Goal: Transaction & Acquisition: Purchase product/service

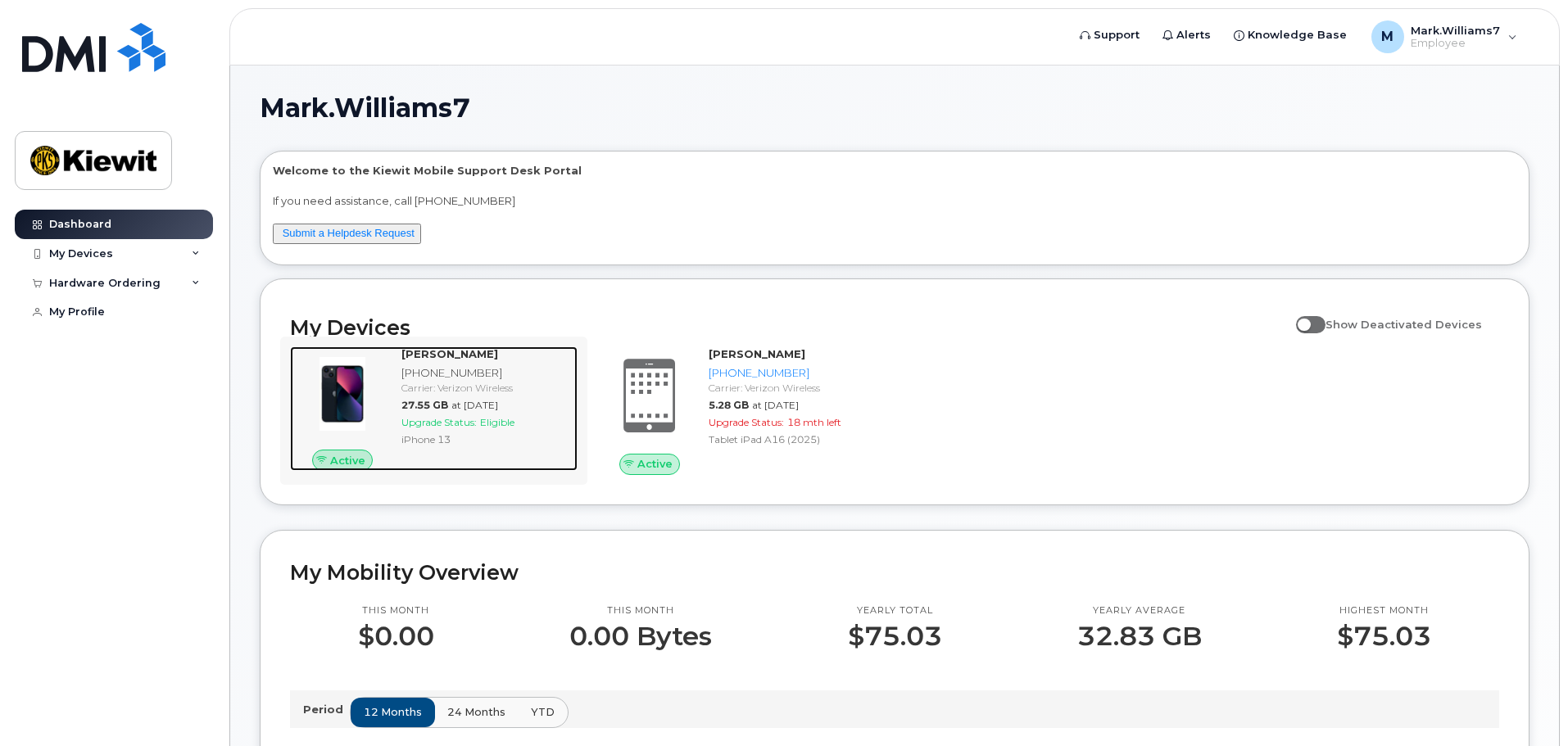
click at [412, 385] on div "Carrier: Verizon Wireless" at bounding box center [486, 387] width 170 height 14
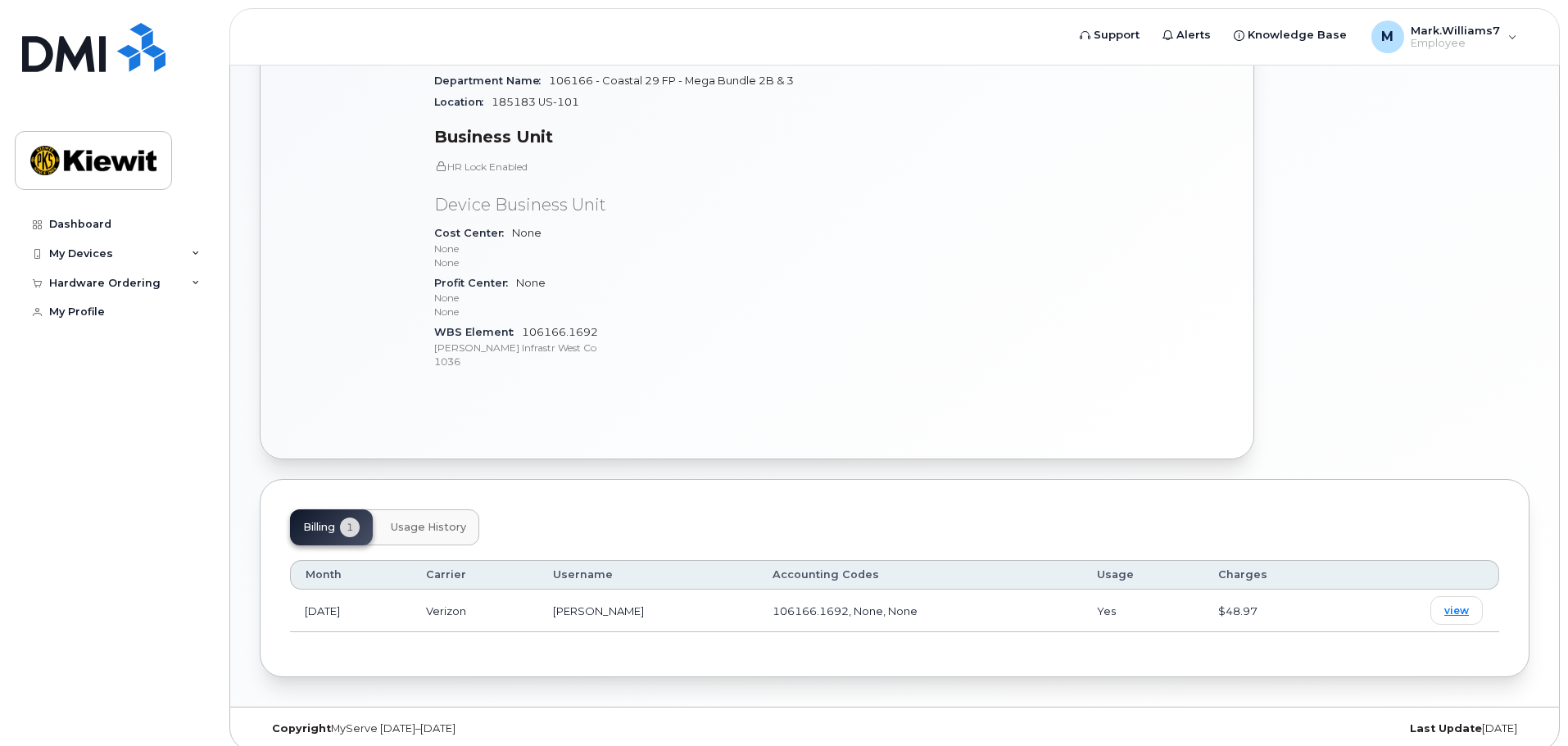
scroll to position [517, 0]
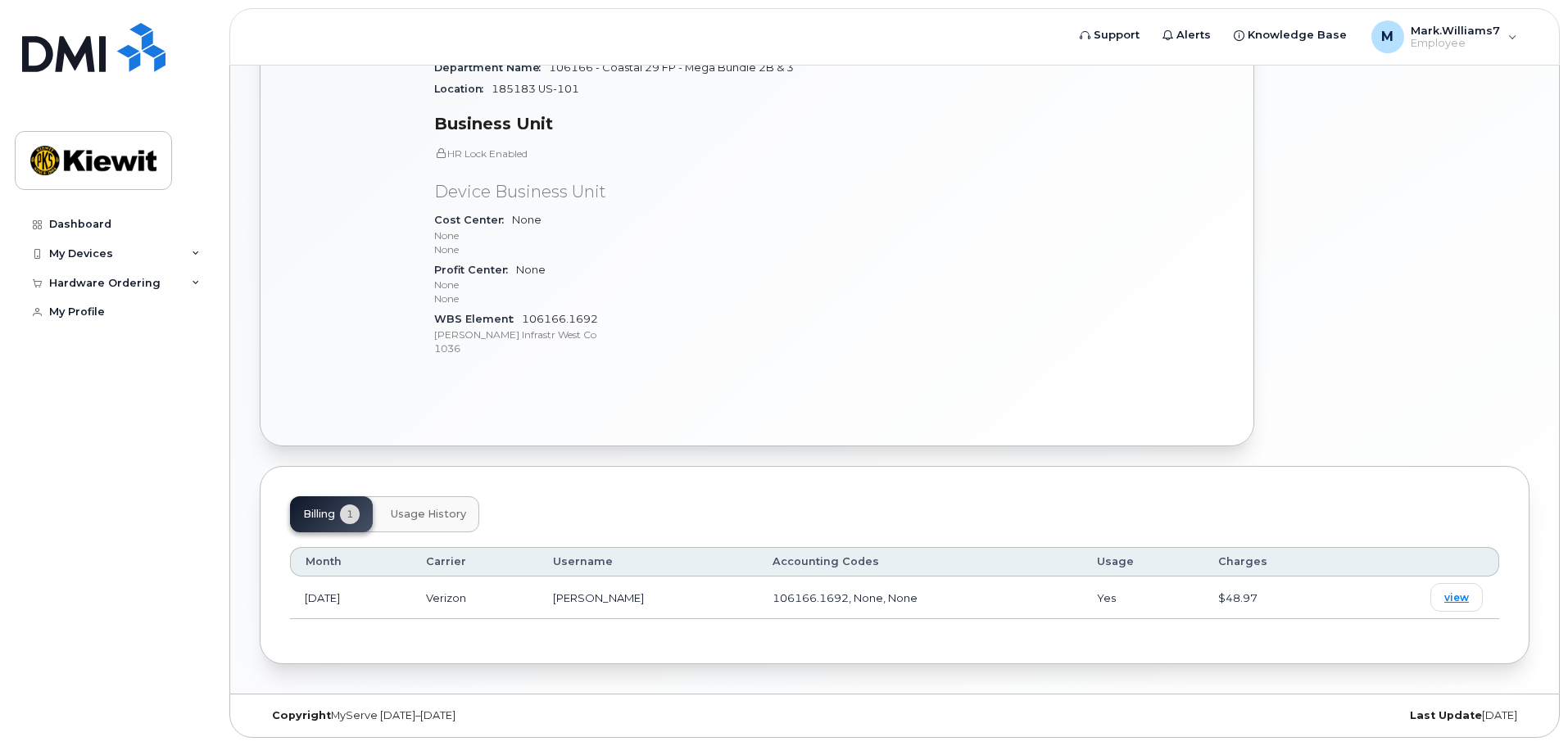
click at [436, 515] on span "Usage History" at bounding box center [429, 514] width 76 height 13
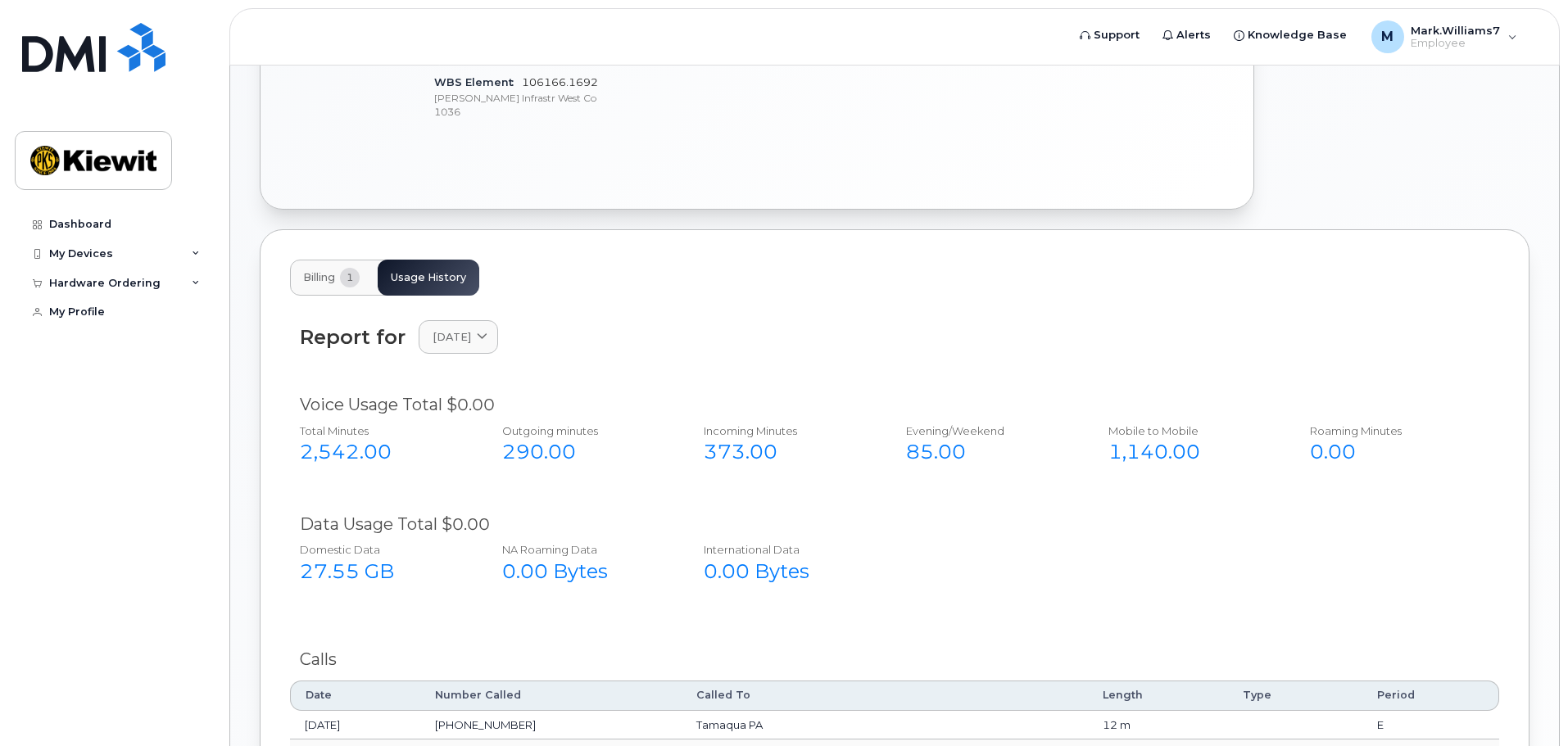
scroll to position [763, 0]
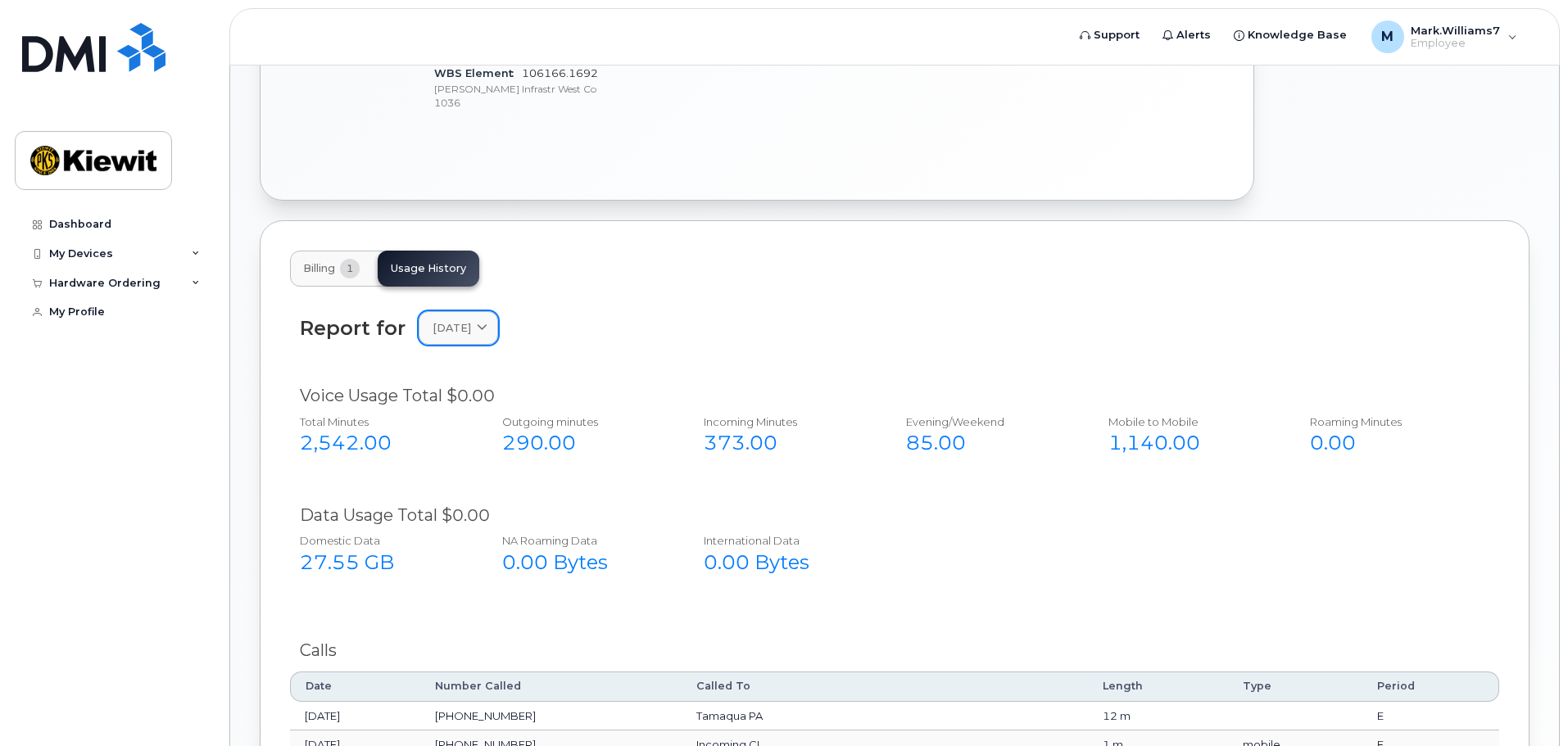
click at [484, 336] on div "August 2025" at bounding box center [458, 328] width 52 height 16
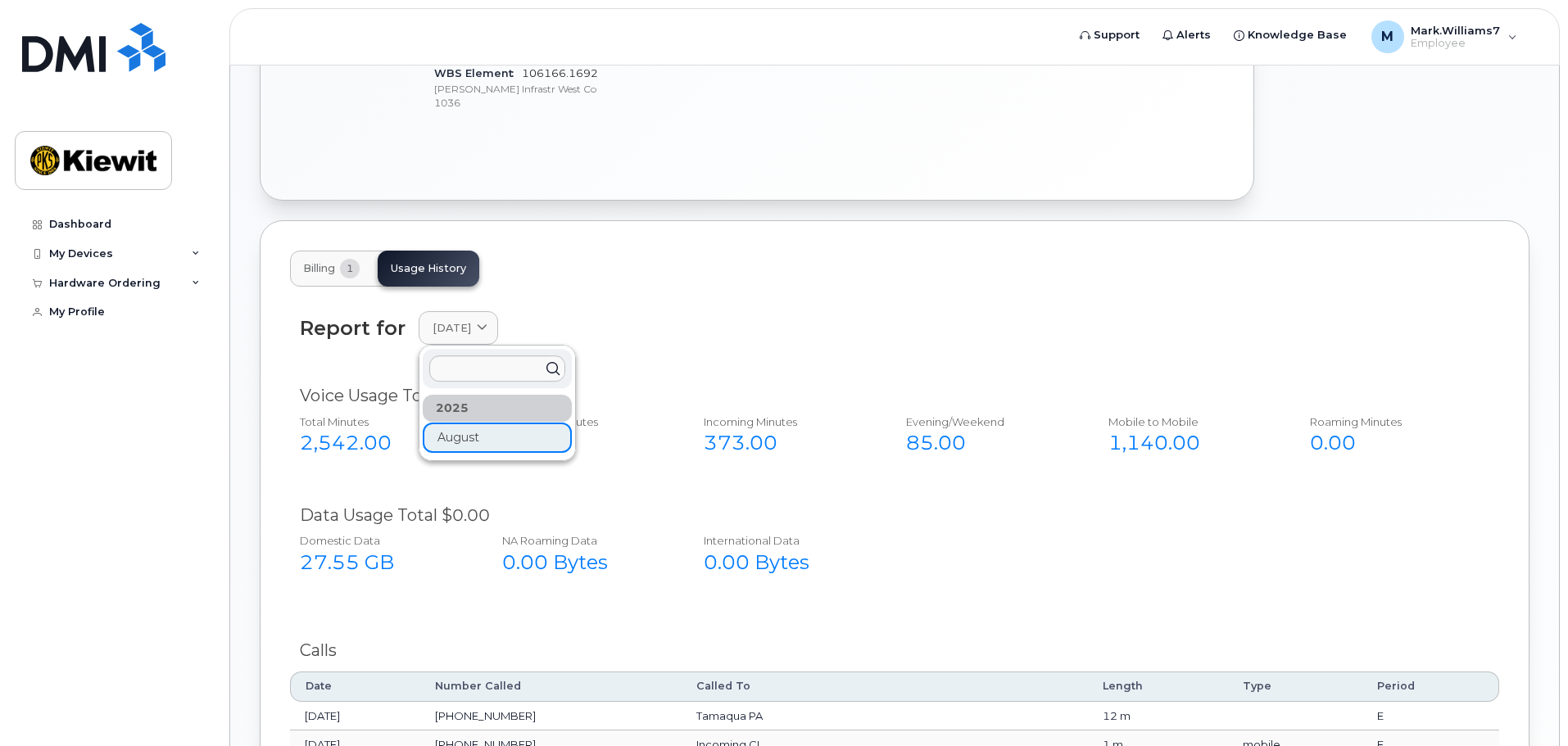
click at [474, 444] on div "2025 August" at bounding box center [497, 424] width 149 height 58
click at [476, 401] on div "2025" at bounding box center [497, 408] width 149 height 27
click at [638, 272] on div "Billing 1 Usage History" at bounding box center [895, 268] width 1209 height 36
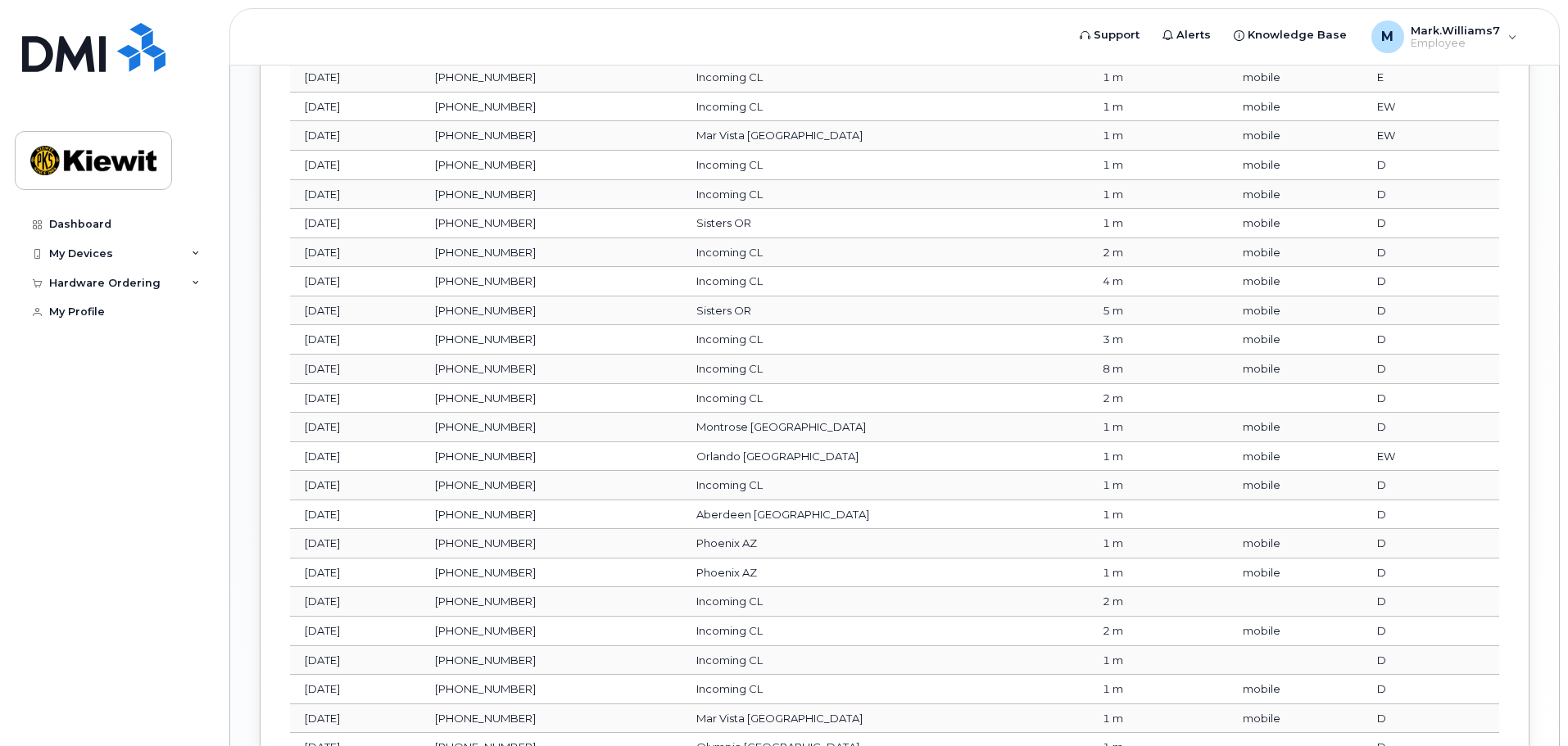
scroll to position [1657, 0]
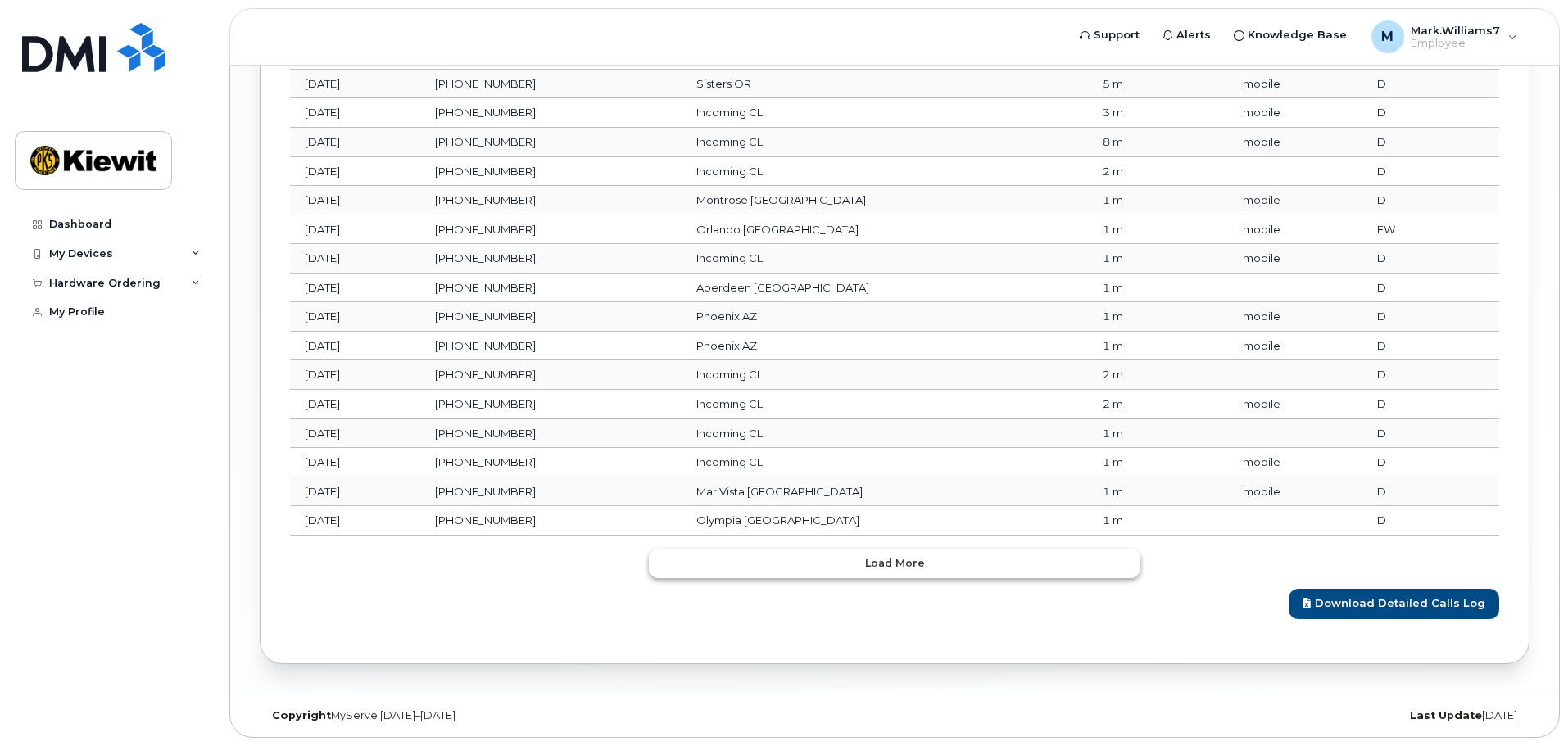
click at [918, 572] on button "Load more" at bounding box center [894, 564] width 491 height 30
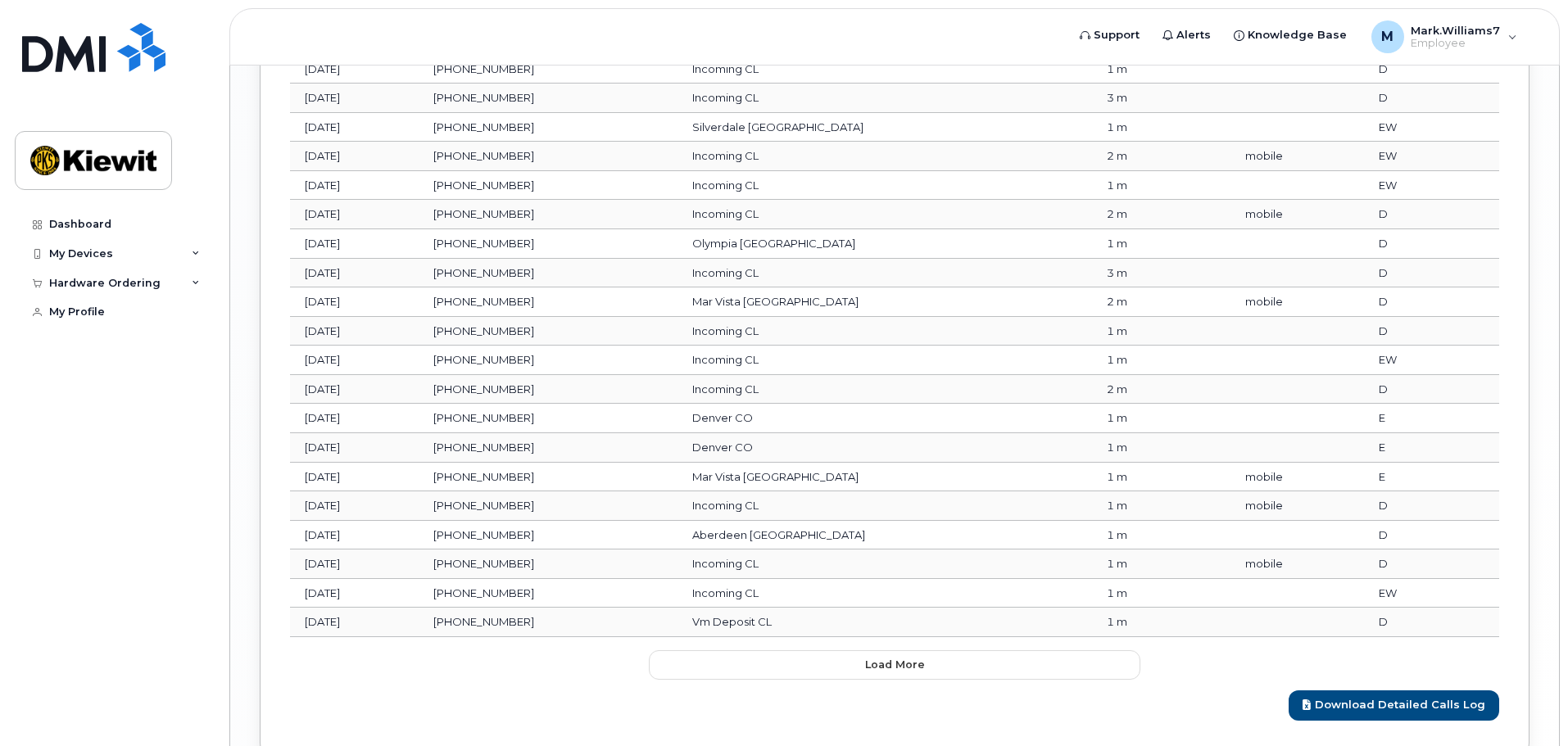
scroll to position [2312, 0]
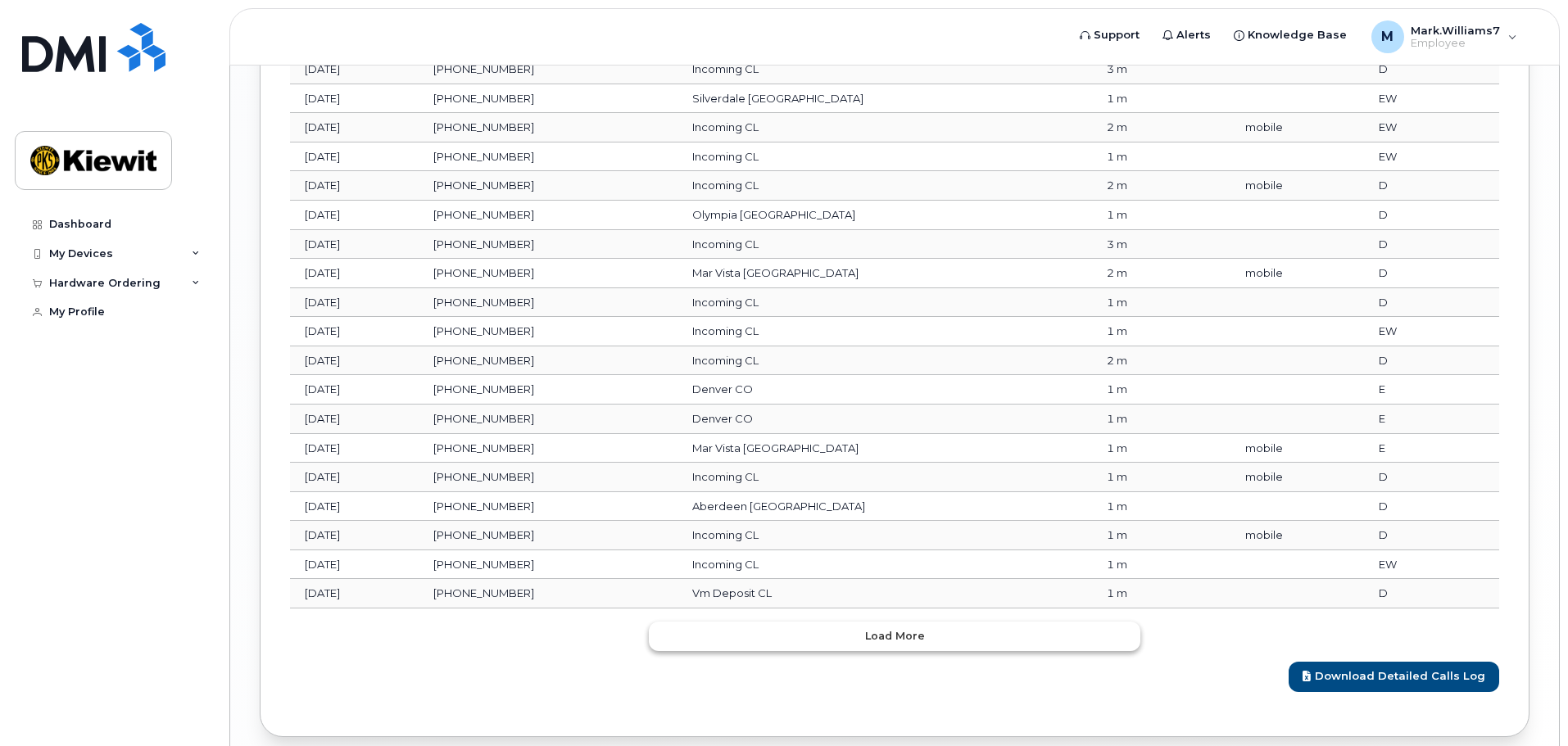
click at [928, 642] on button "Load more" at bounding box center [894, 636] width 491 height 30
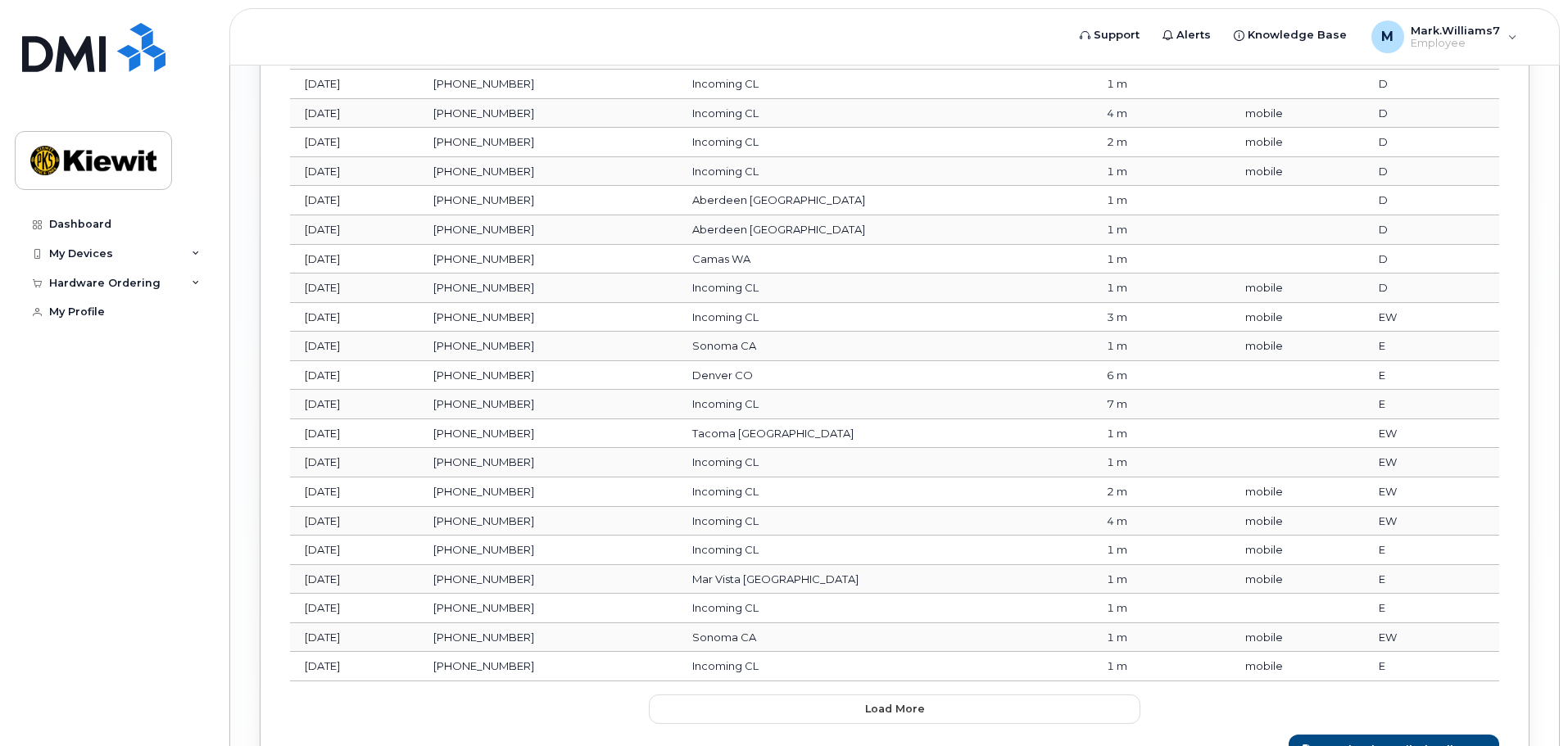
scroll to position [3113, 0]
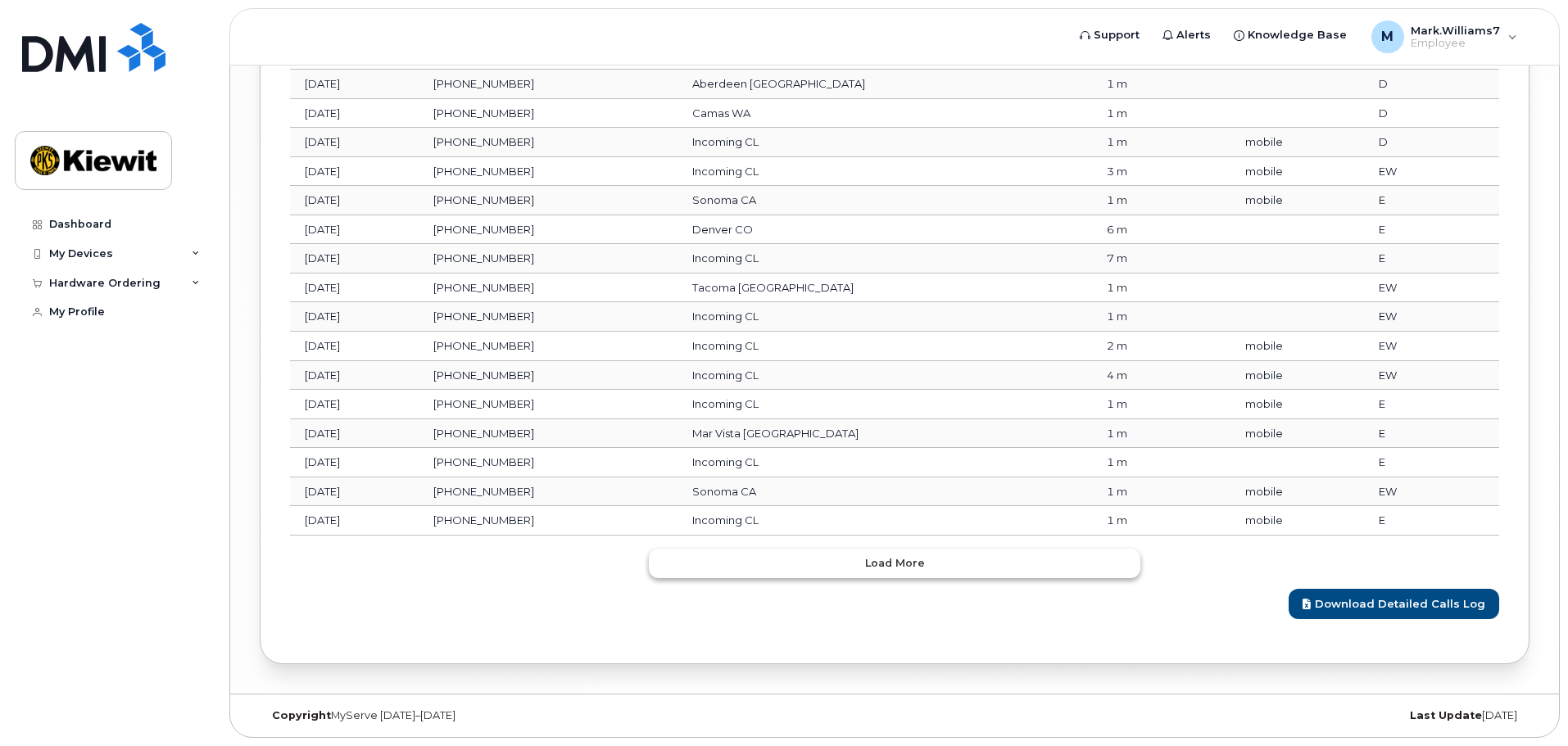
click at [947, 562] on button "Load more" at bounding box center [894, 564] width 491 height 30
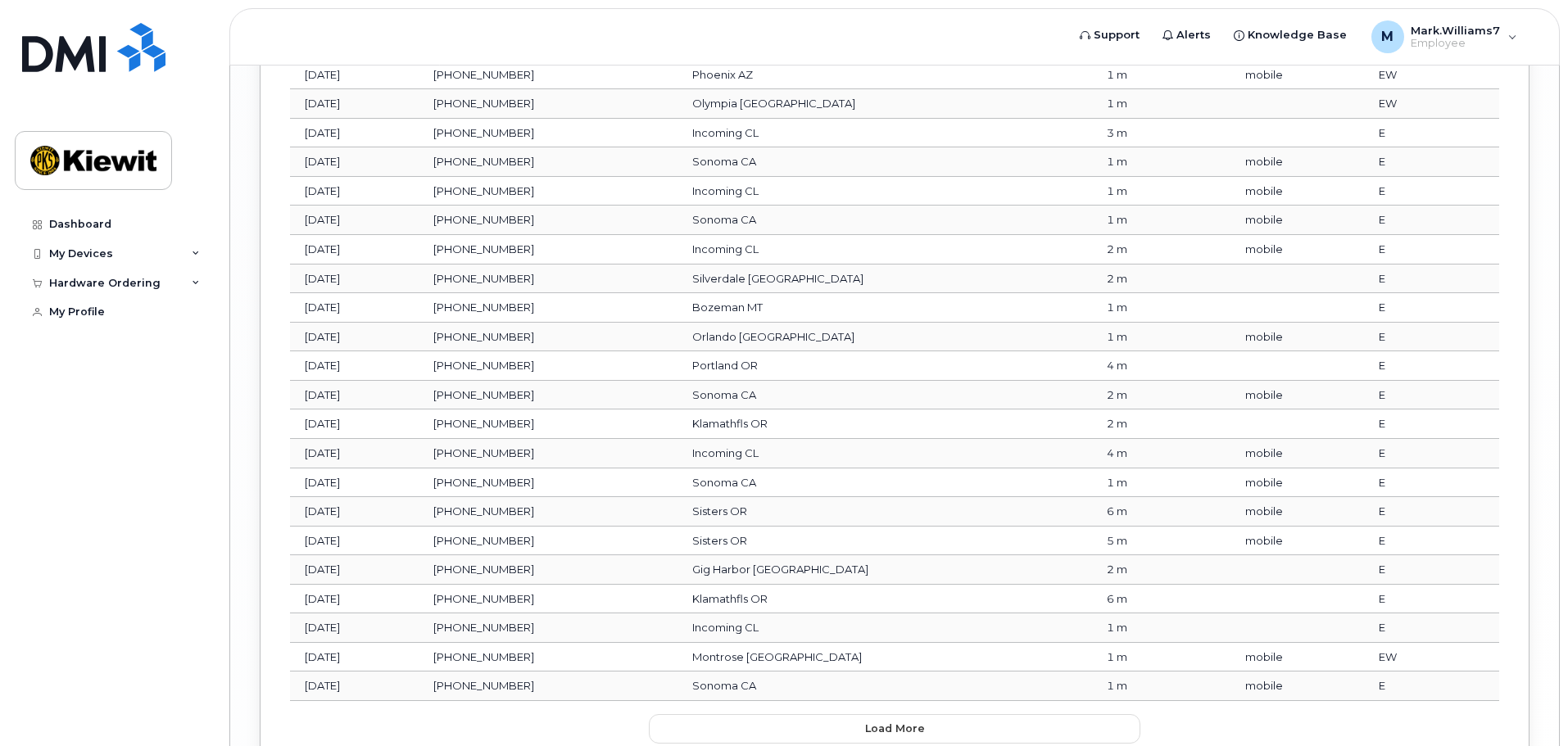
scroll to position [3687, 0]
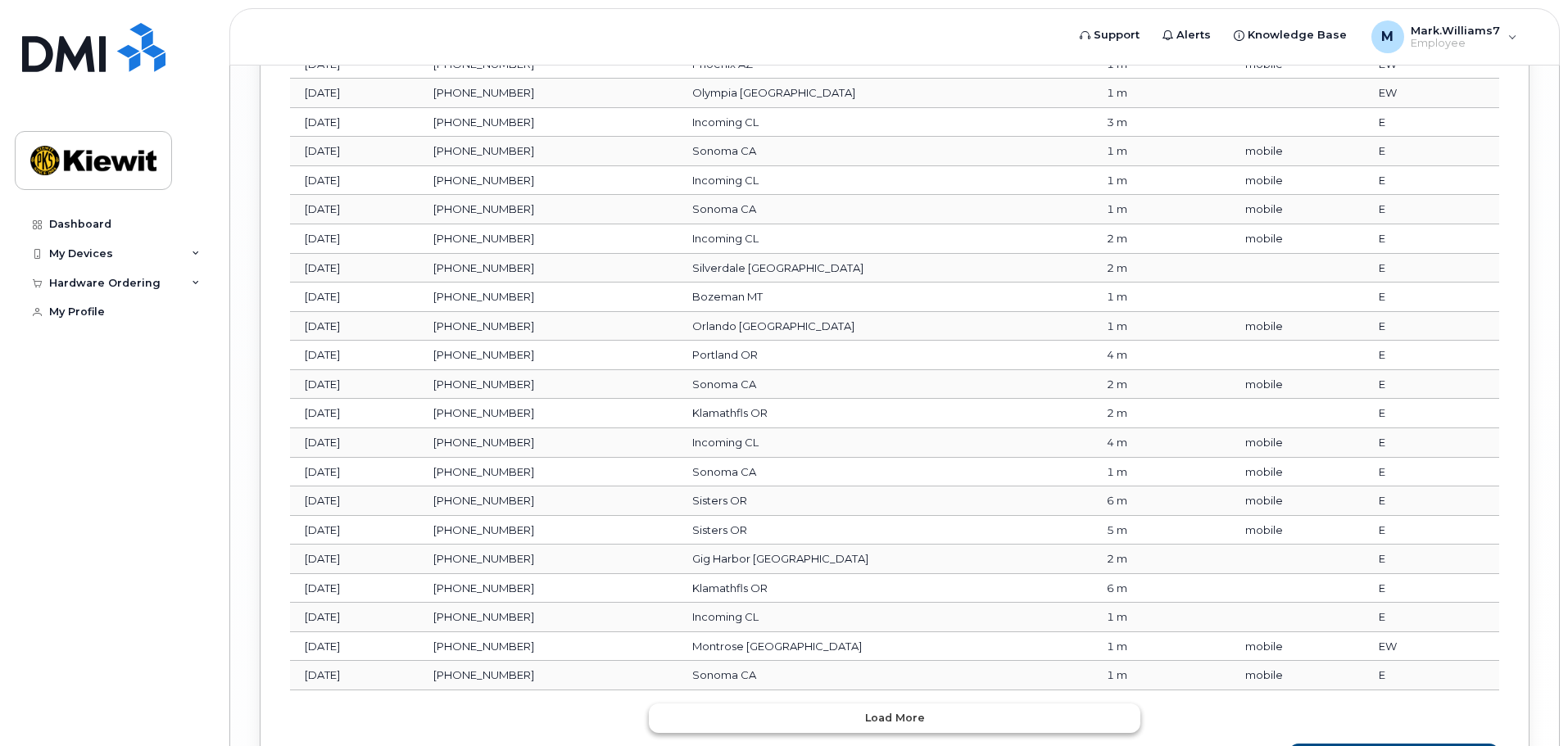
click at [940, 718] on button "Load more" at bounding box center [894, 719] width 491 height 30
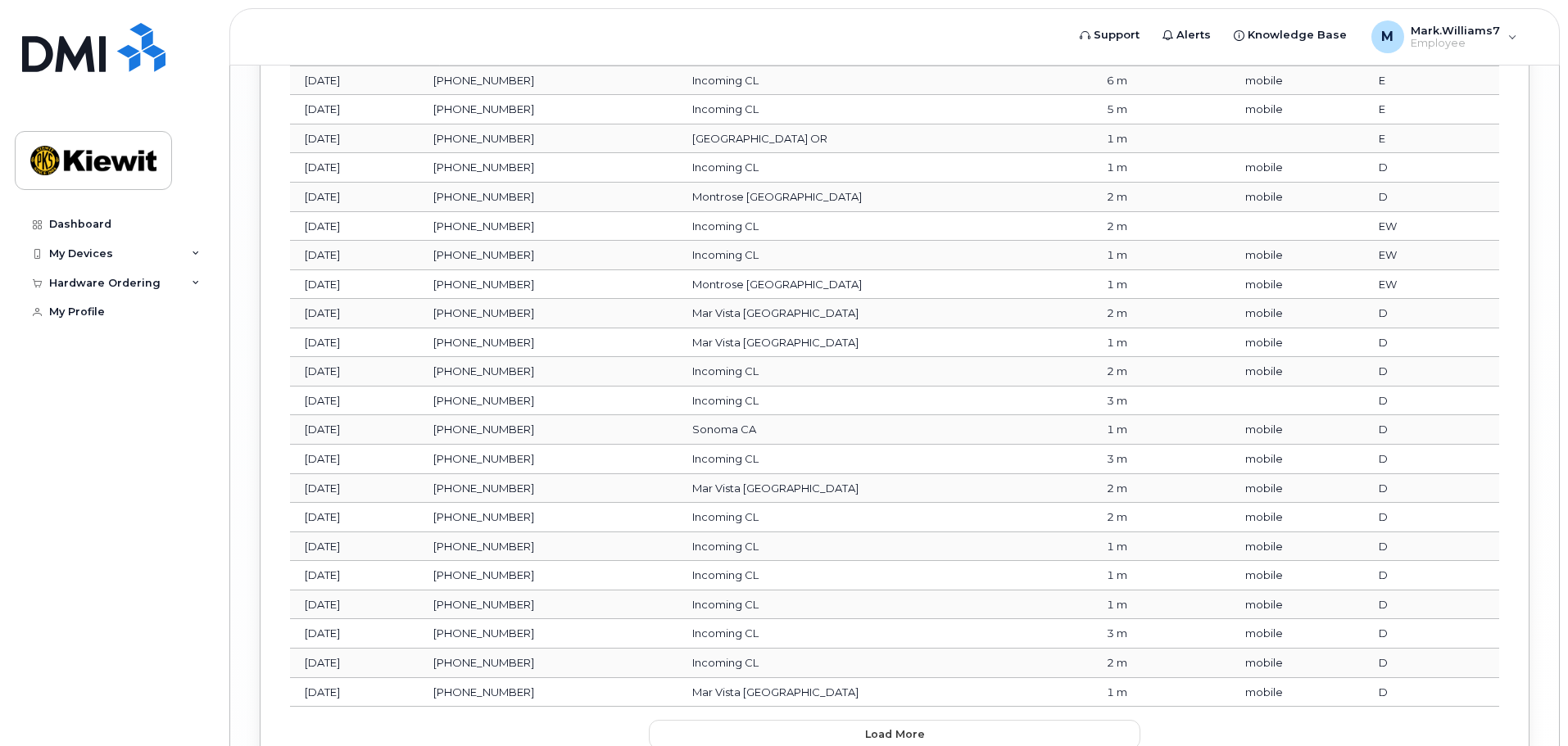
scroll to position [4423, 0]
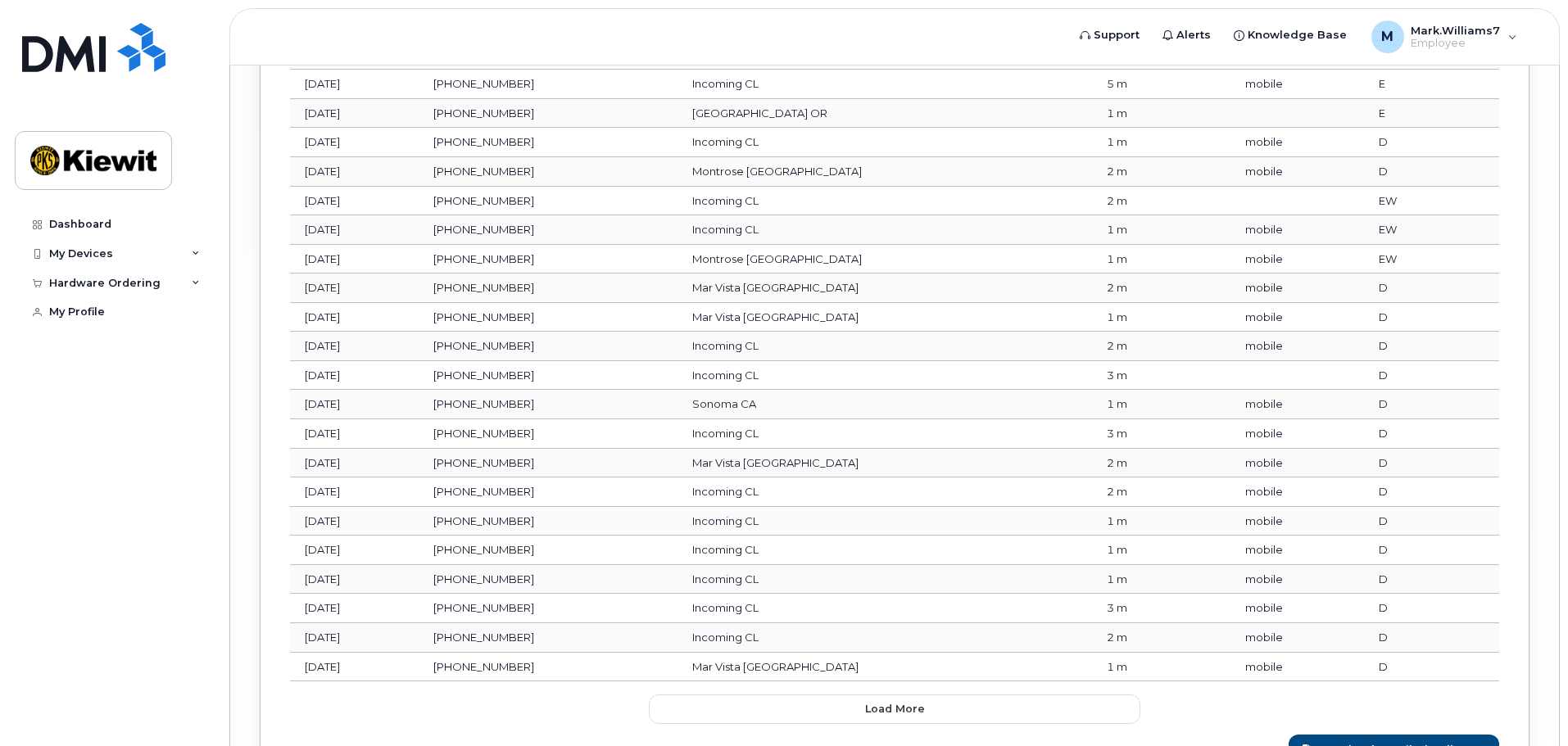
click at [870, 717] on span "Load more" at bounding box center [895, 709] width 60 height 16
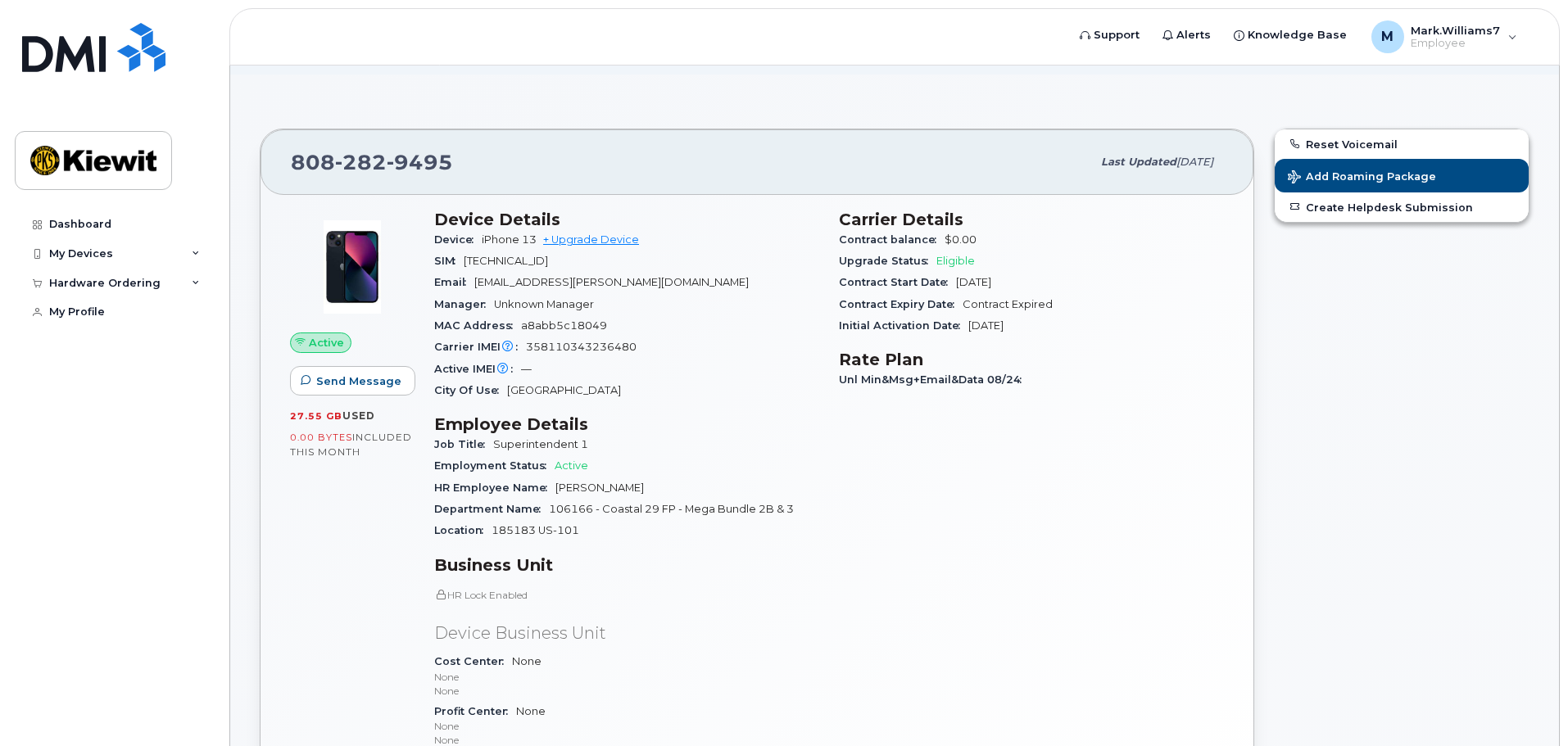
scroll to position [0, 0]
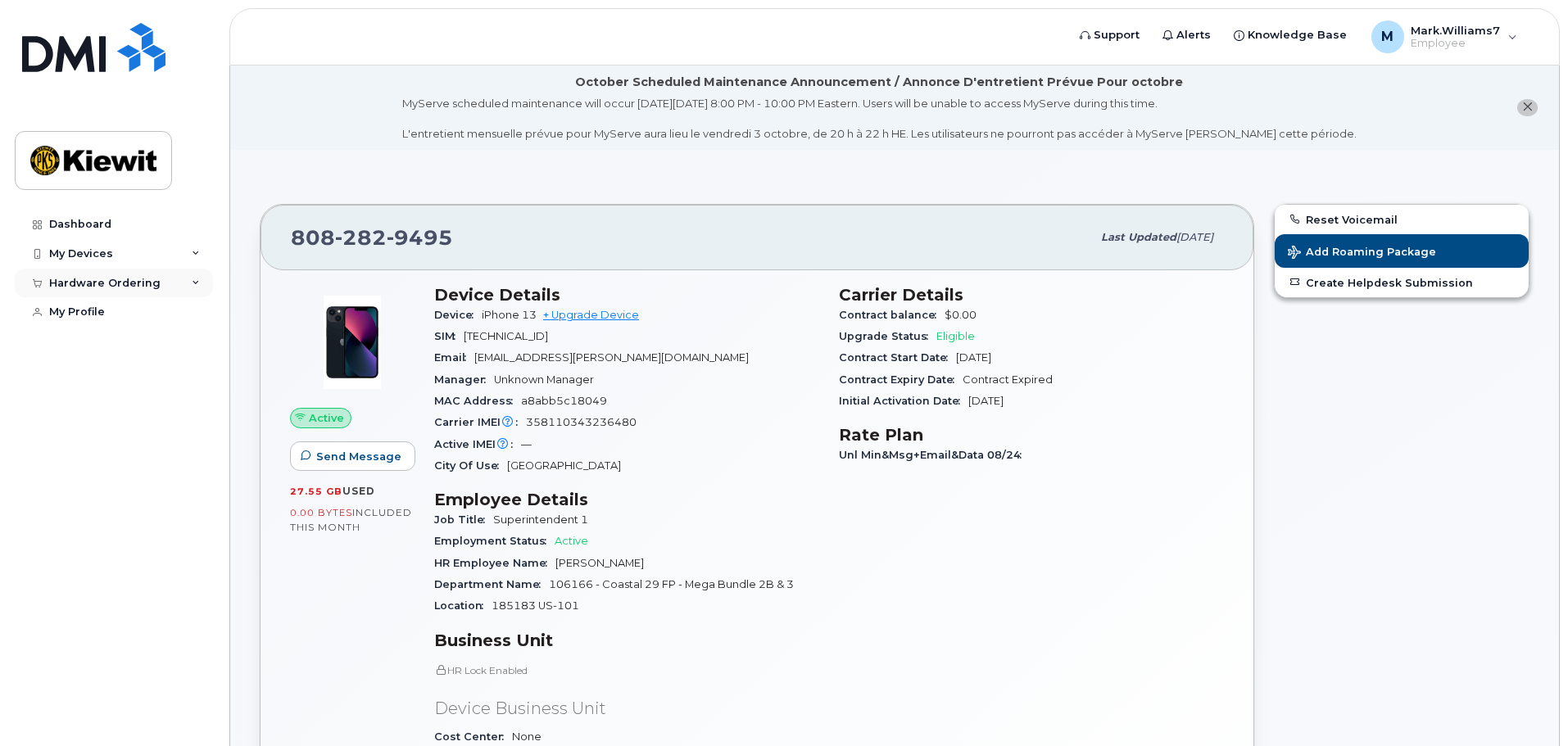
click at [107, 285] on div "Hardware Ordering" at bounding box center [105, 283] width 112 height 13
click at [91, 324] on link "New Order" at bounding box center [127, 312] width 170 height 31
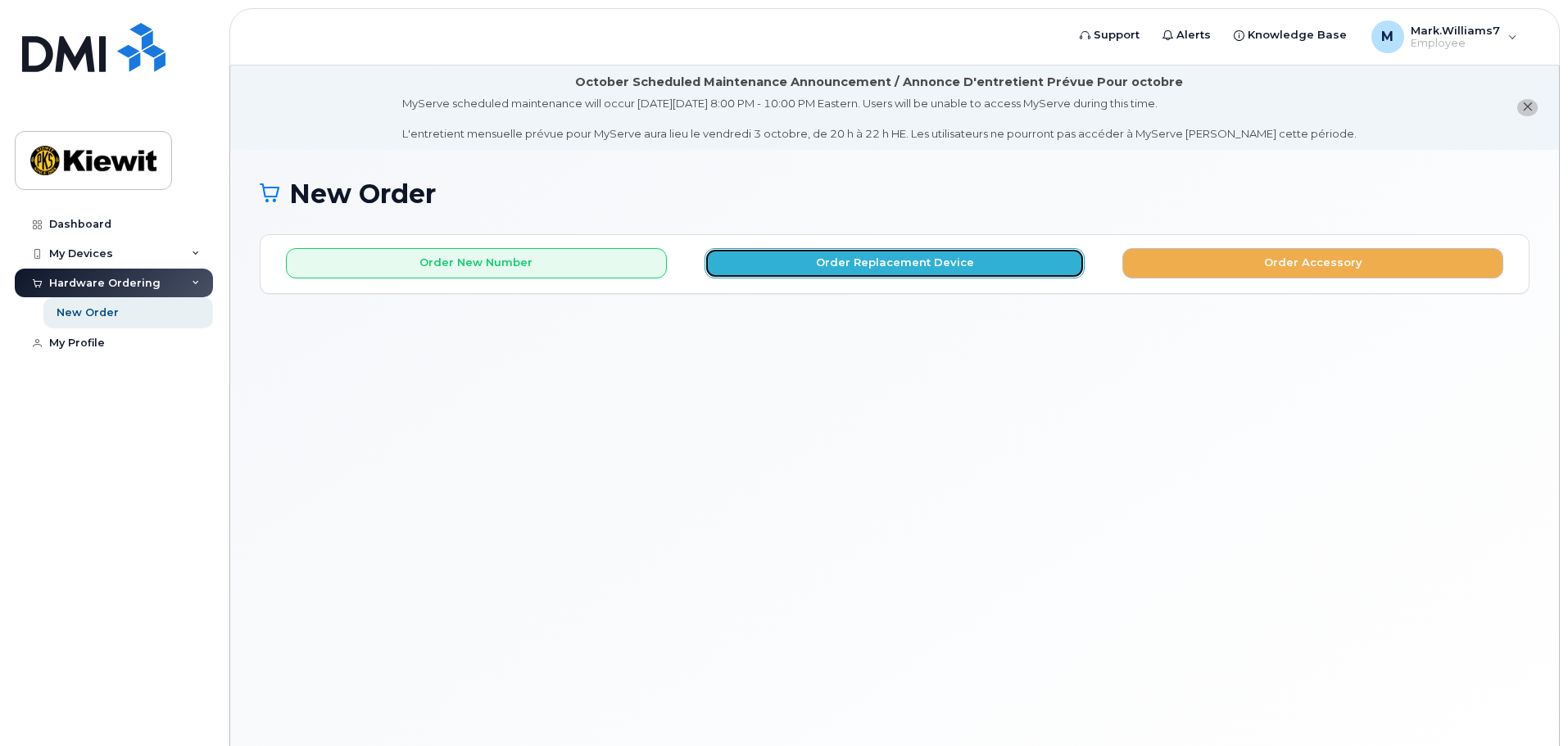
click at [887, 264] on button "Order Replacement Device" at bounding box center [895, 263] width 381 height 30
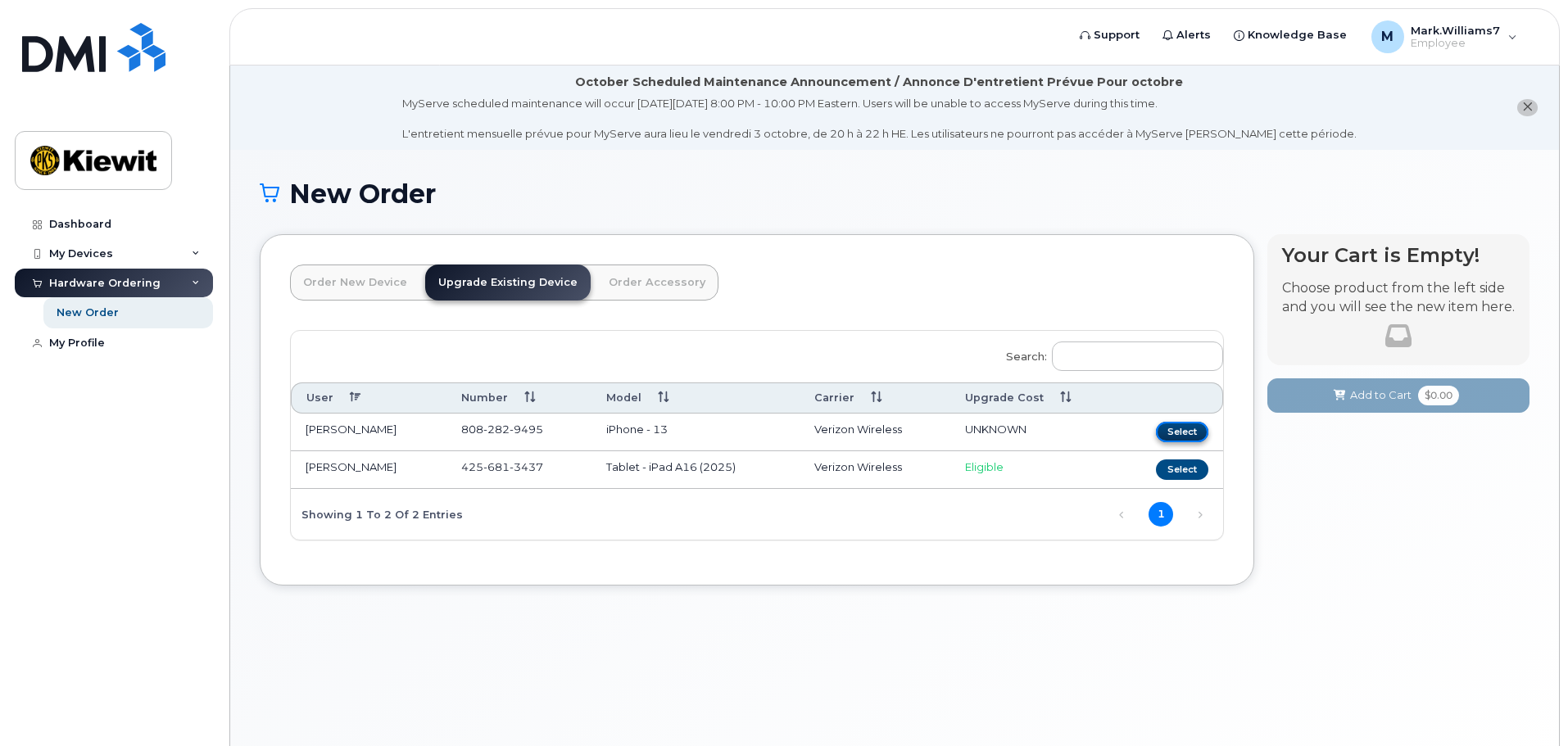
click at [1174, 434] on button "Select" at bounding box center [1182, 431] width 53 height 20
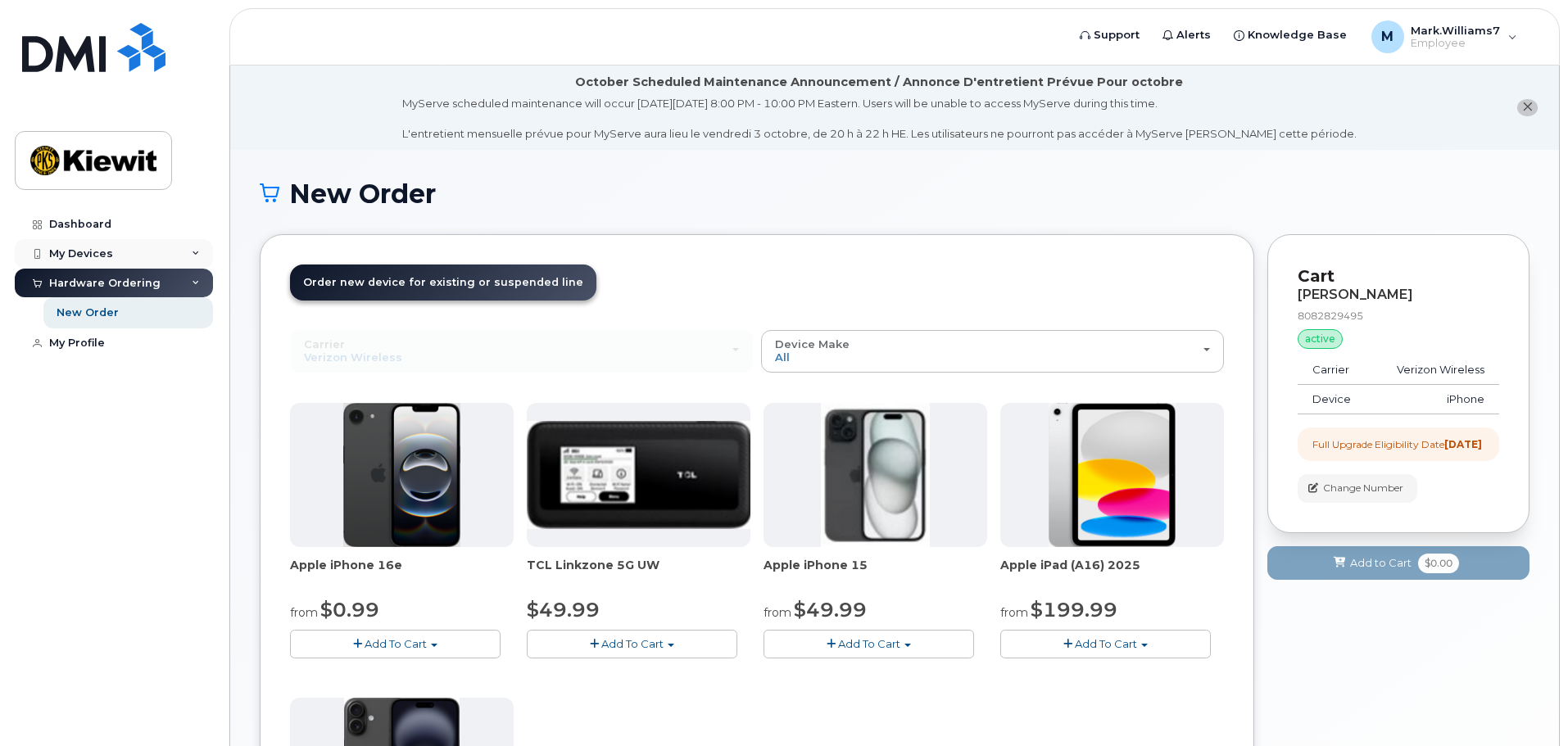
click at [81, 255] on div "My Devices" at bounding box center [81, 254] width 64 height 13
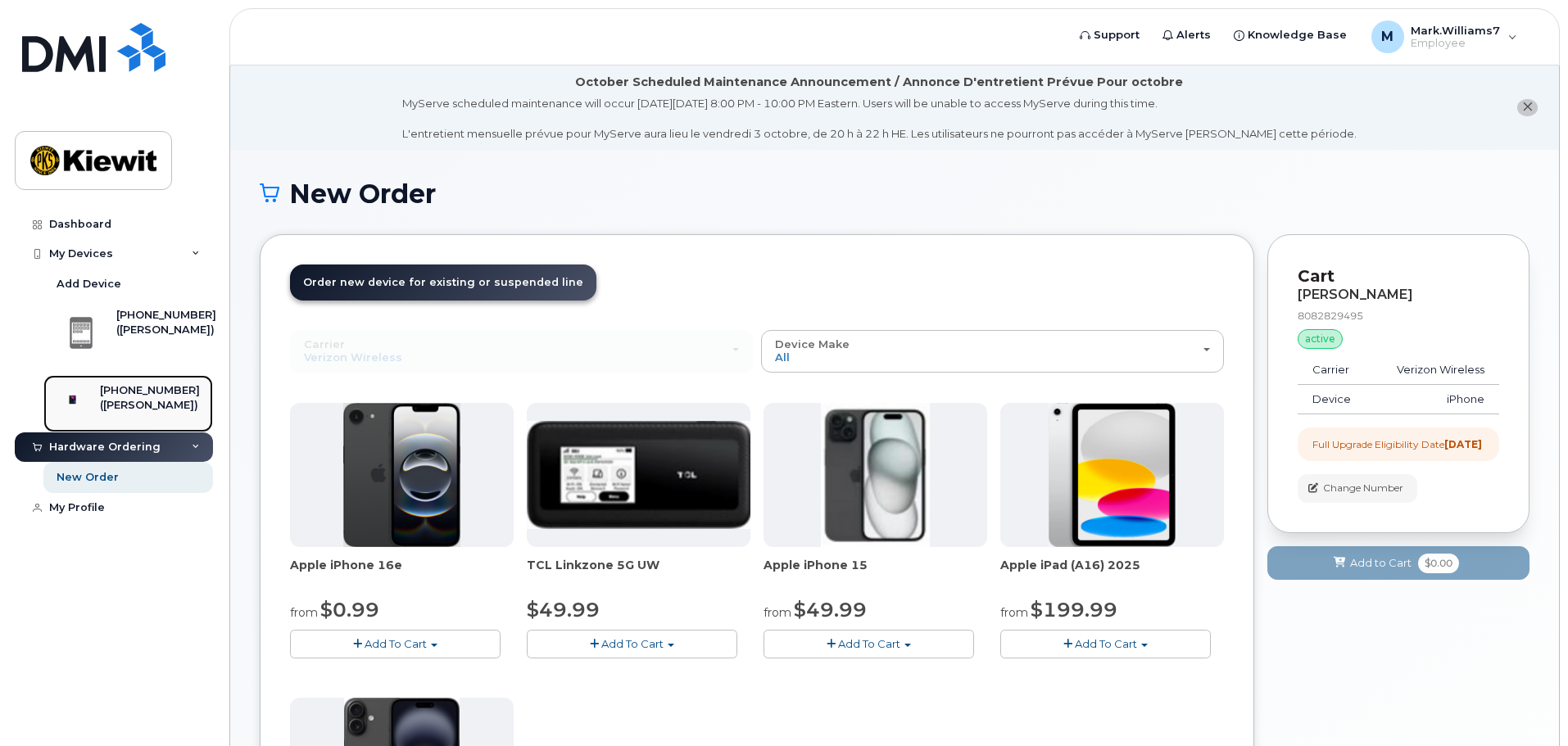
click at [143, 405] on div "([PERSON_NAME])" at bounding box center [150, 405] width 100 height 15
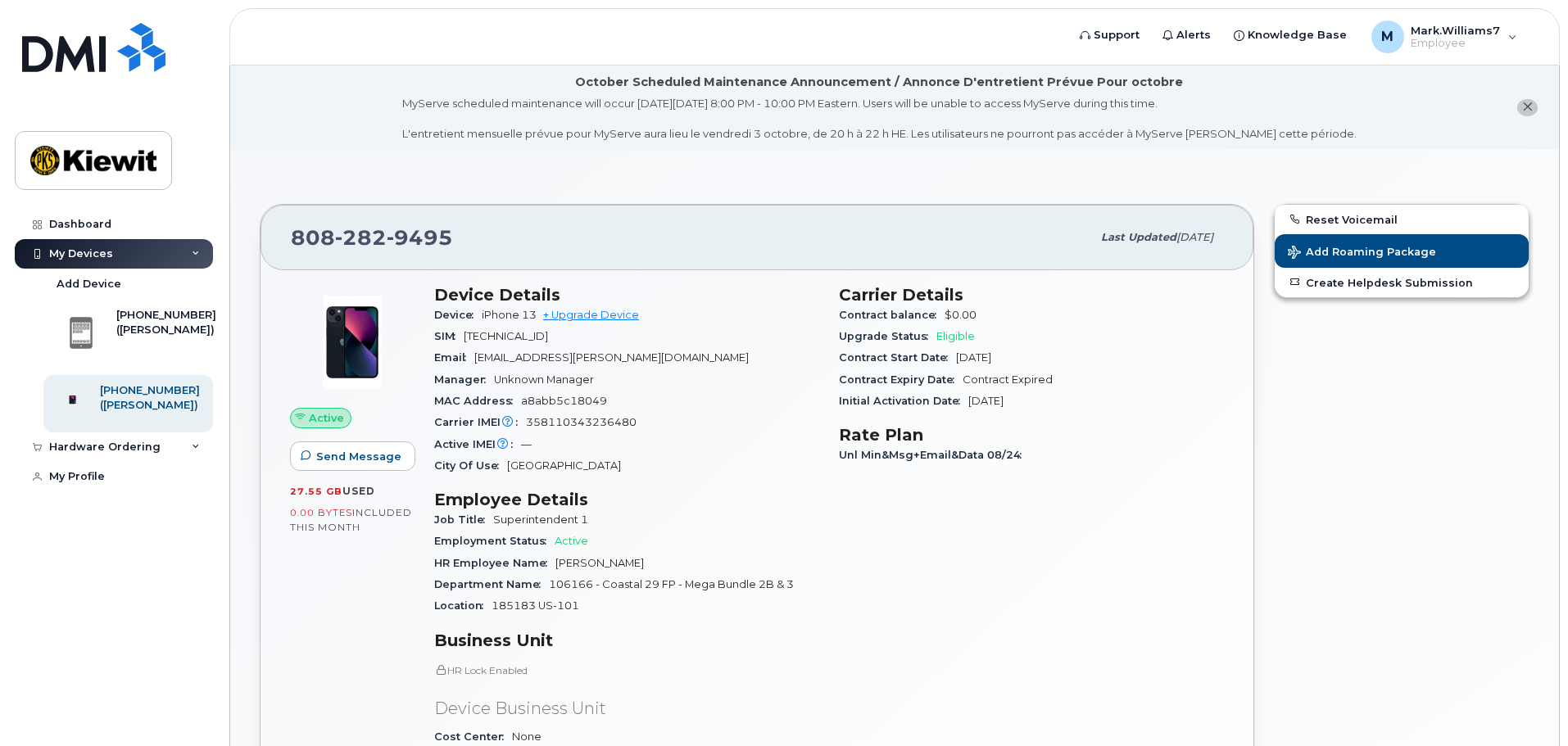
click at [97, 257] on div "My Devices" at bounding box center [81, 254] width 64 height 13
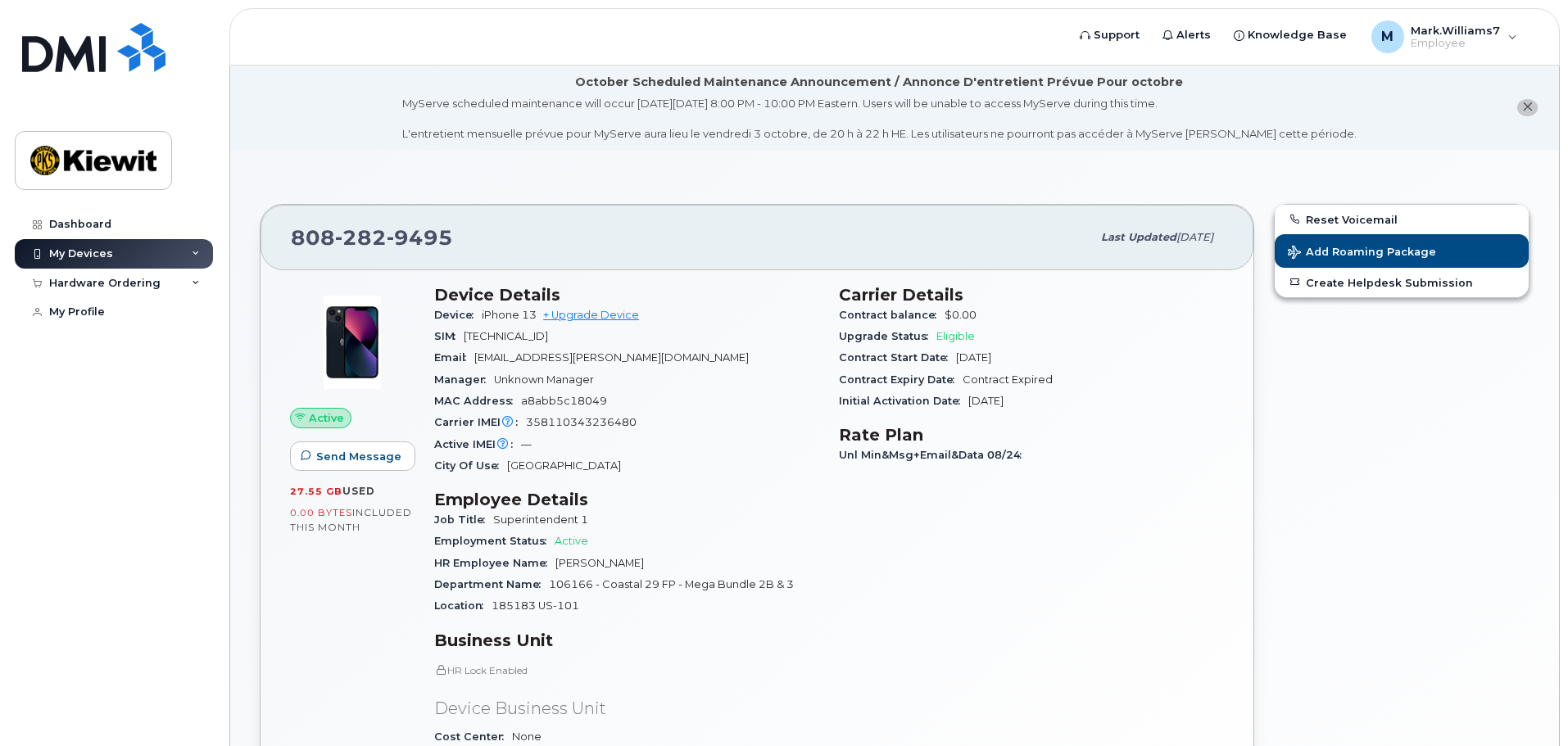
click at [97, 257] on div "My Devices" at bounding box center [81, 254] width 64 height 13
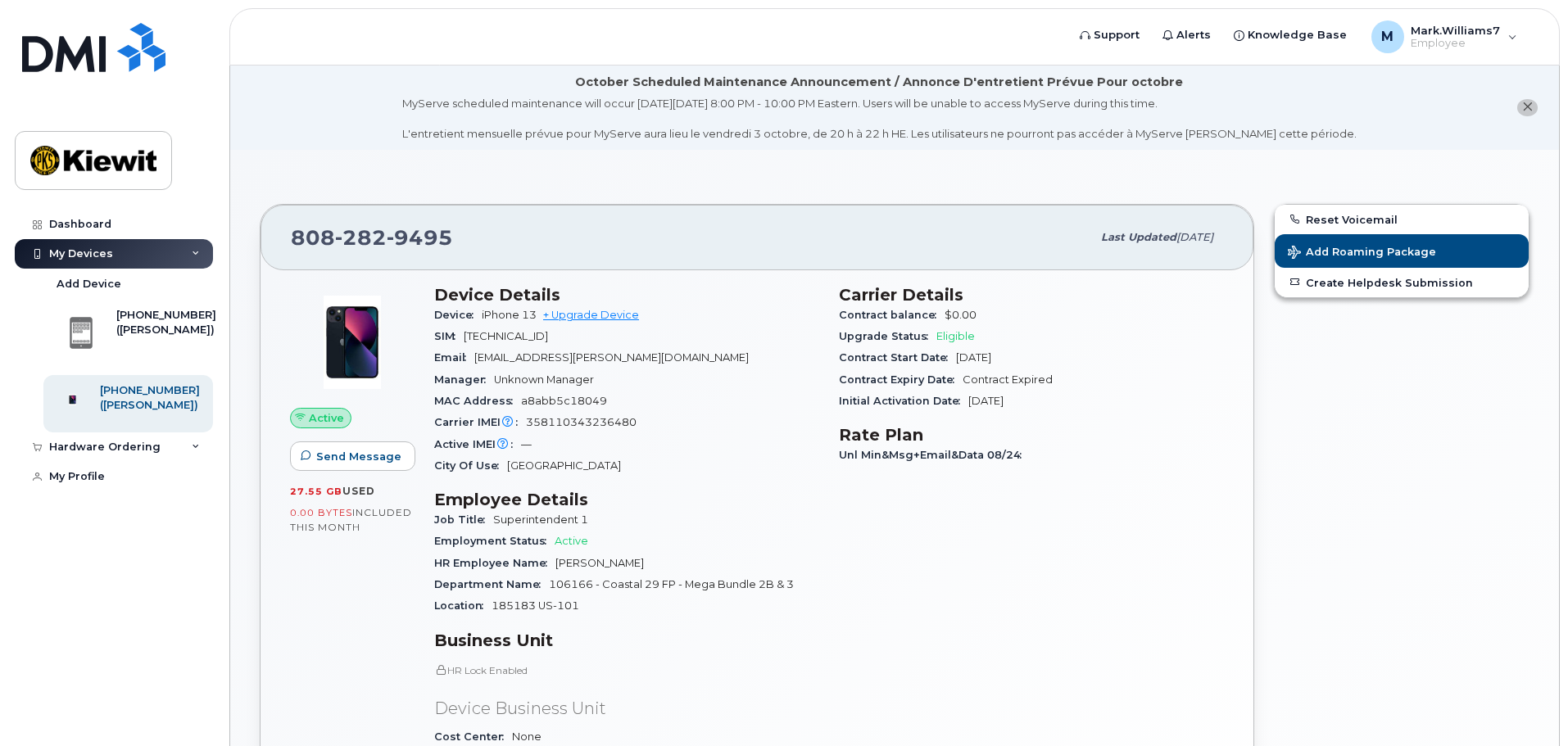
drag, startPoint x: 85, startPoint y: 193, endPoint x: 84, endPoint y: 204, distance: 11.0
click at [84, 198] on div "Dashboard My Devices Add Device 425-681-3437 (MARK WILLIAMS) 808-282-9495 (MARK…" at bounding box center [111, 373] width 222 height 746
click at [86, 219] on div "Dashboard" at bounding box center [80, 224] width 62 height 13
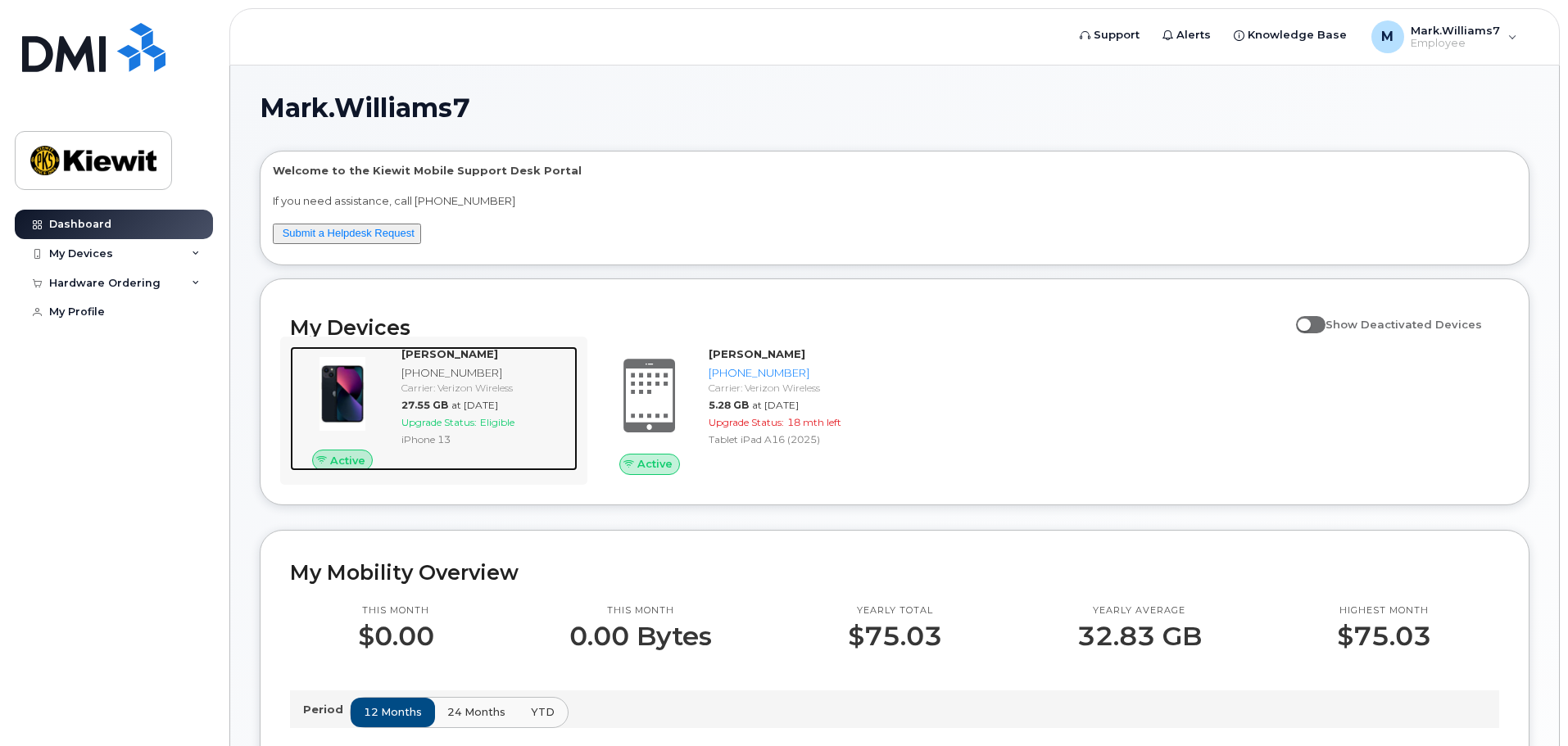
click at [418, 425] on span "Upgrade Status:" at bounding box center [439, 423] width 76 height 12
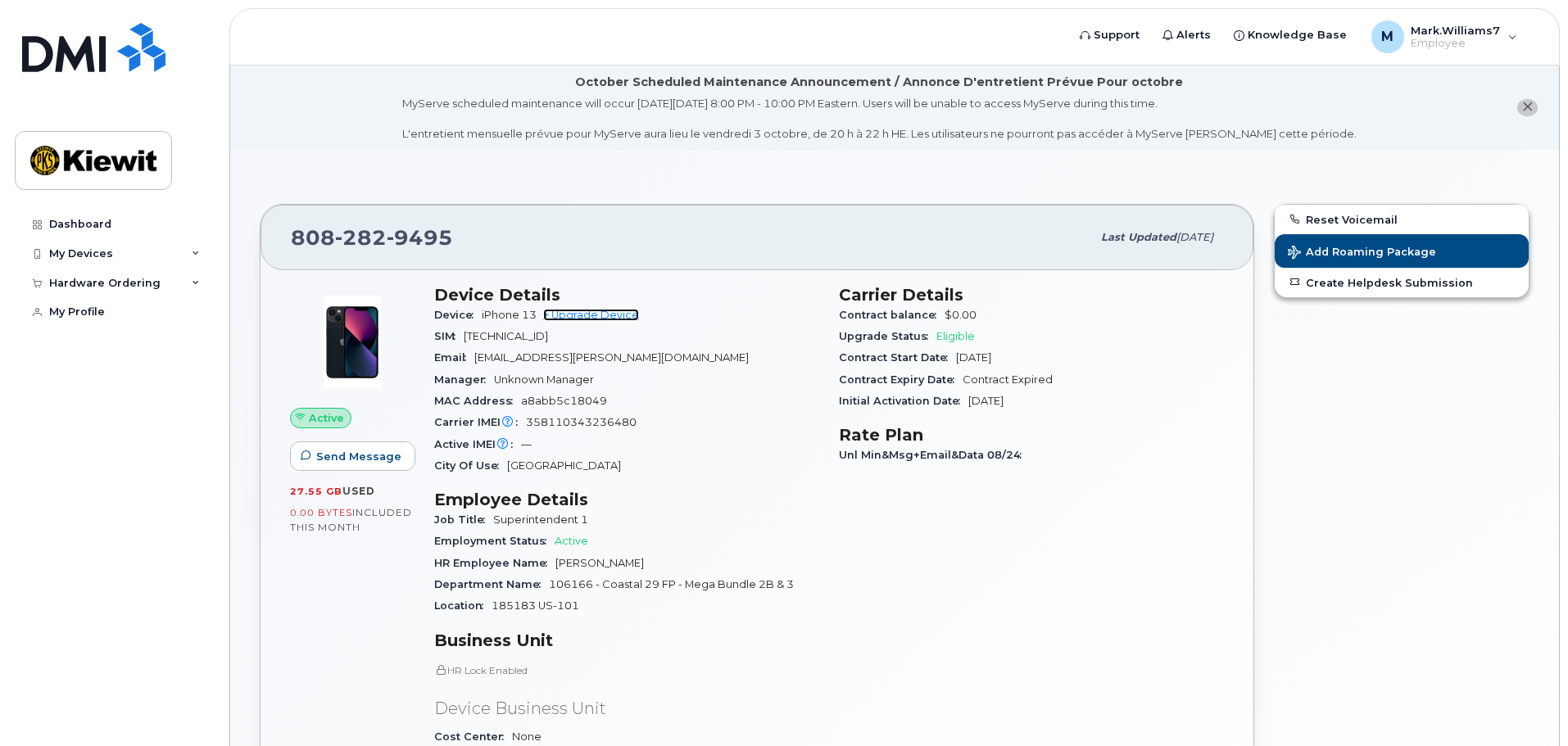
click at [610, 312] on link "+ Upgrade Device" at bounding box center [591, 315] width 96 height 12
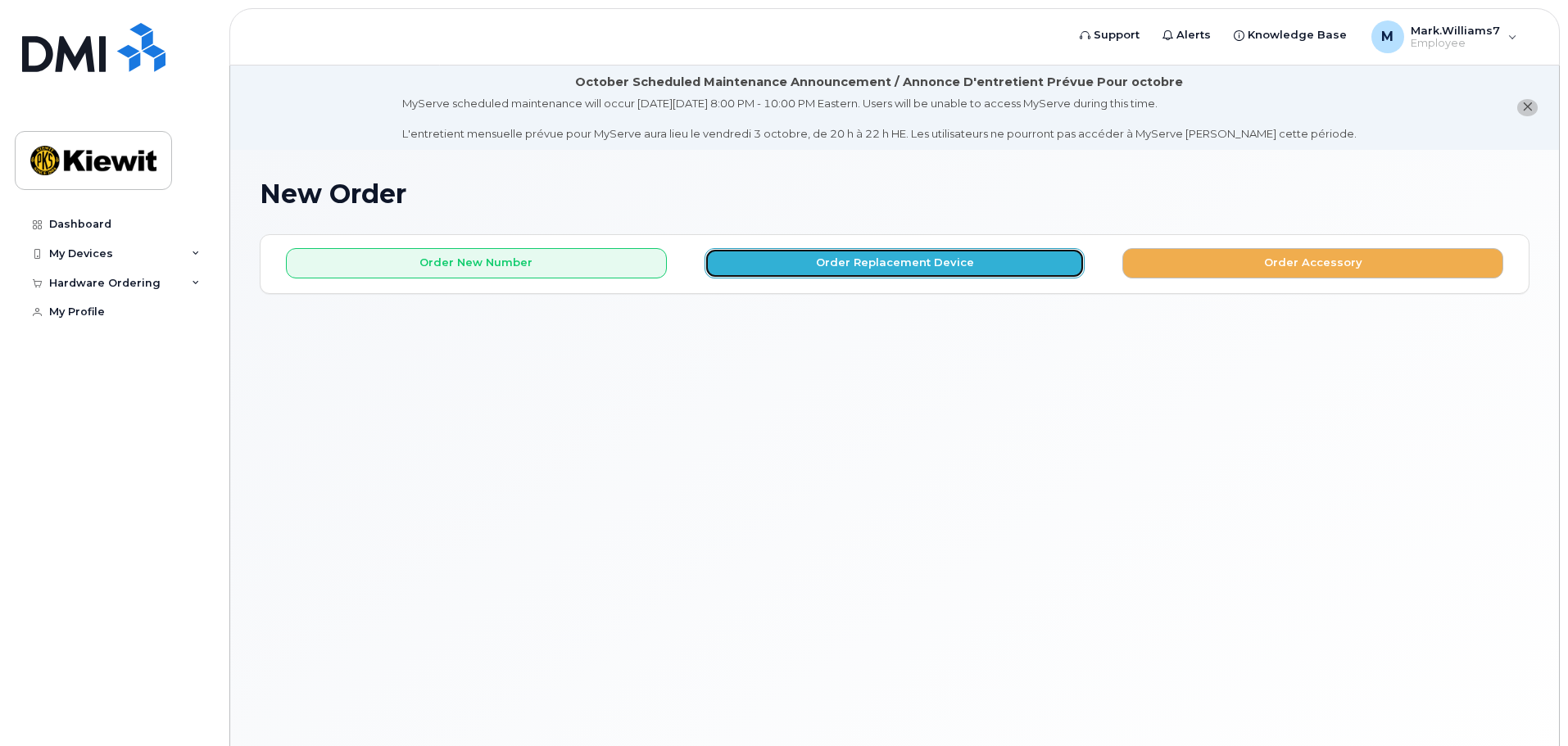
click at [797, 266] on button "Order Replacement Device" at bounding box center [895, 263] width 381 height 30
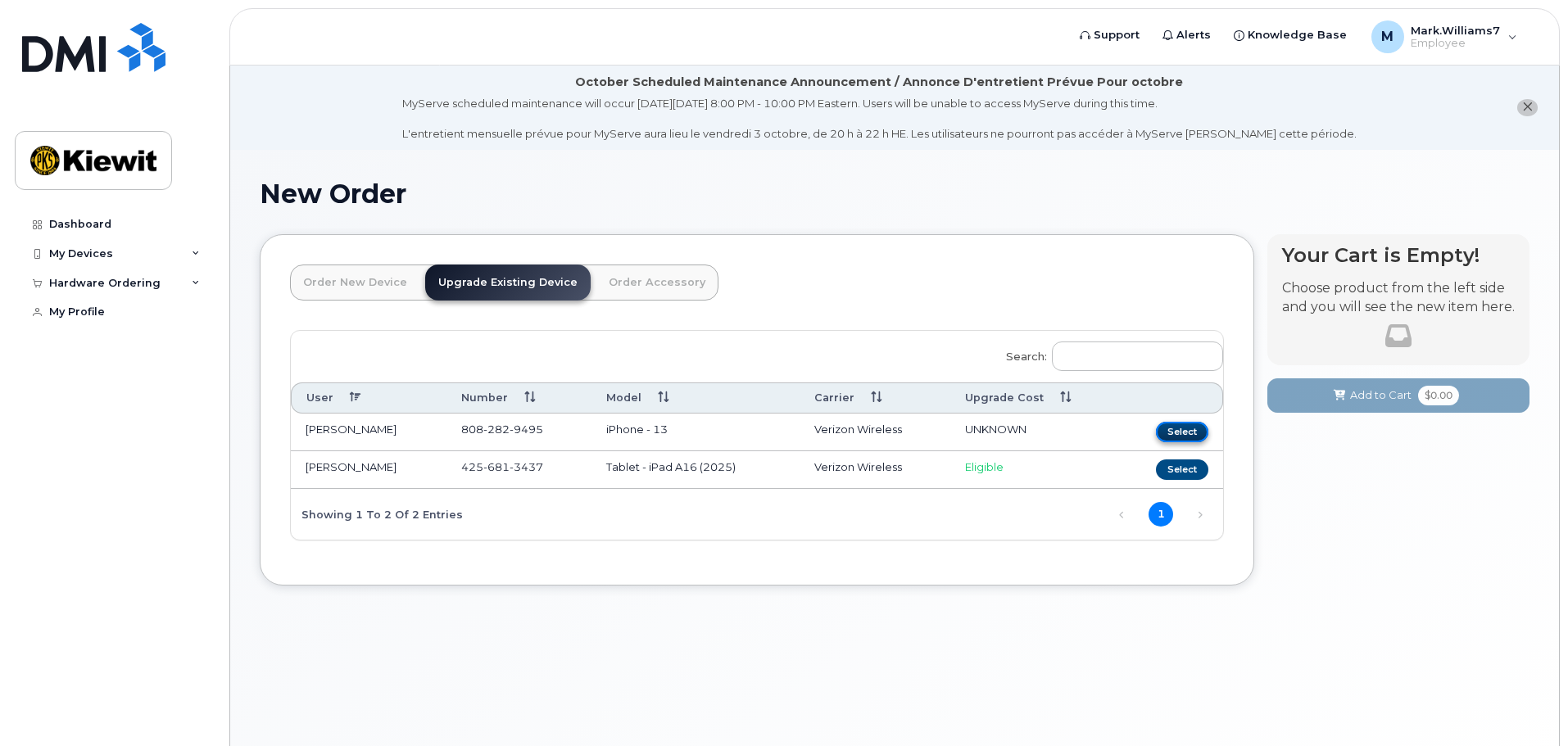
click at [1194, 433] on button "Select" at bounding box center [1182, 431] width 53 height 20
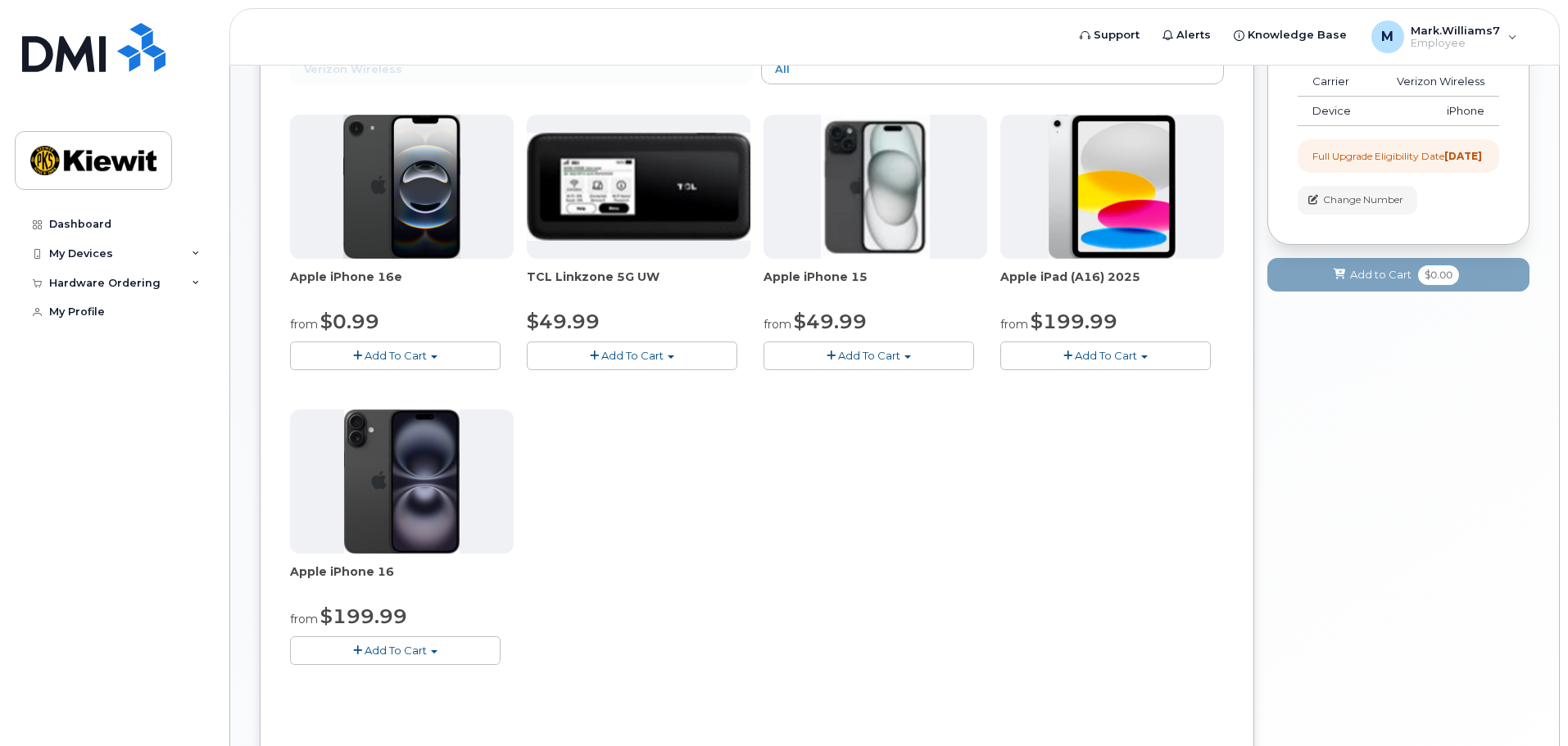
scroll to position [328, 0]
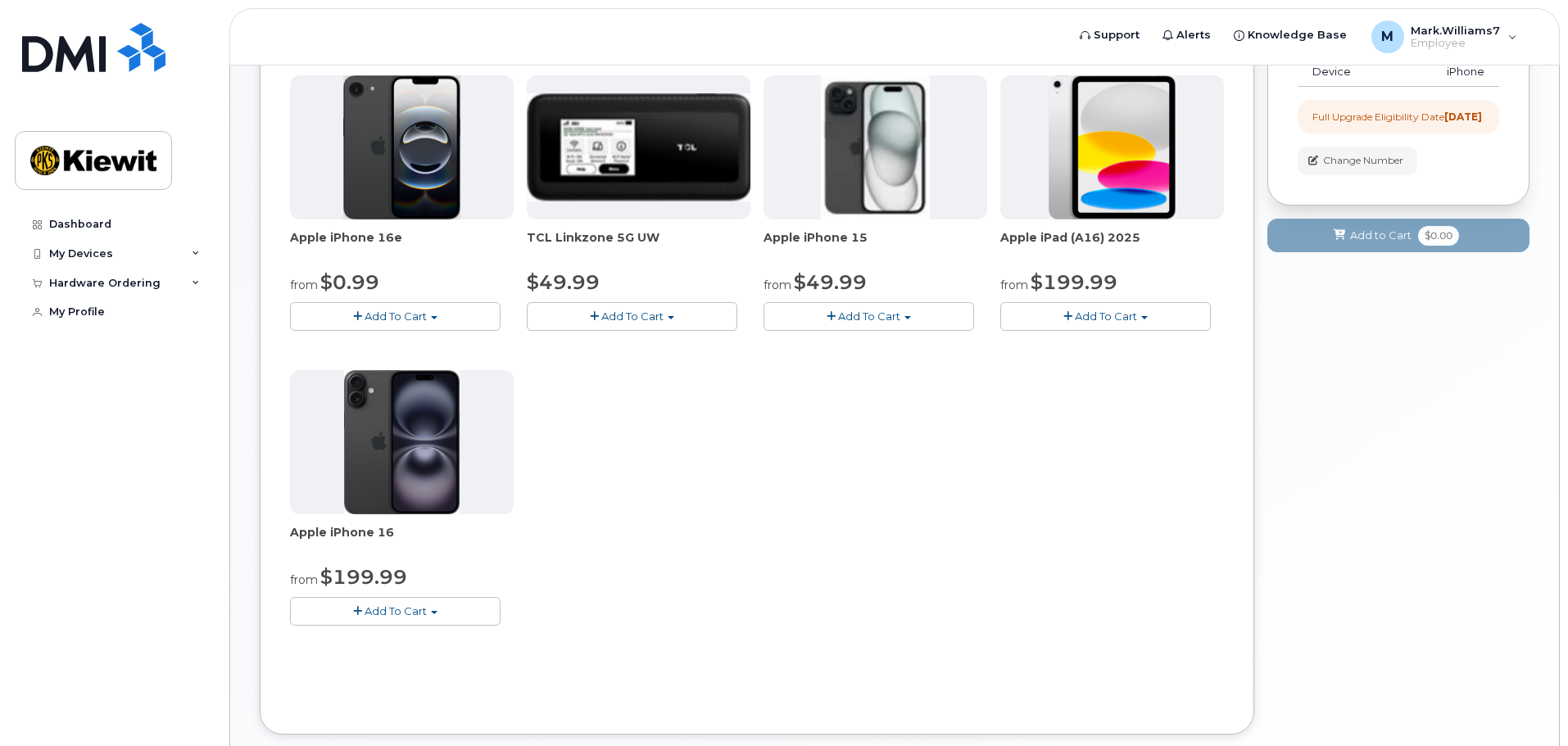
click at [397, 318] on span "Add To Cart" at bounding box center [396, 315] width 62 height 13
click at [401, 344] on link "$0.99 - 2 Year Upgrade (128GB)" at bounding box center [397, 346] width 206 height 20
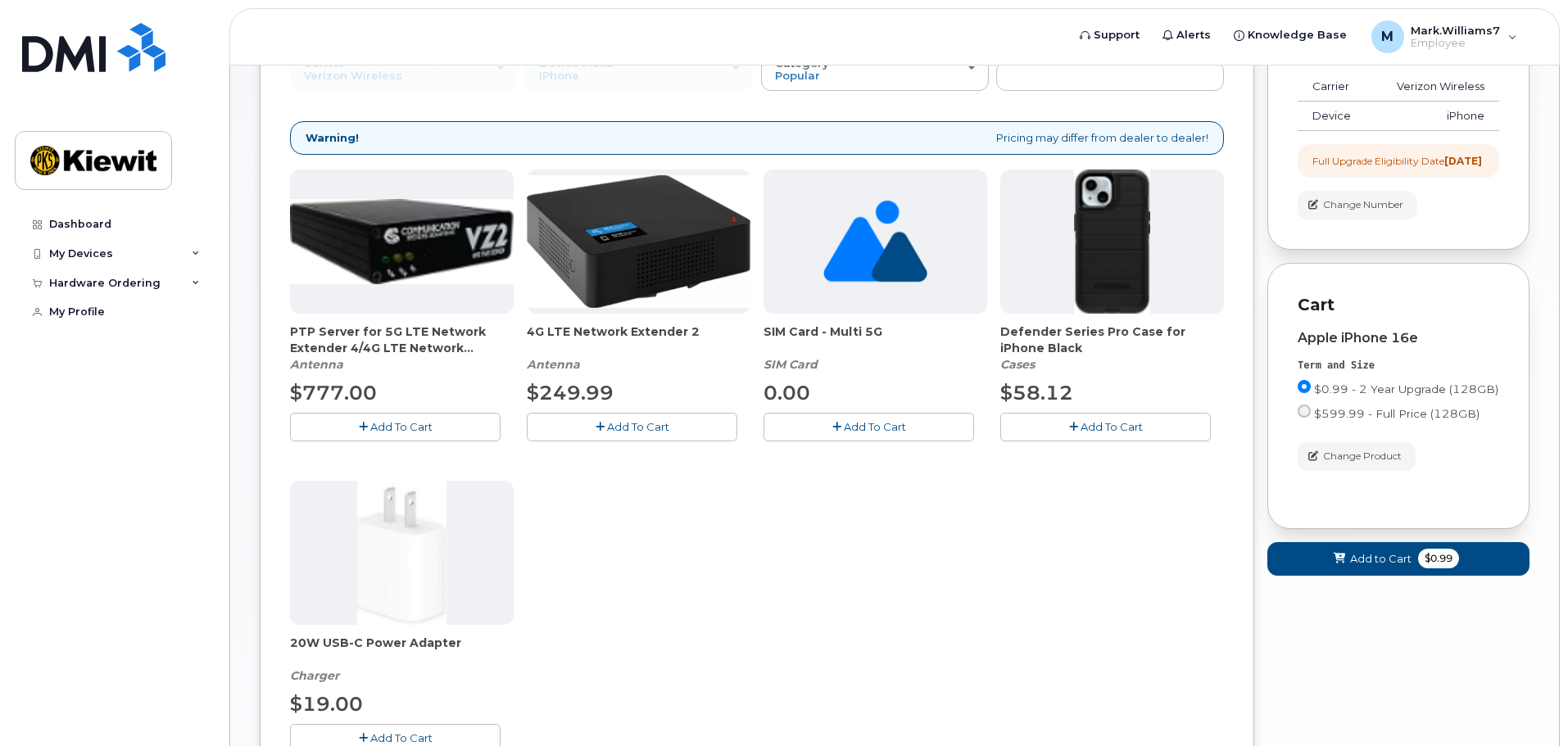
scroll to position [246, 0]
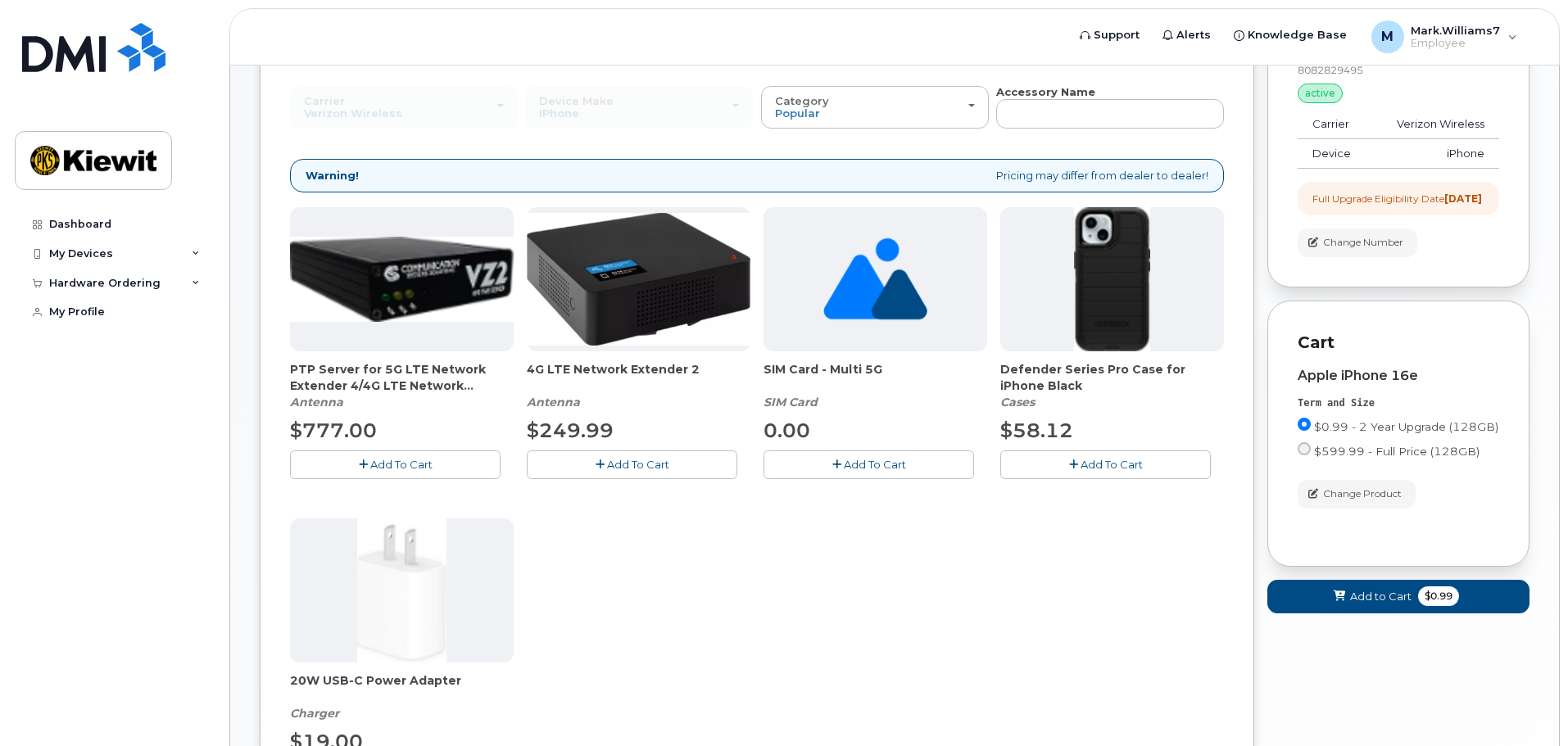
click at [1090, 463] on span "Add To Cart" at bounding box center [1111, 464] width 62 height 13
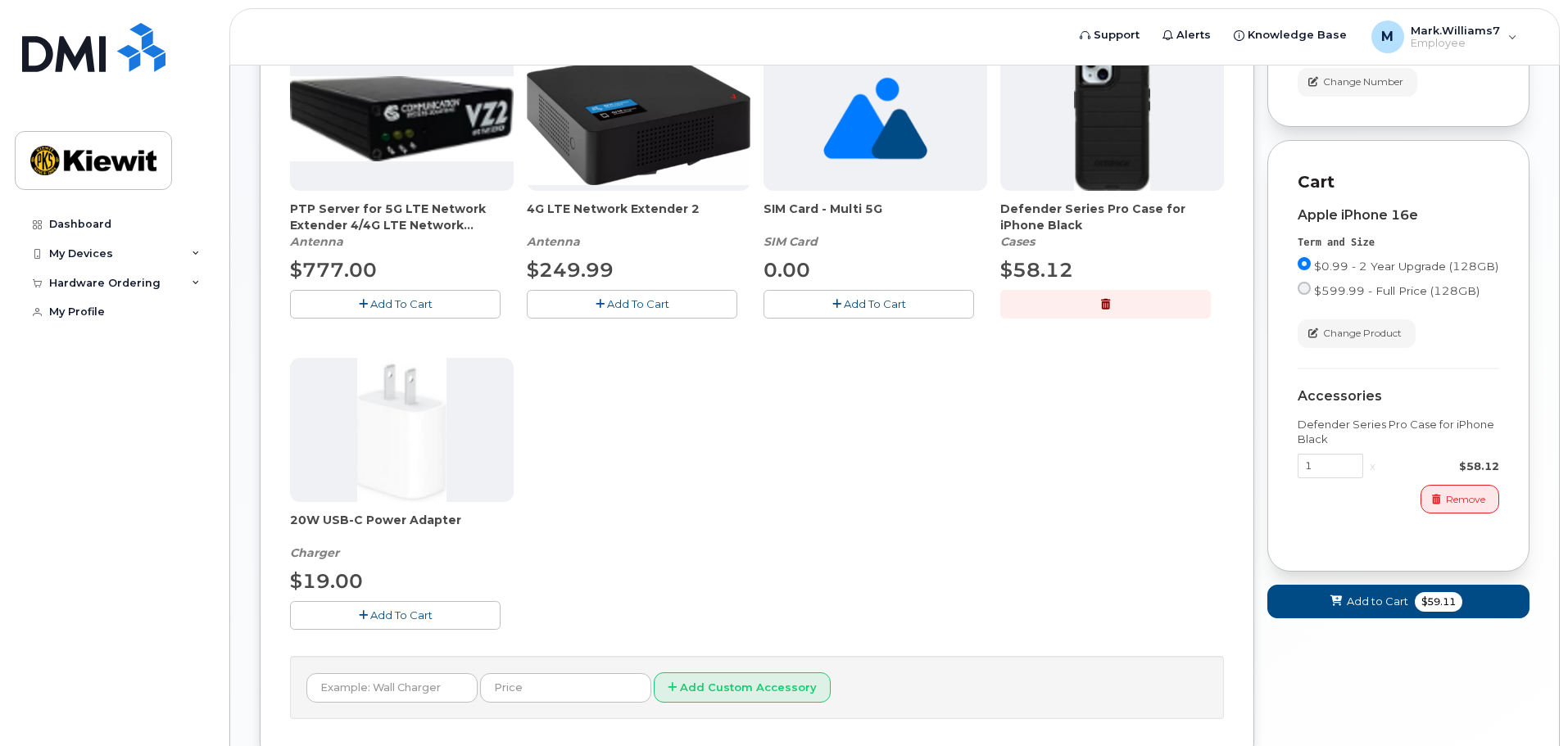
scroll to position [409, 0]
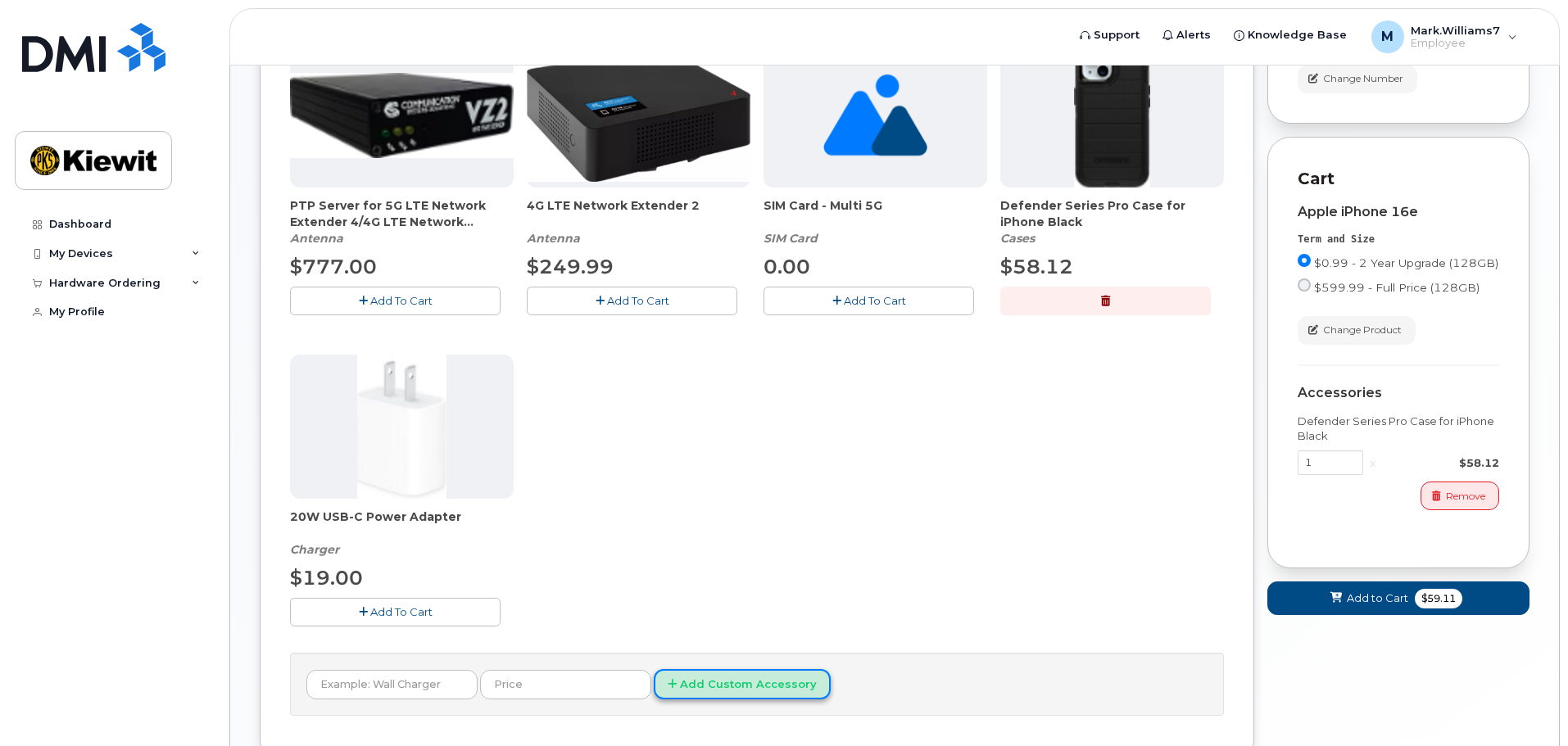
click at [716, 693] on button "Add Custom Accessory" at bounding box center [742, 684] width 177 height 30
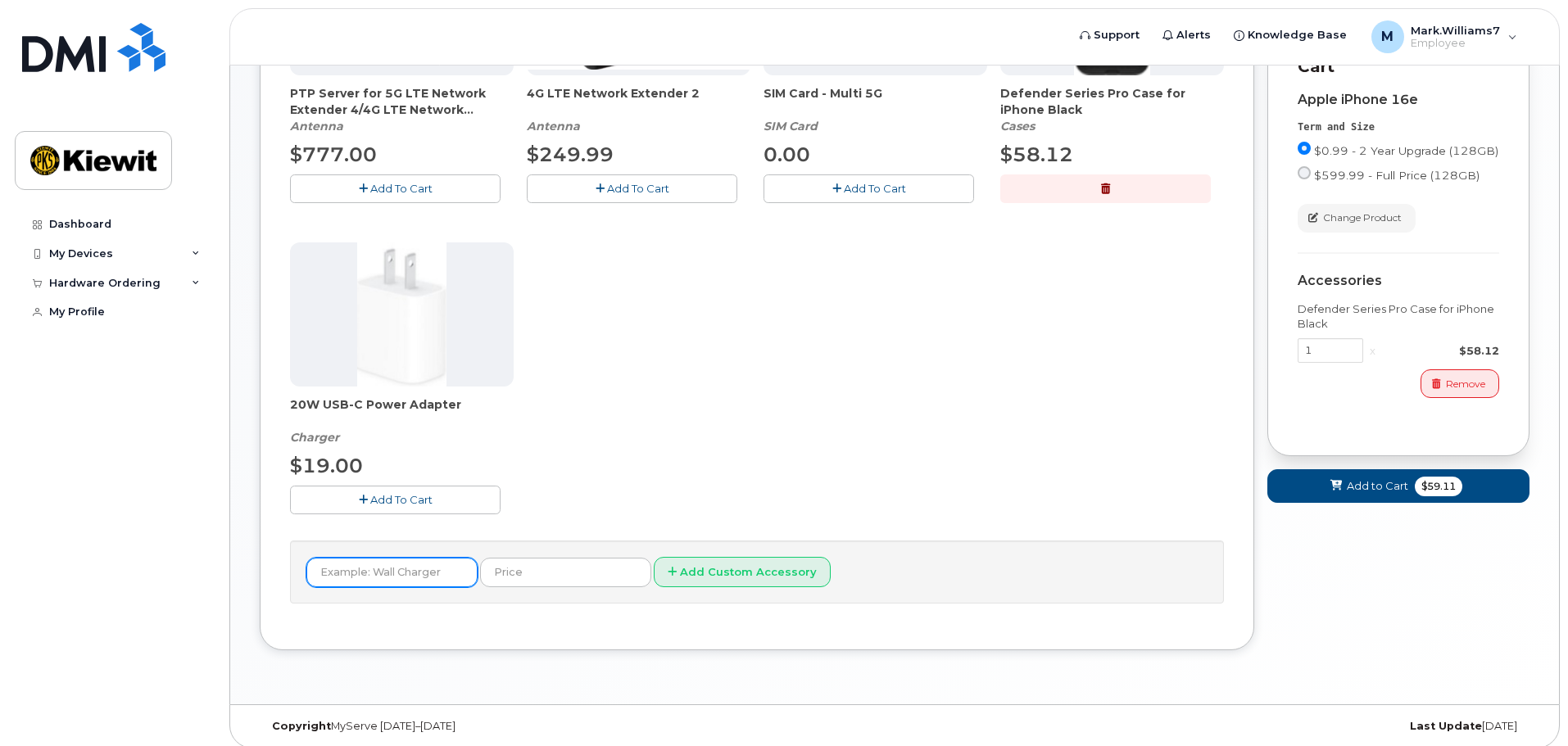
scroll to position [532, 0]
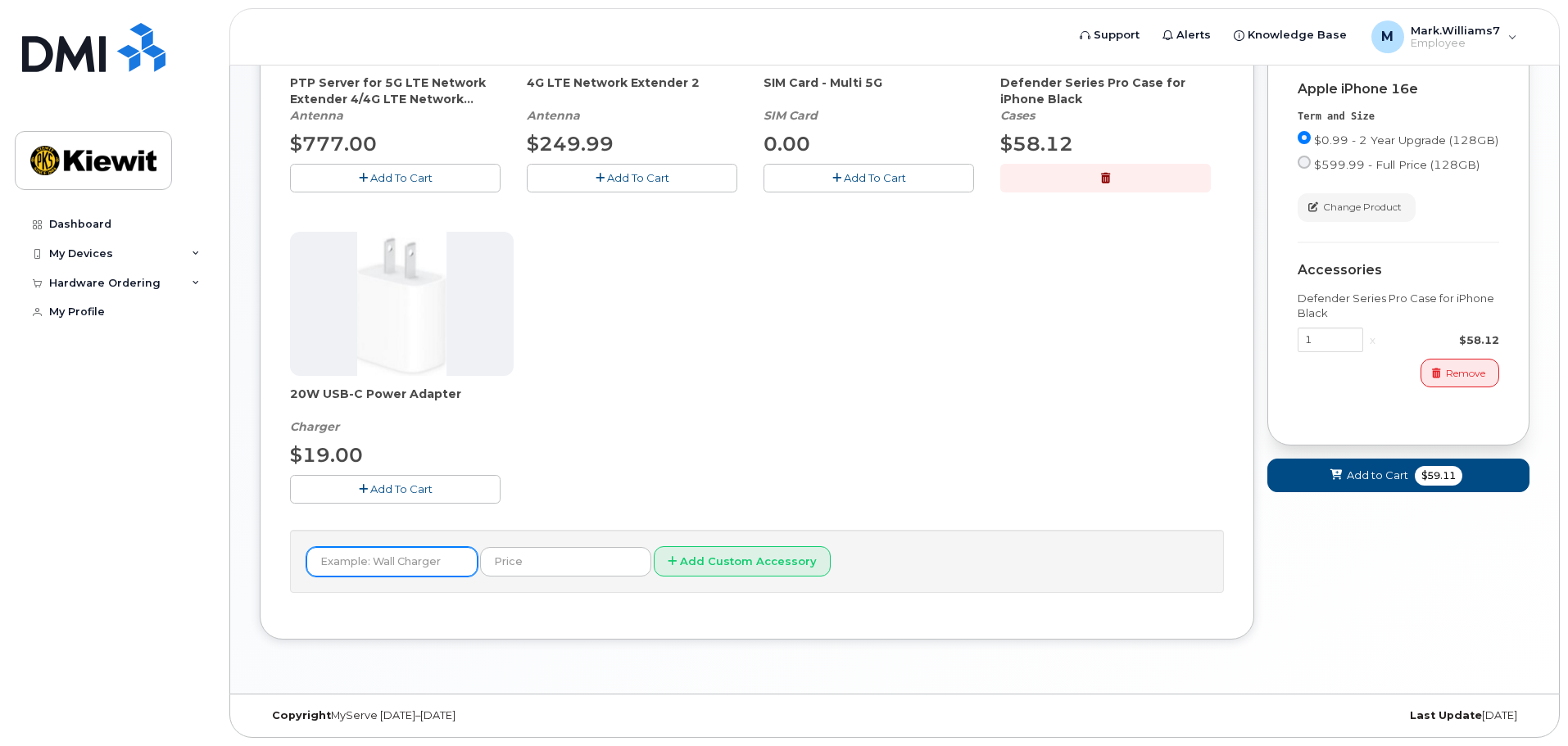
click at [383, 561] on input "text" at bounding box center [392, 562] width 171 height 30
click at [522, 560] on input "text" at bounding box center [565, 562] width 171 height 30
click at [746, 474] on div "PTP Server for 5G LTE Network Extender 4/4G LTE Network Extender 3 Antenna $777…" at bounding box center [757, 226] width 934 height 610
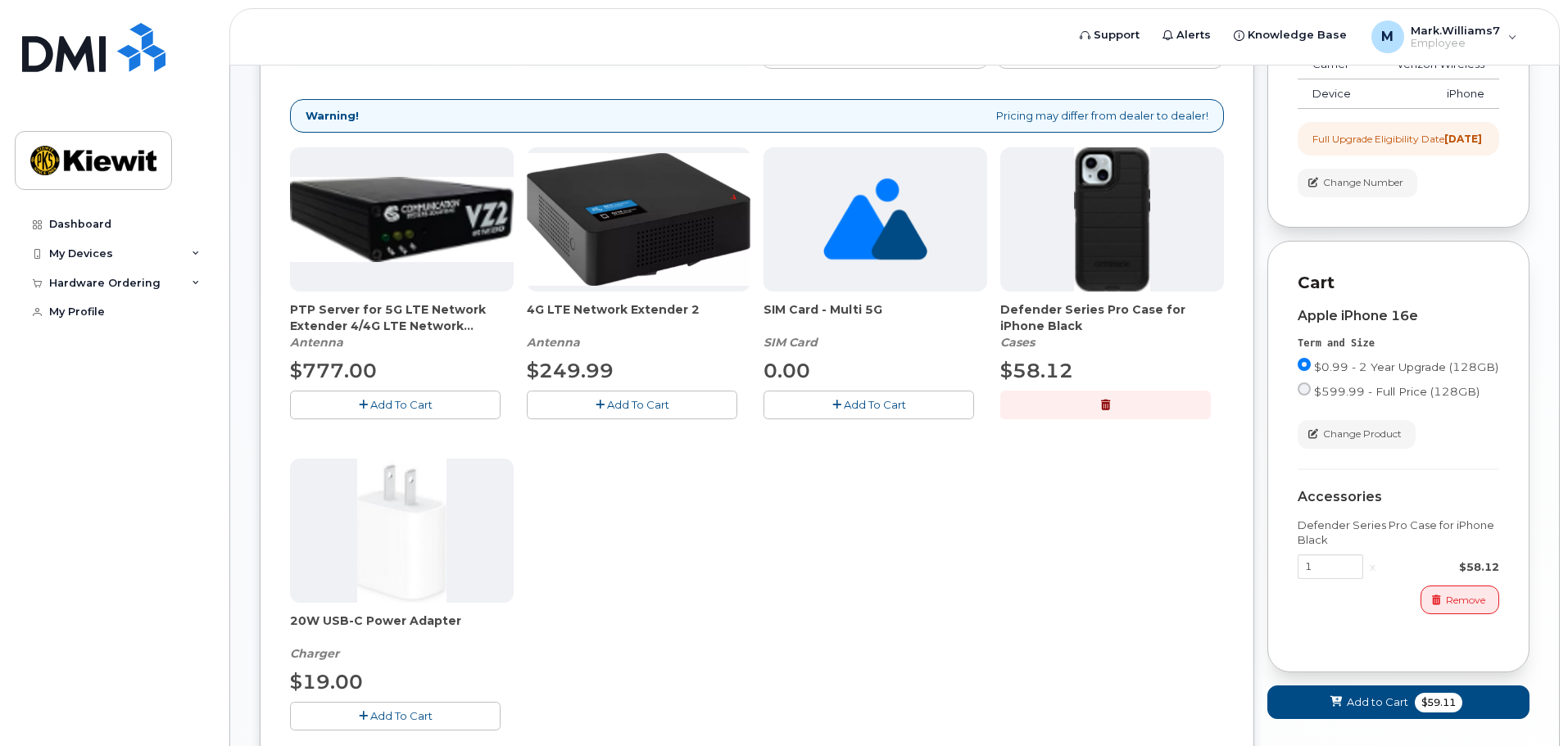
scroll to position [41, 0]
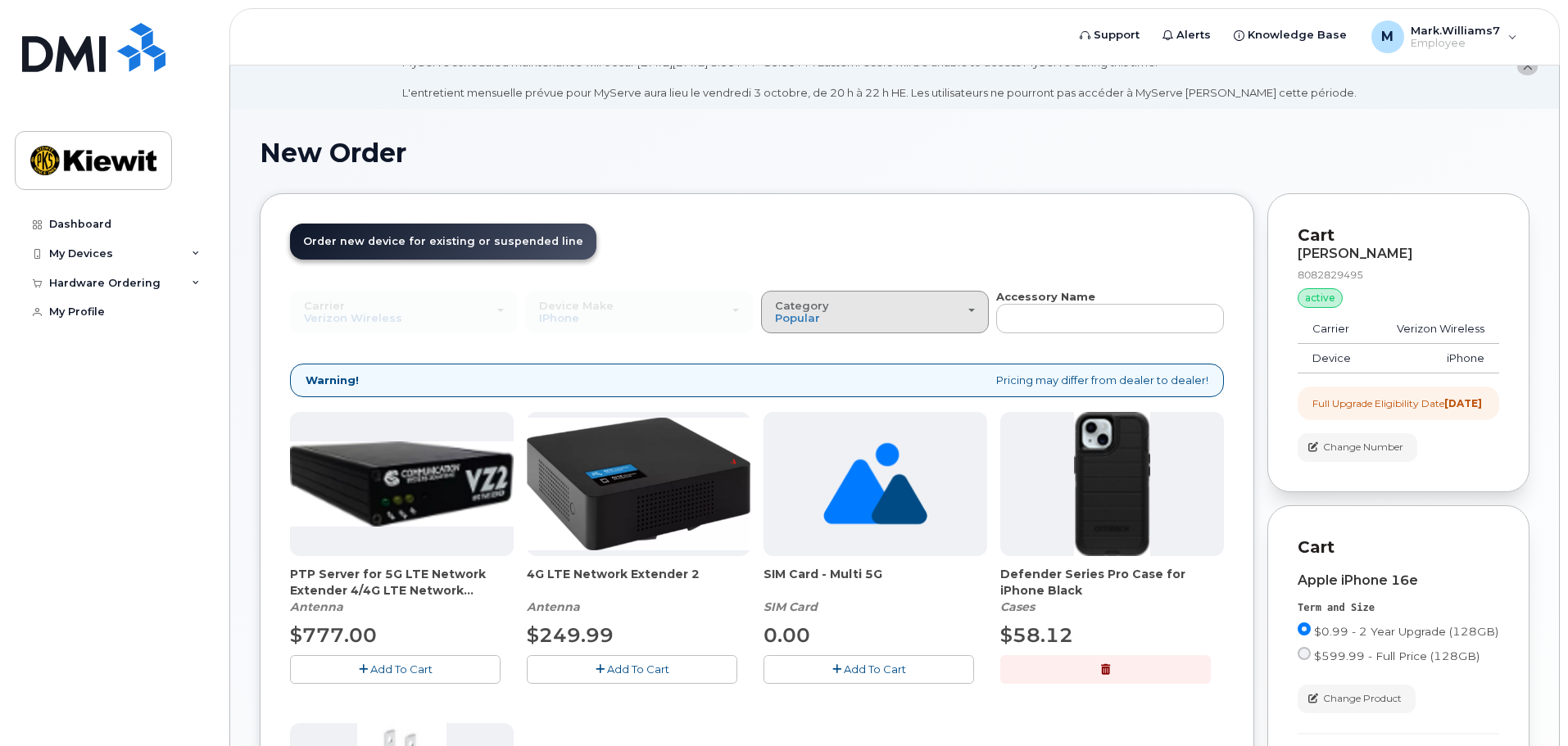
click at [912, 314] on div "Category Popular" at bounding box center [875, 312] width 200 height 25
click at [807, 352] on div "All" at bounding box center [875, 349] width 220 height 19
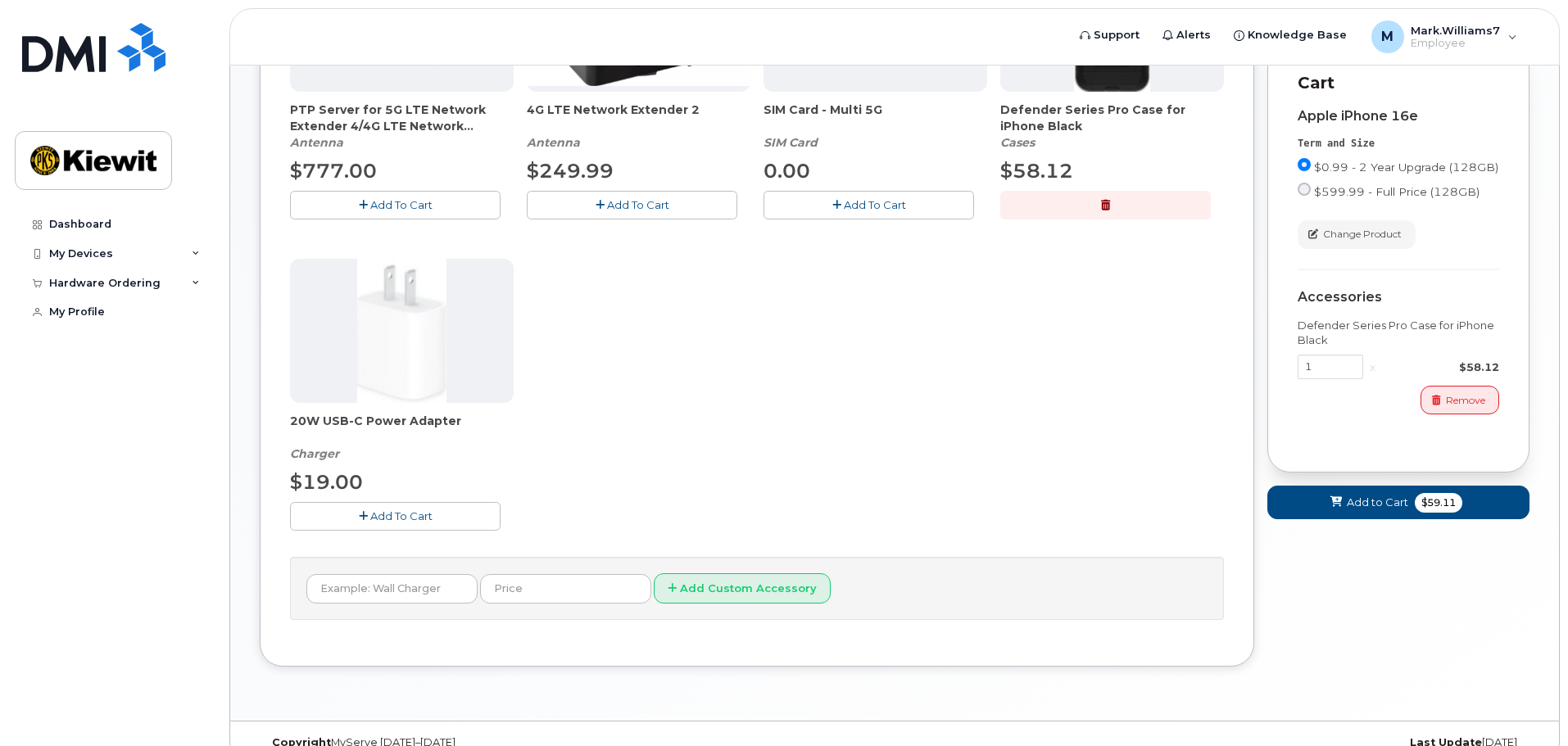
scroll to position [532, 0]
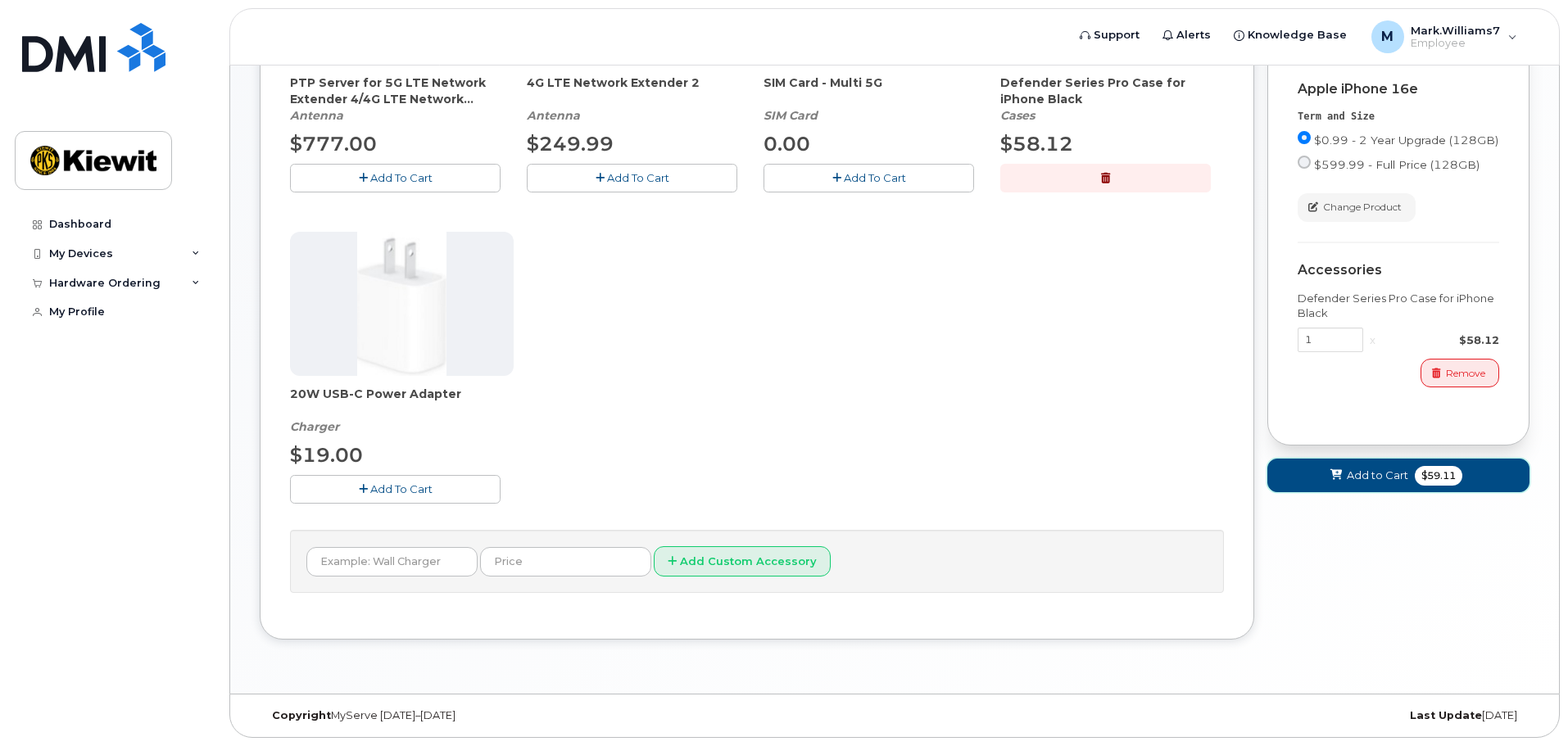
click at [1412, 492] on button "Add to Cart $59.11" at bounding box center [1398, 475] width 262 height 33
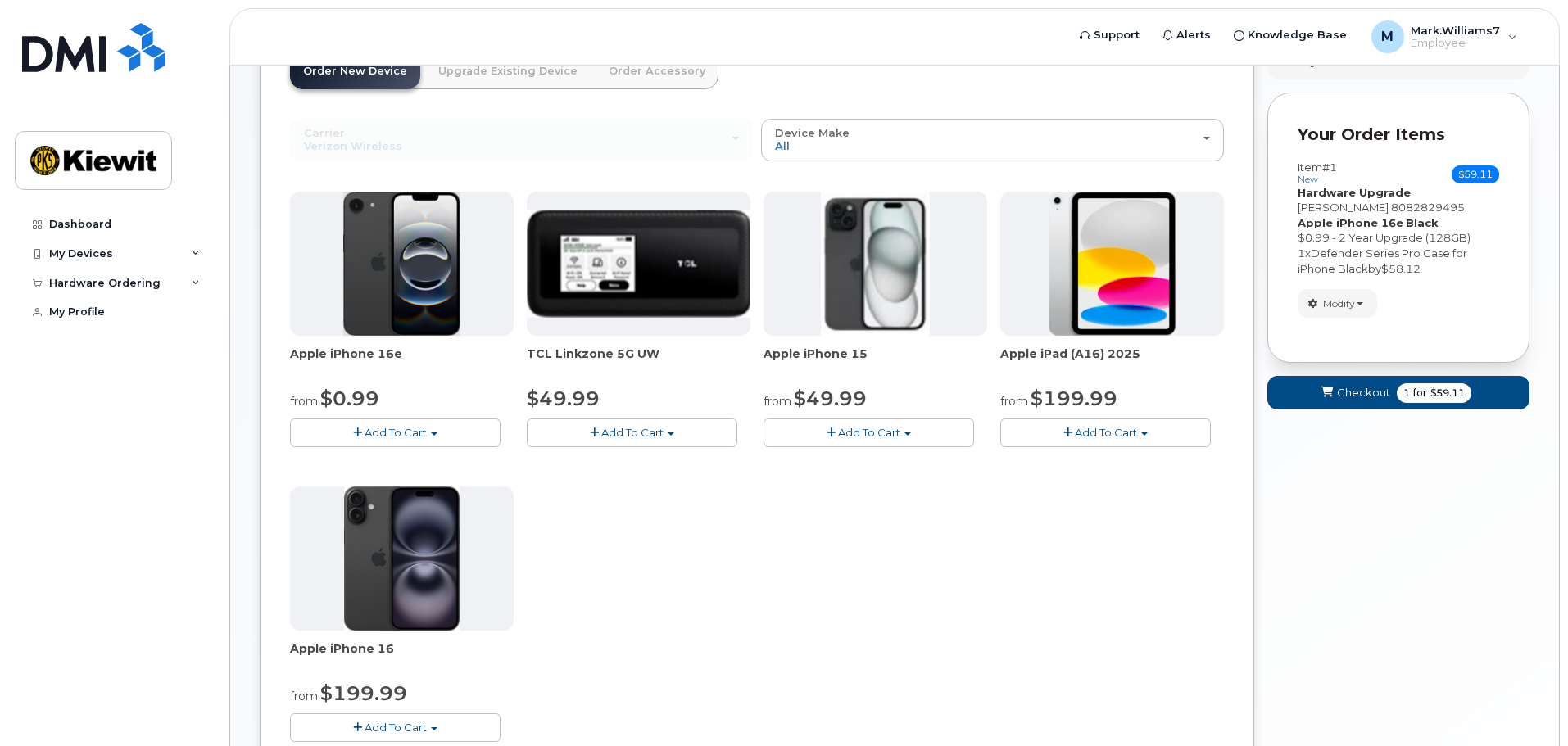
scroll to position [0, 0]
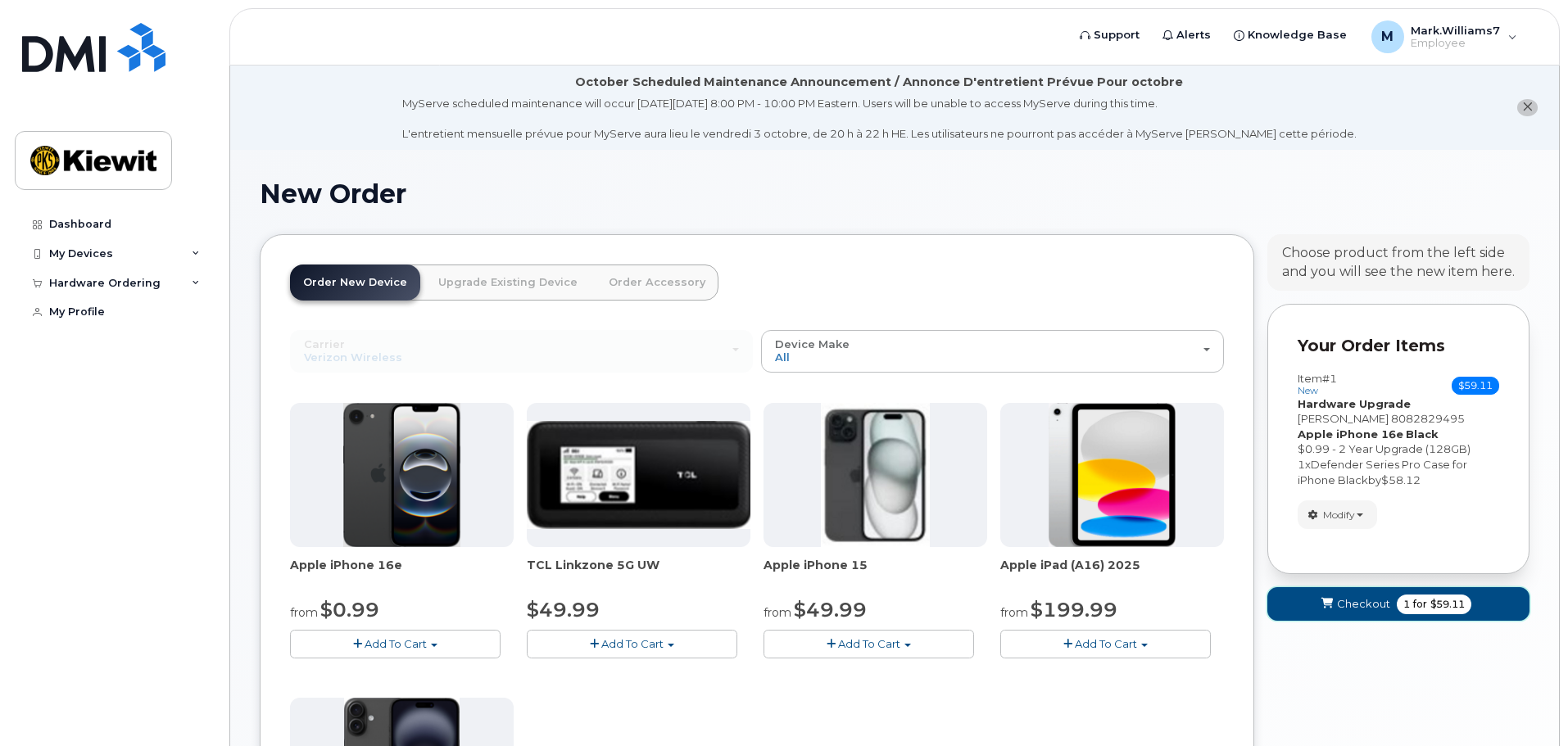
click at [1370, 598] on span "Checkout" at bounding box center [1363, 605] width 54 height 16
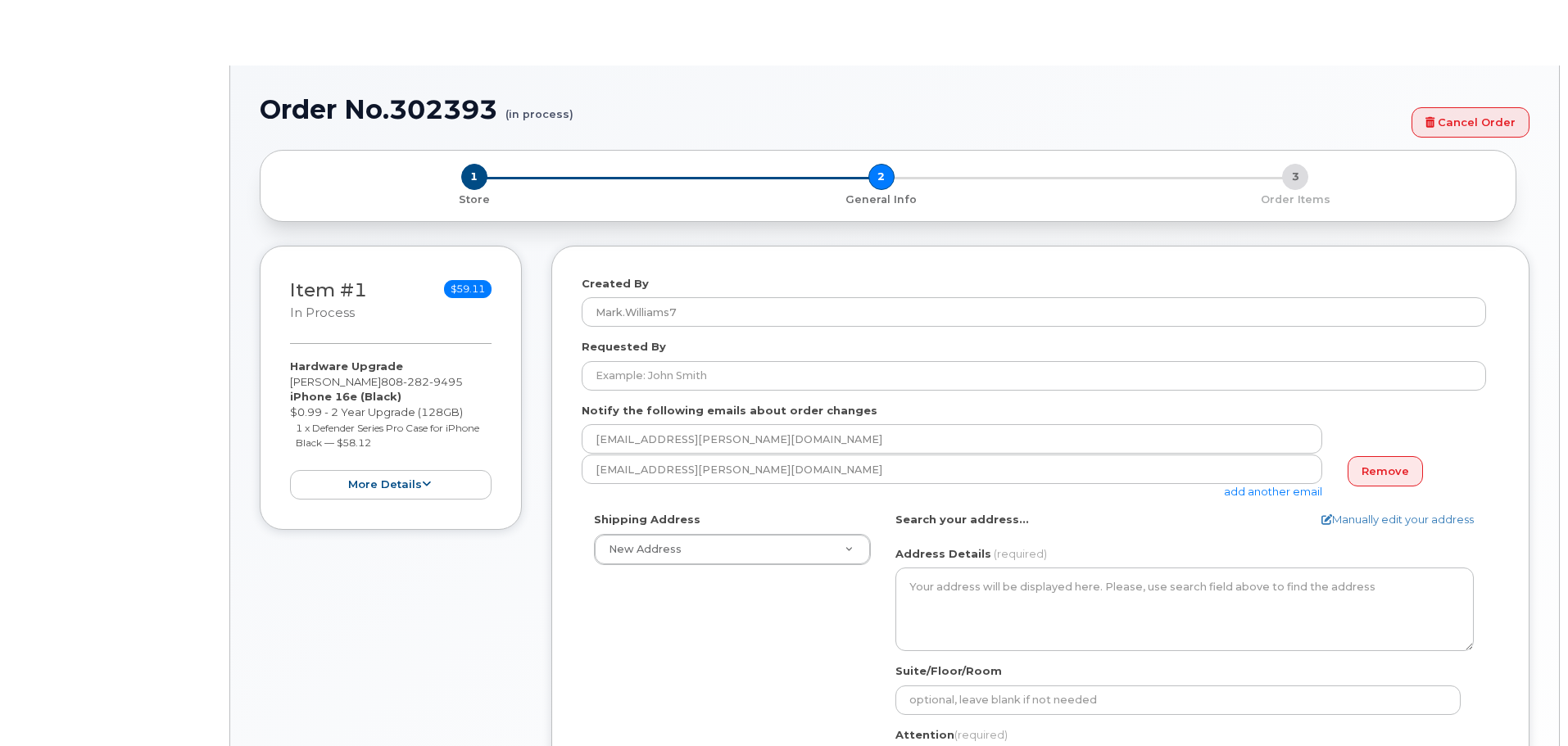
select select
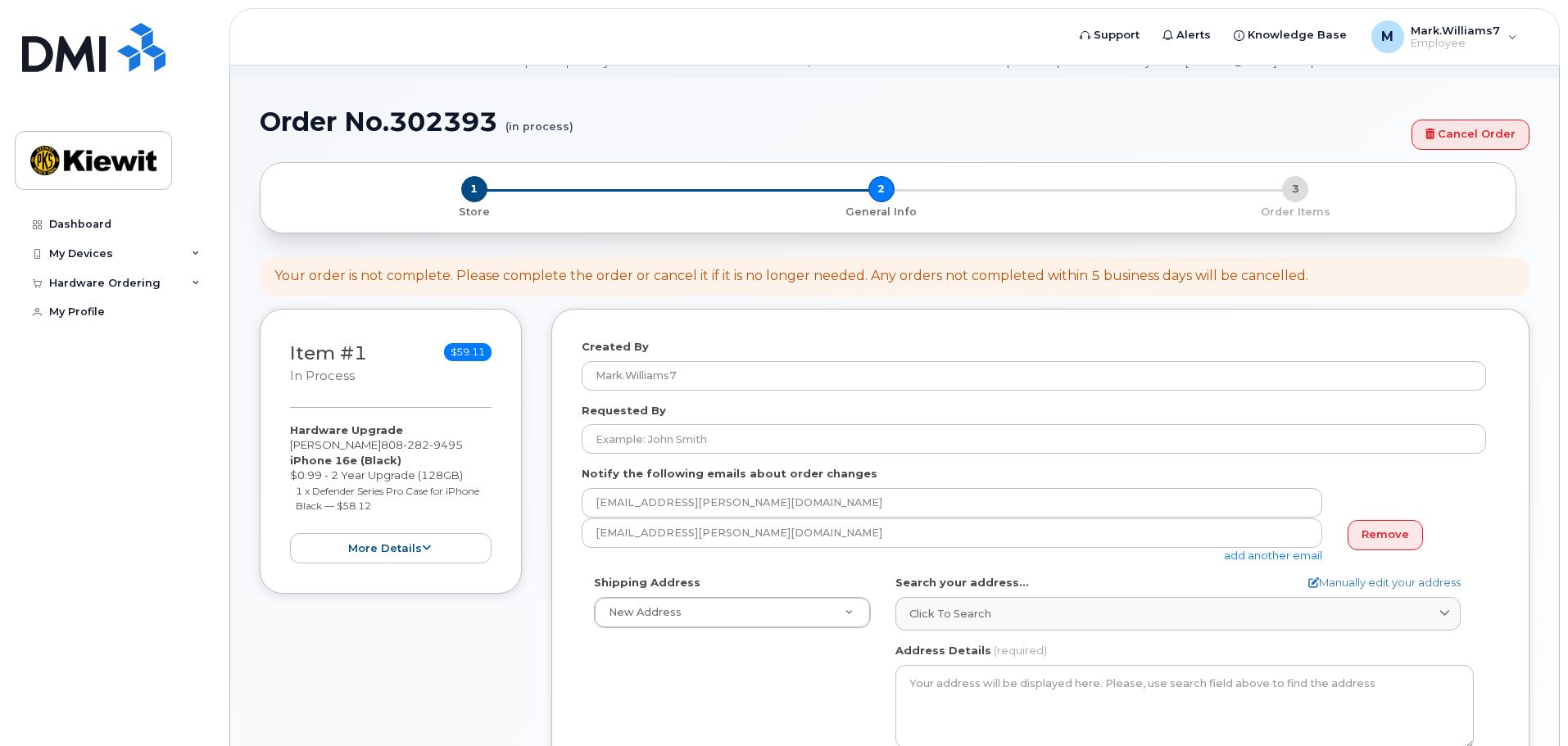
scroll to position [82, 0]
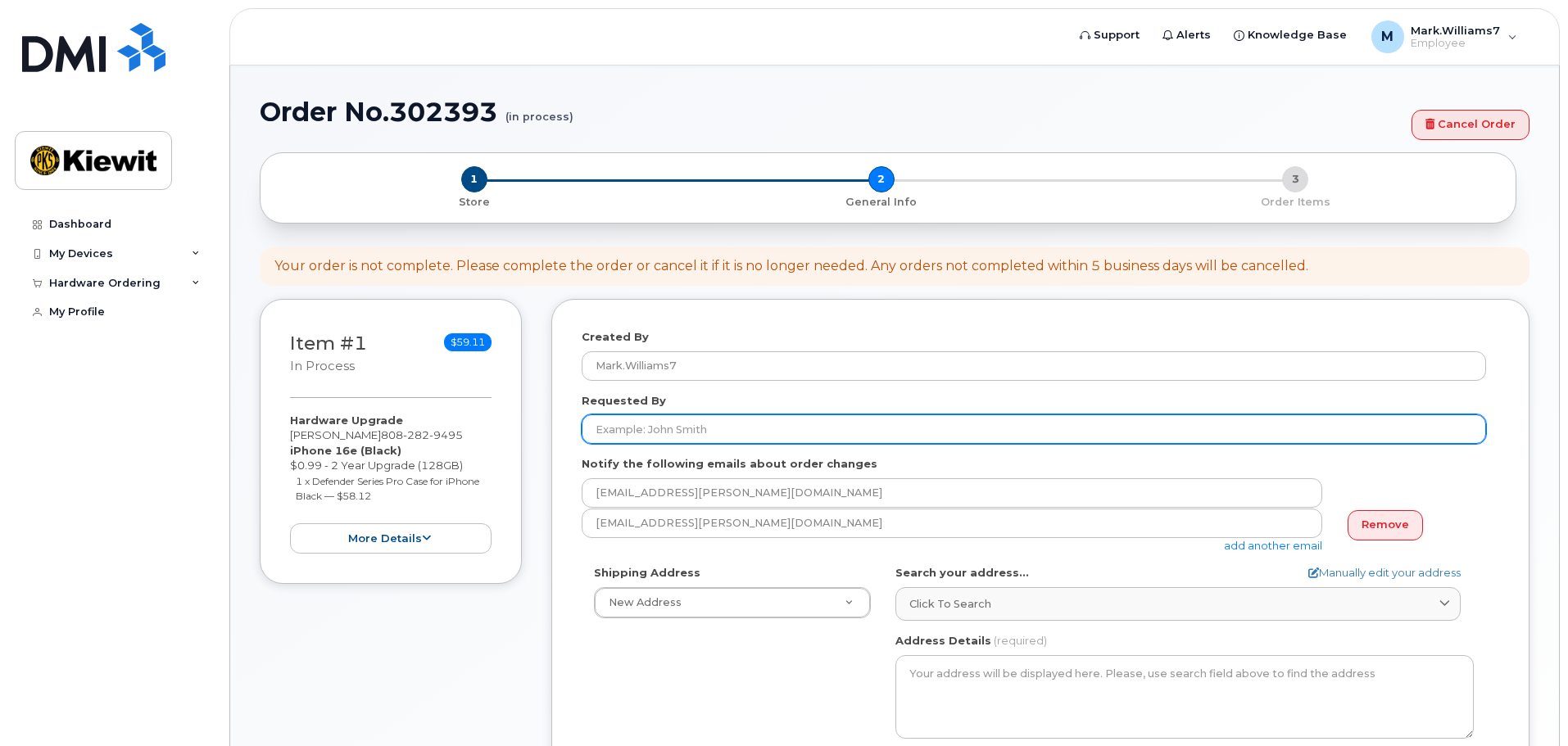
click at [655, 433] on input "Requested By" at bounding box center [1034, 430] width 904 height 30
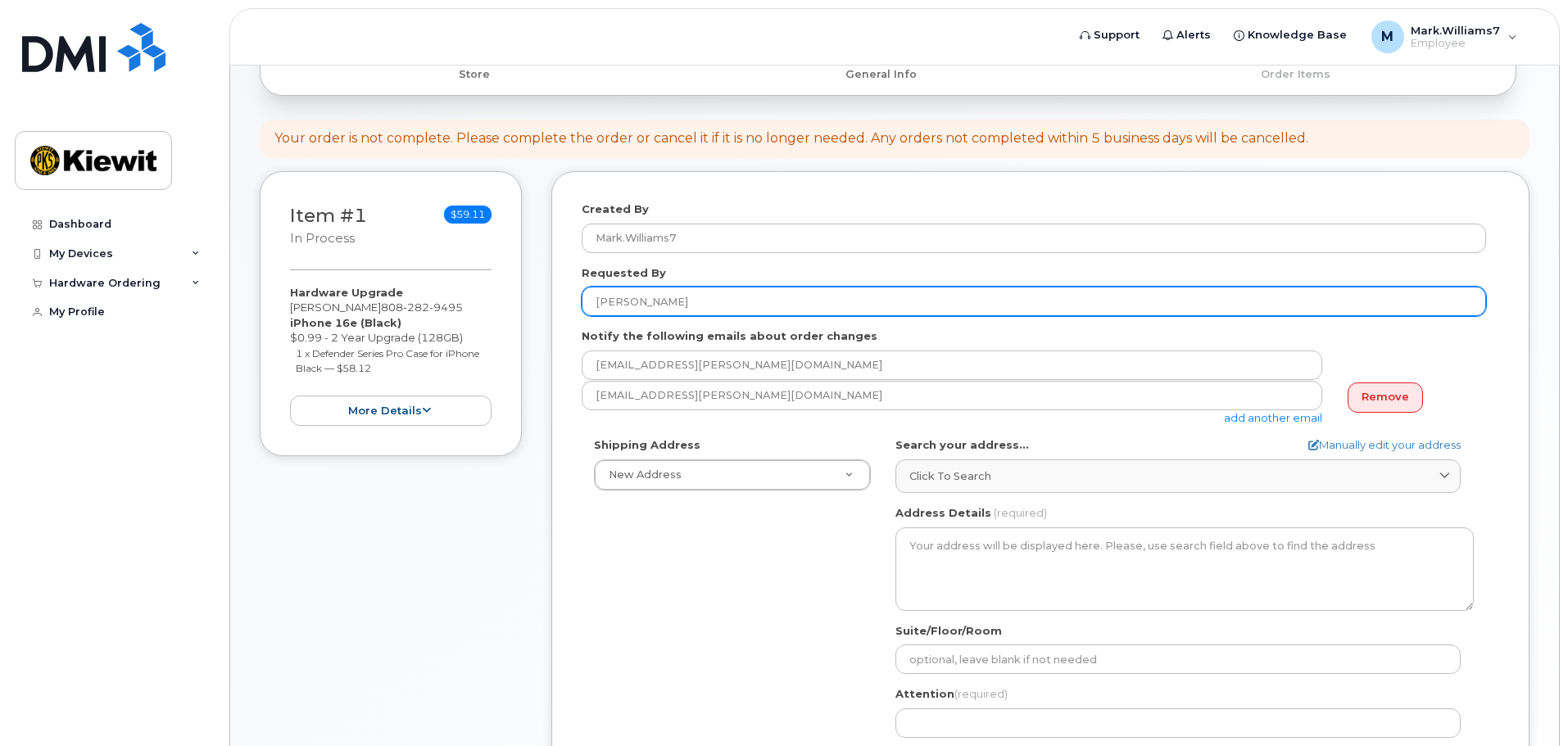
scroll to position [246, 0]
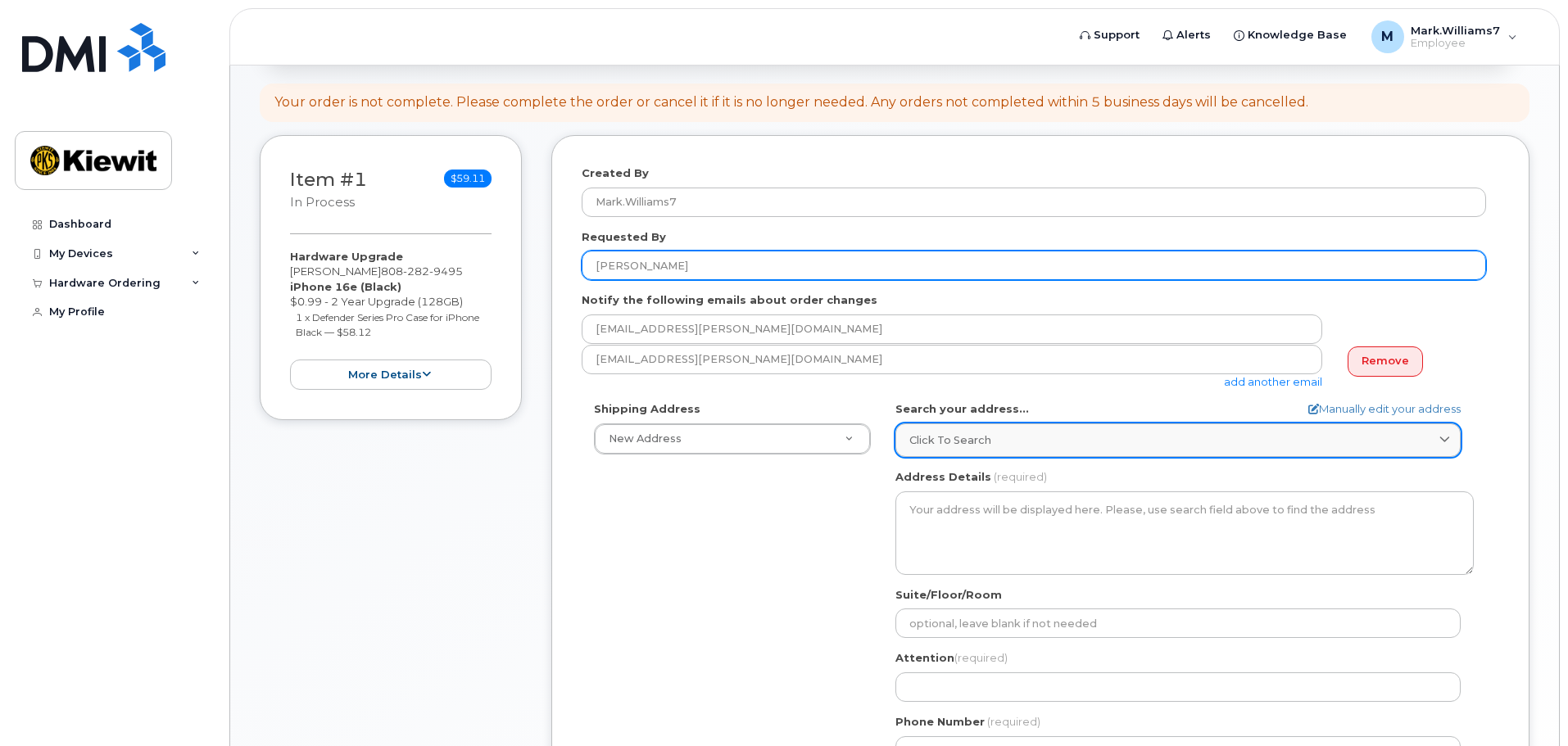
type input "[PERSON_NAME]"
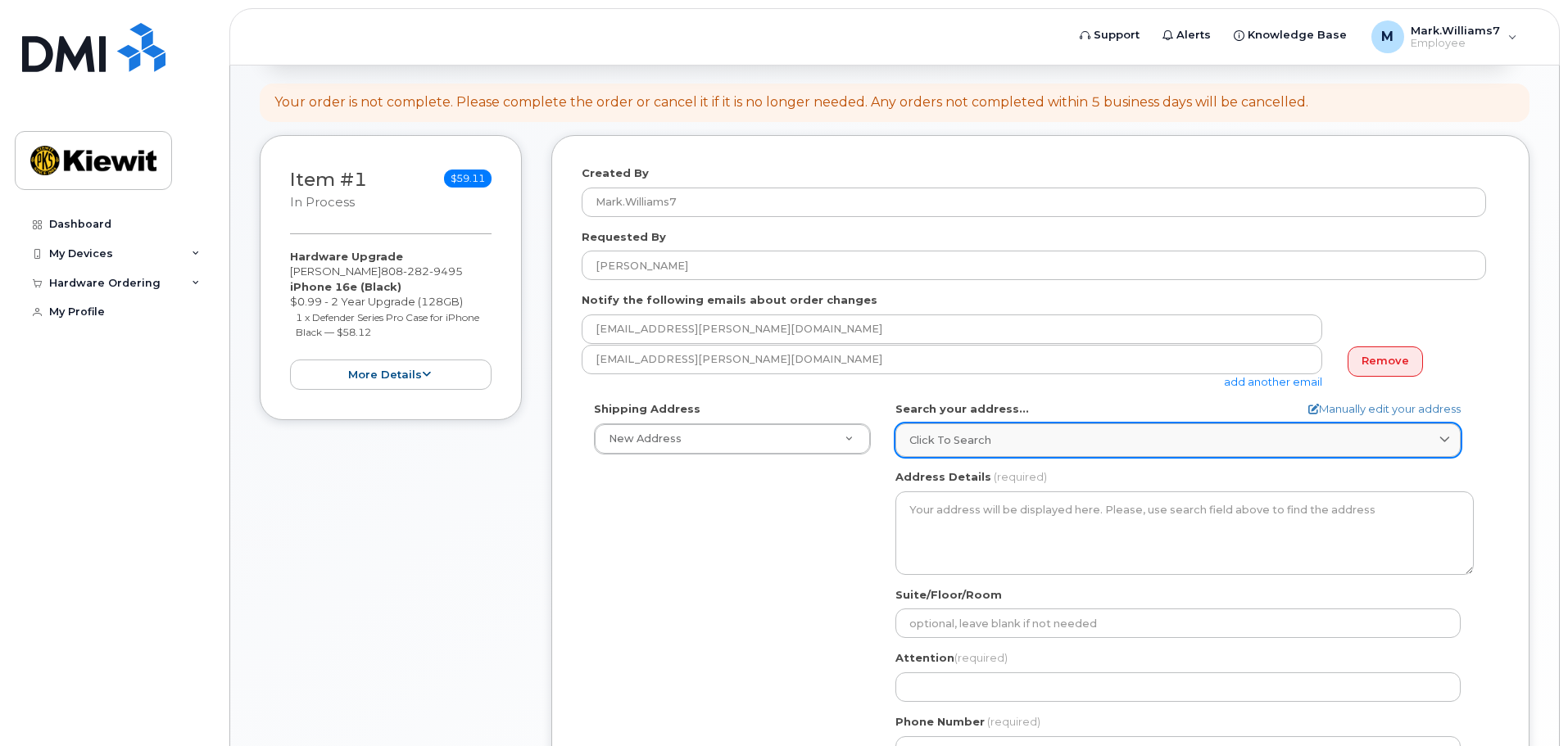
click at [964, 446] on span "Click to search" at bounding box center [950, 440] width 82 height 16
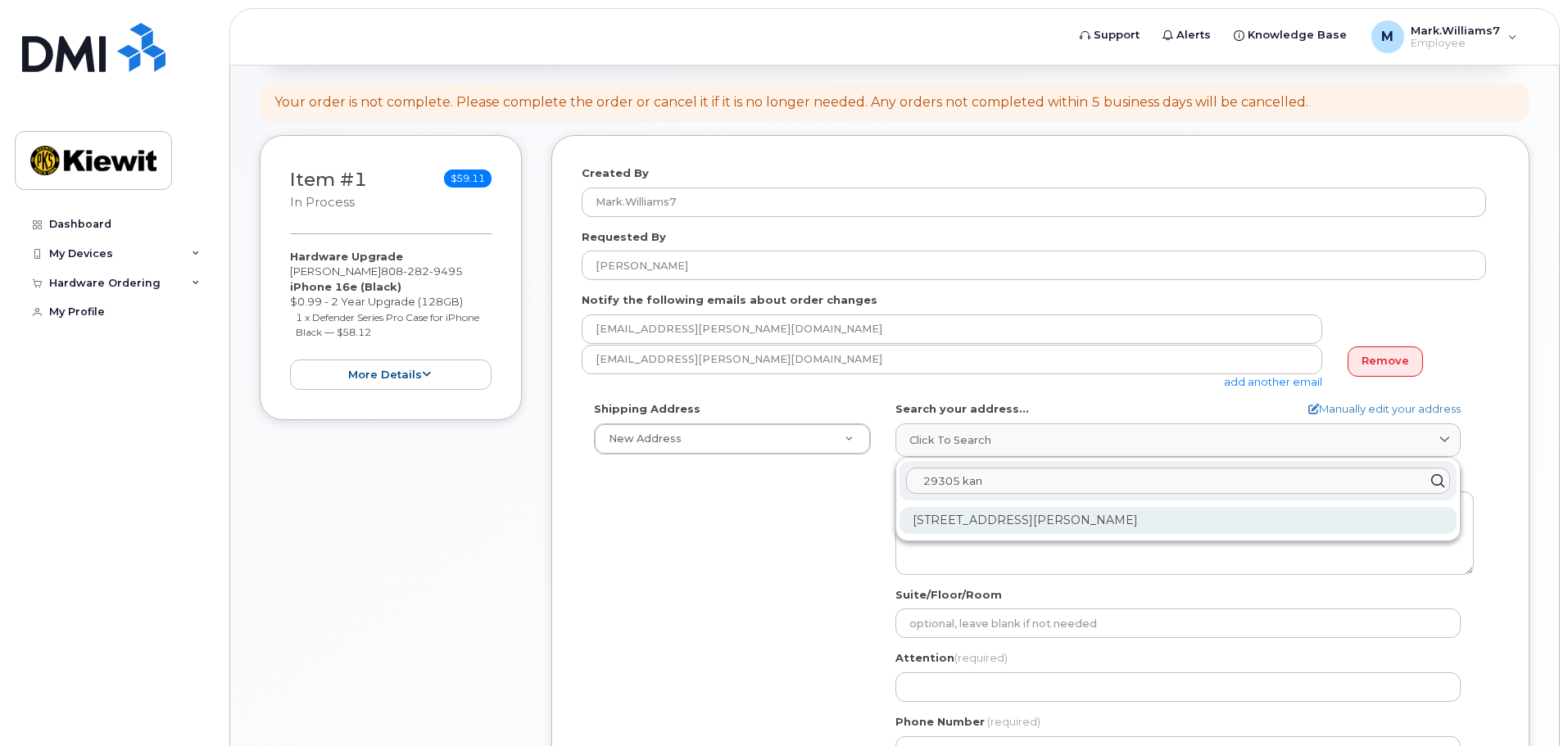
type input "29305 kan"
click at [1009, 525] on div "[STREET_ADDRESS][PERSON_NAME]" at bounding box center [1178, 520] width 557 height 27
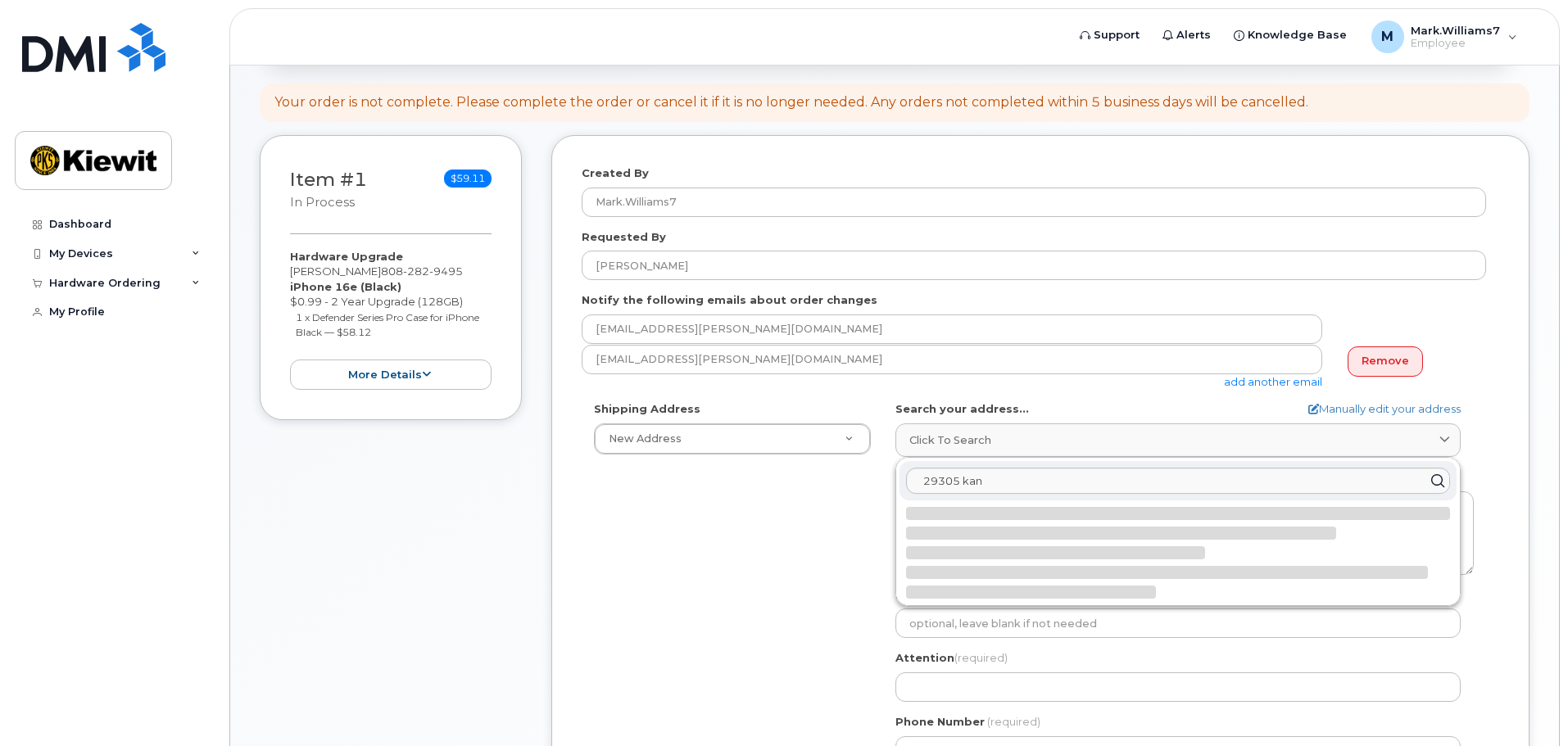
select select
type textarea "[STREET_ADDRESS][PERSON_NAME]"
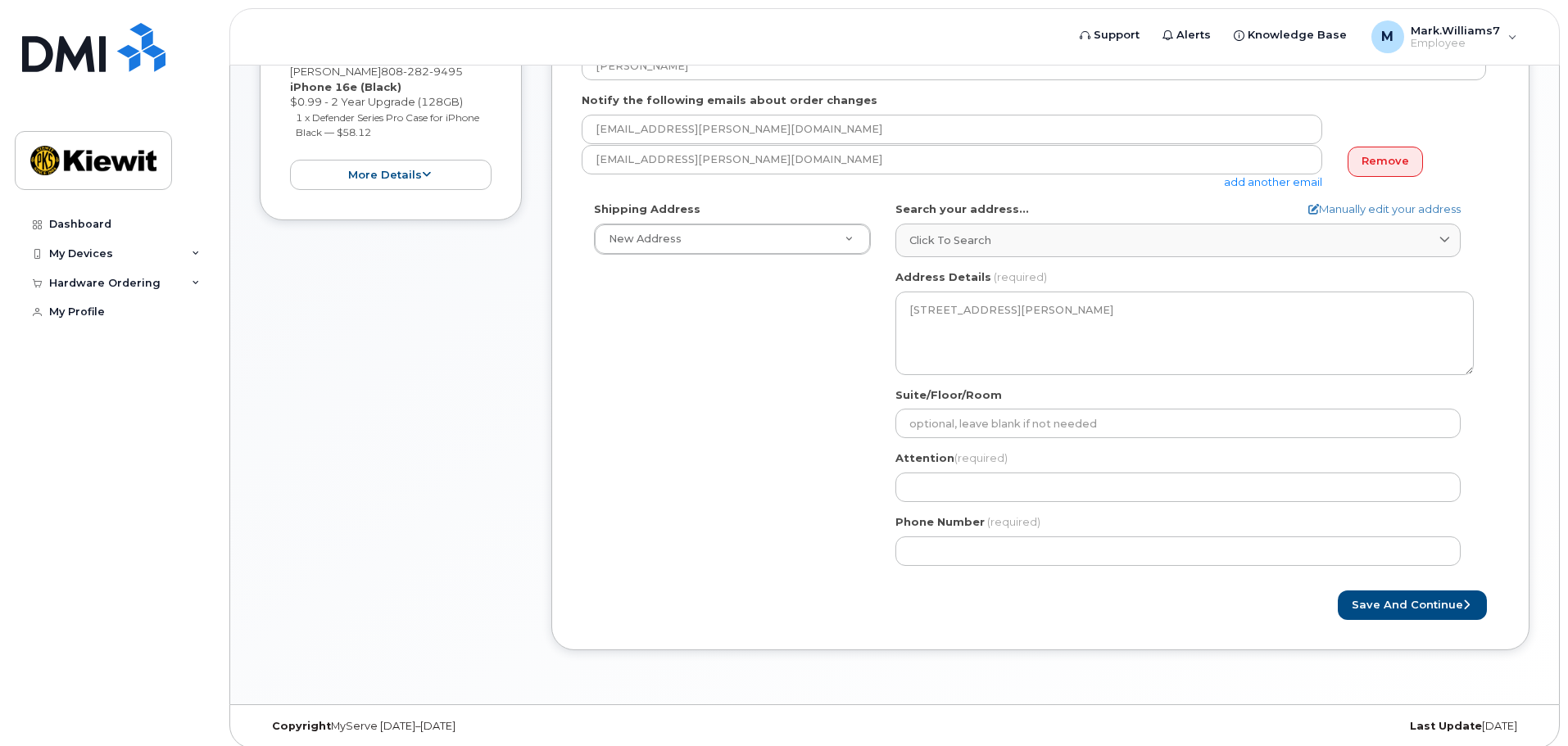
scroll to position [456, 0]
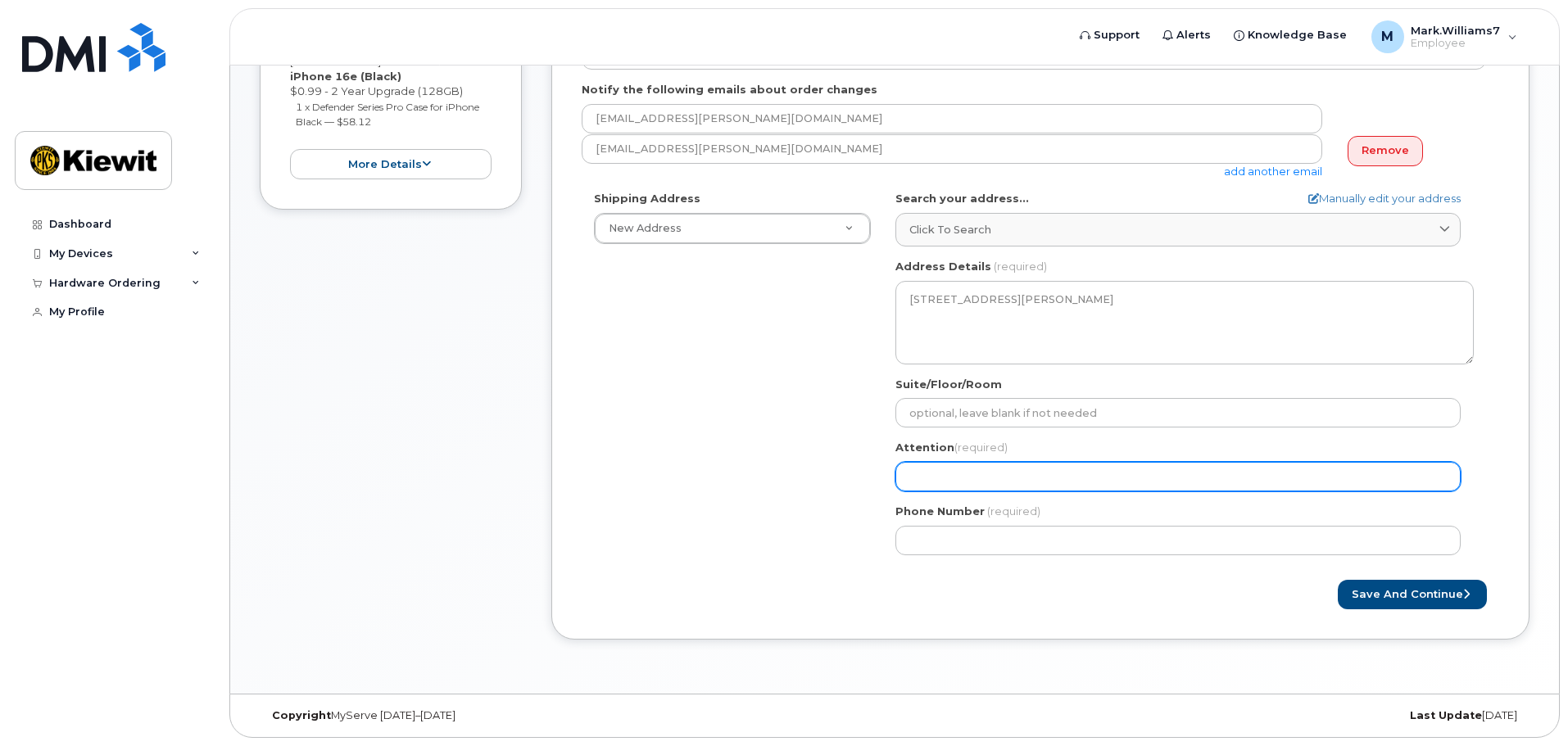
click at [977, 474] on input "Attention (required)" at bounding box center [1178, 477] width 565 height 30
select select
type input "M"
select select
type input "Ma"
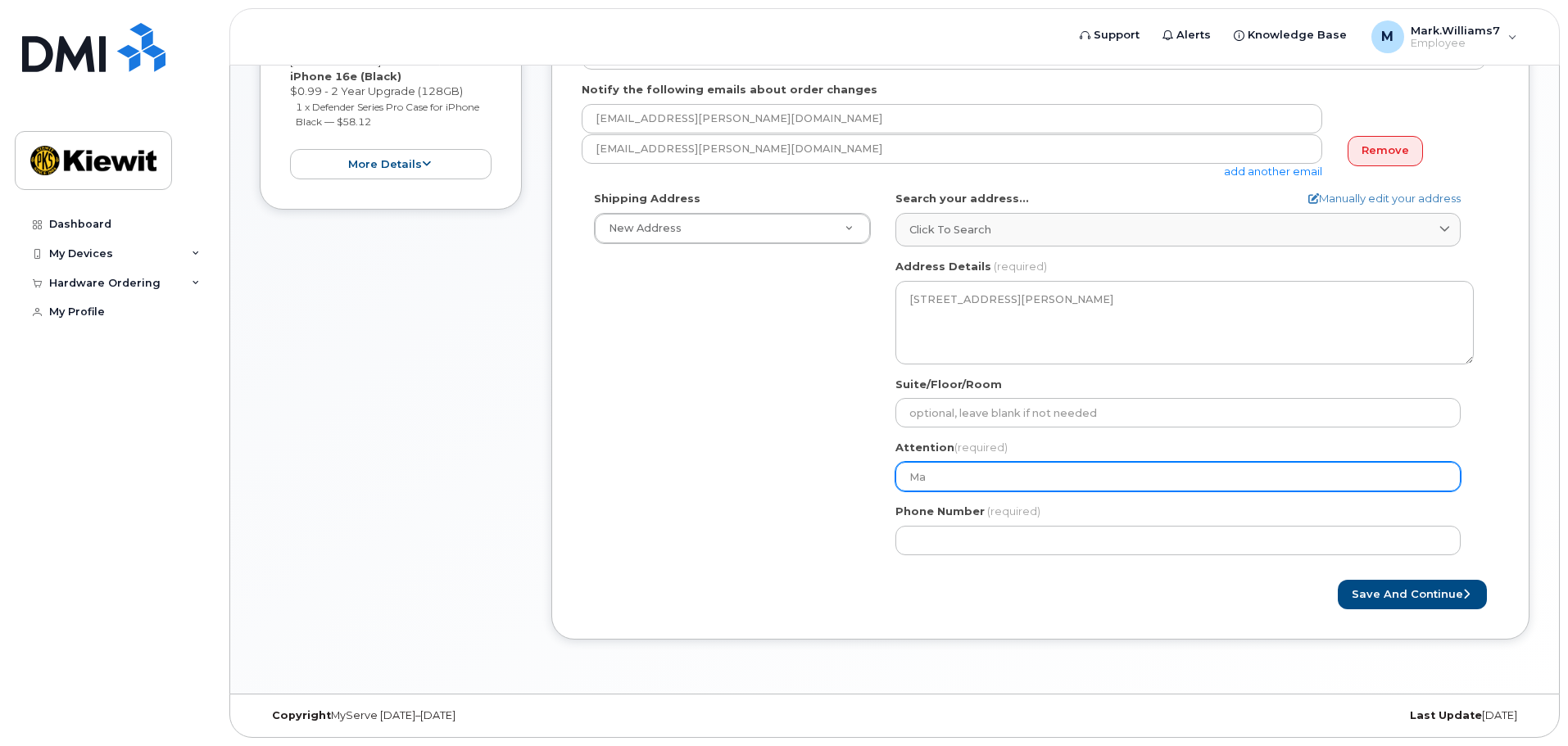
select select
type input "Mar"
select select
type input "Mark"
select select
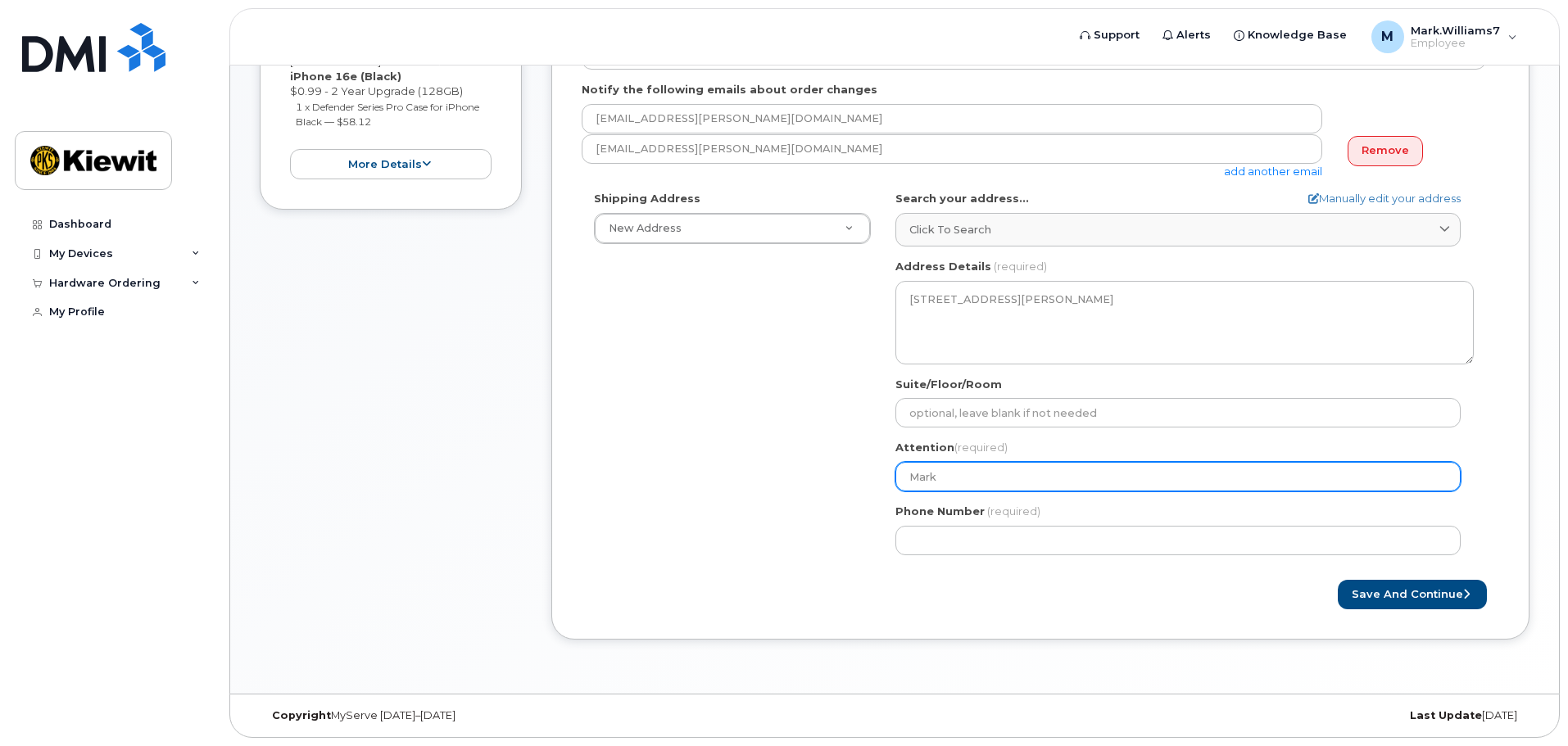
type input "[PERSON_NAME]"
select select
type input "Mark Wi"
select select
type input "Mark Wil"
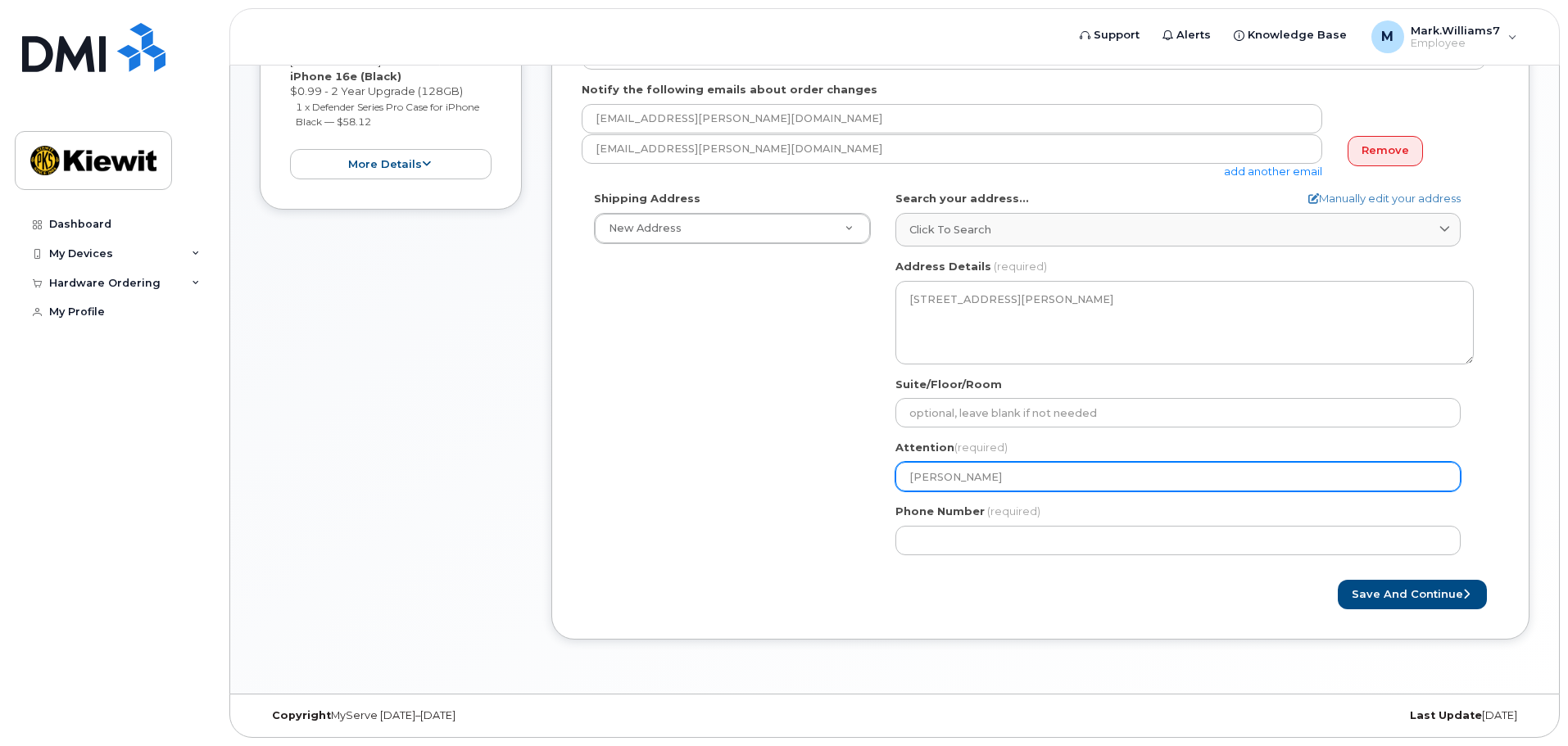
select select
type input "Mark Will"
select select
type input "Mark Willi"
select select
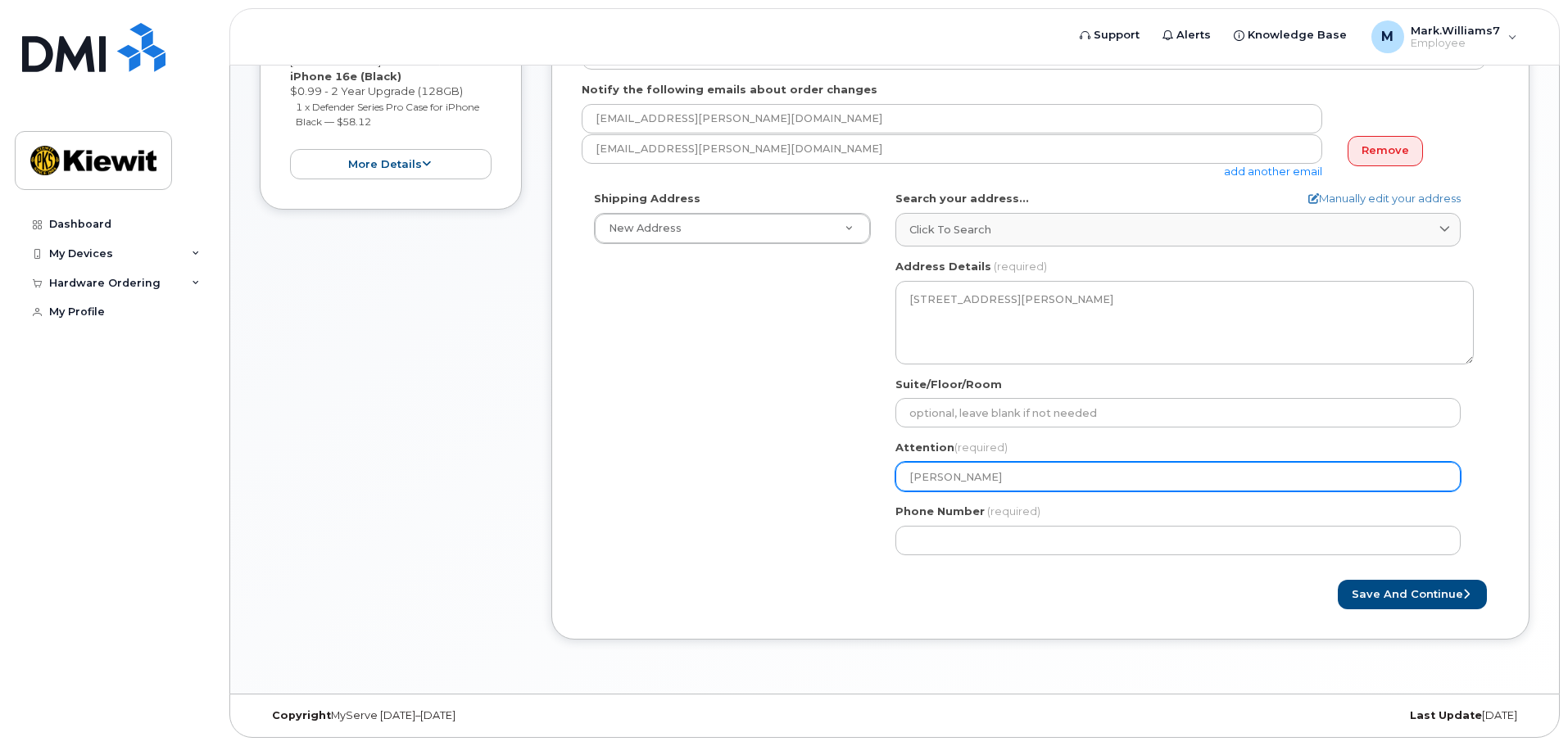
type input "Mark Willia"
select select
type input "Mark William"
select select
type input "Mark Williams"
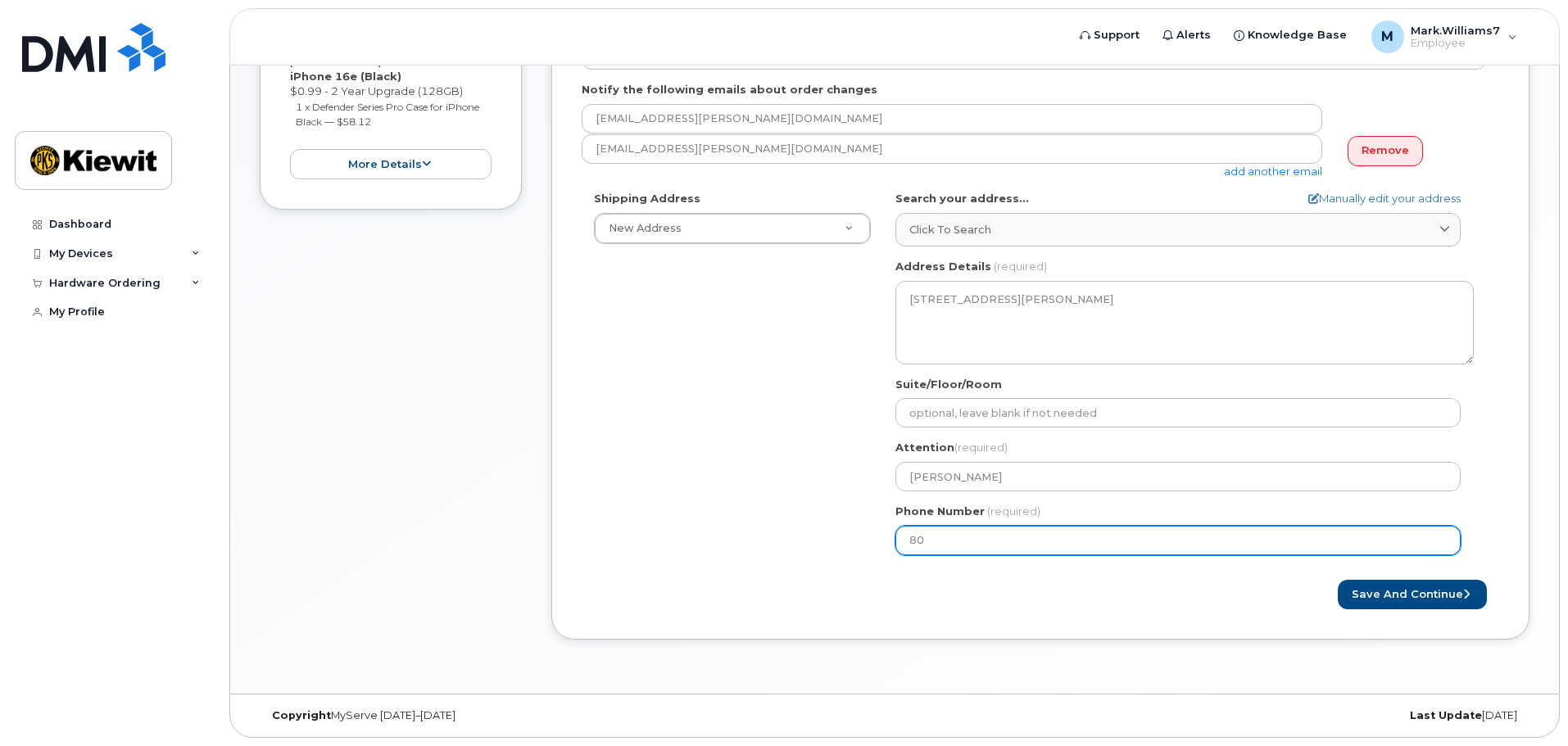
type input "808"
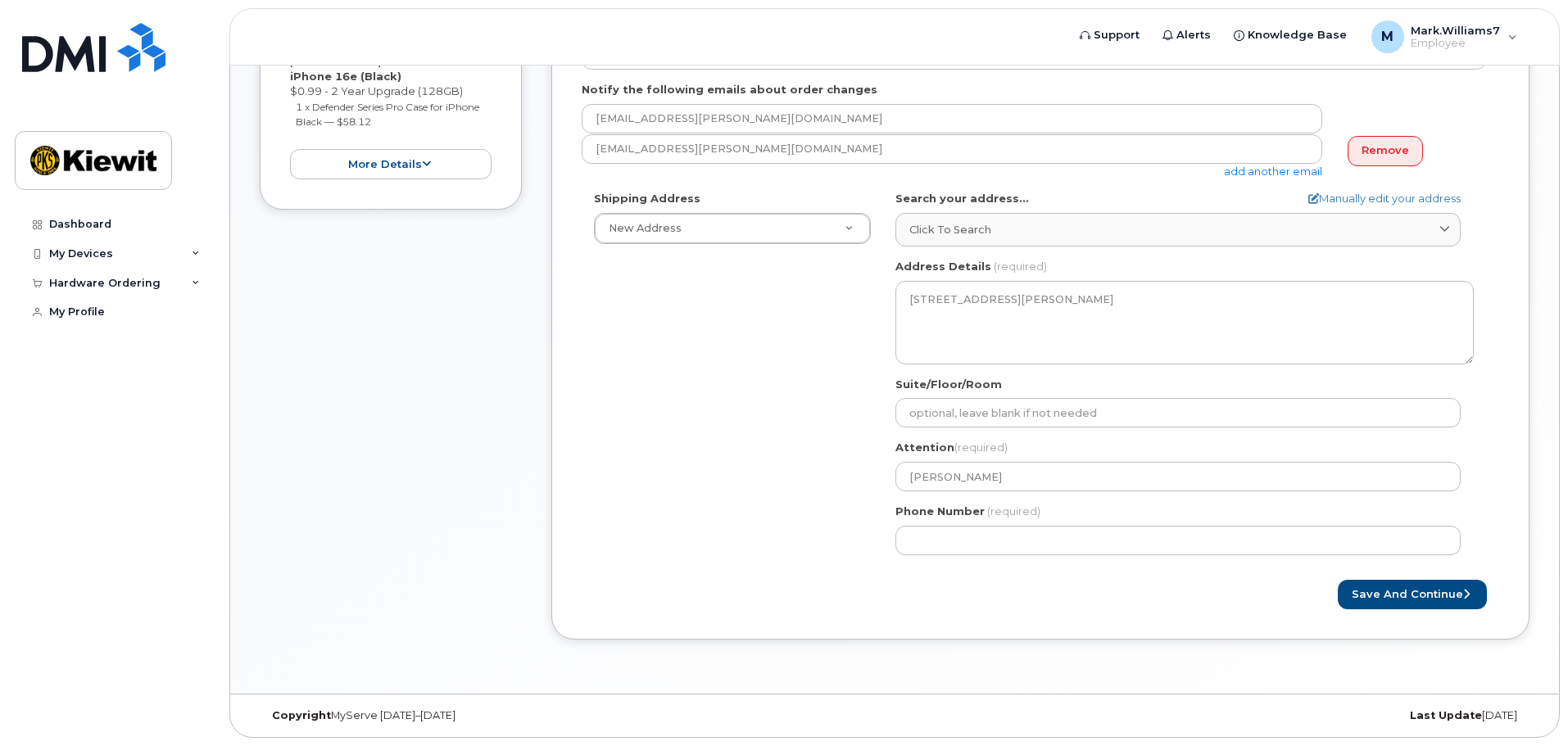
click at [693, 380] on div "Shipping Address New Address New Address WA Ravensdale Search your address... M…" at bounding box center [1034, 379] width 904 height 376
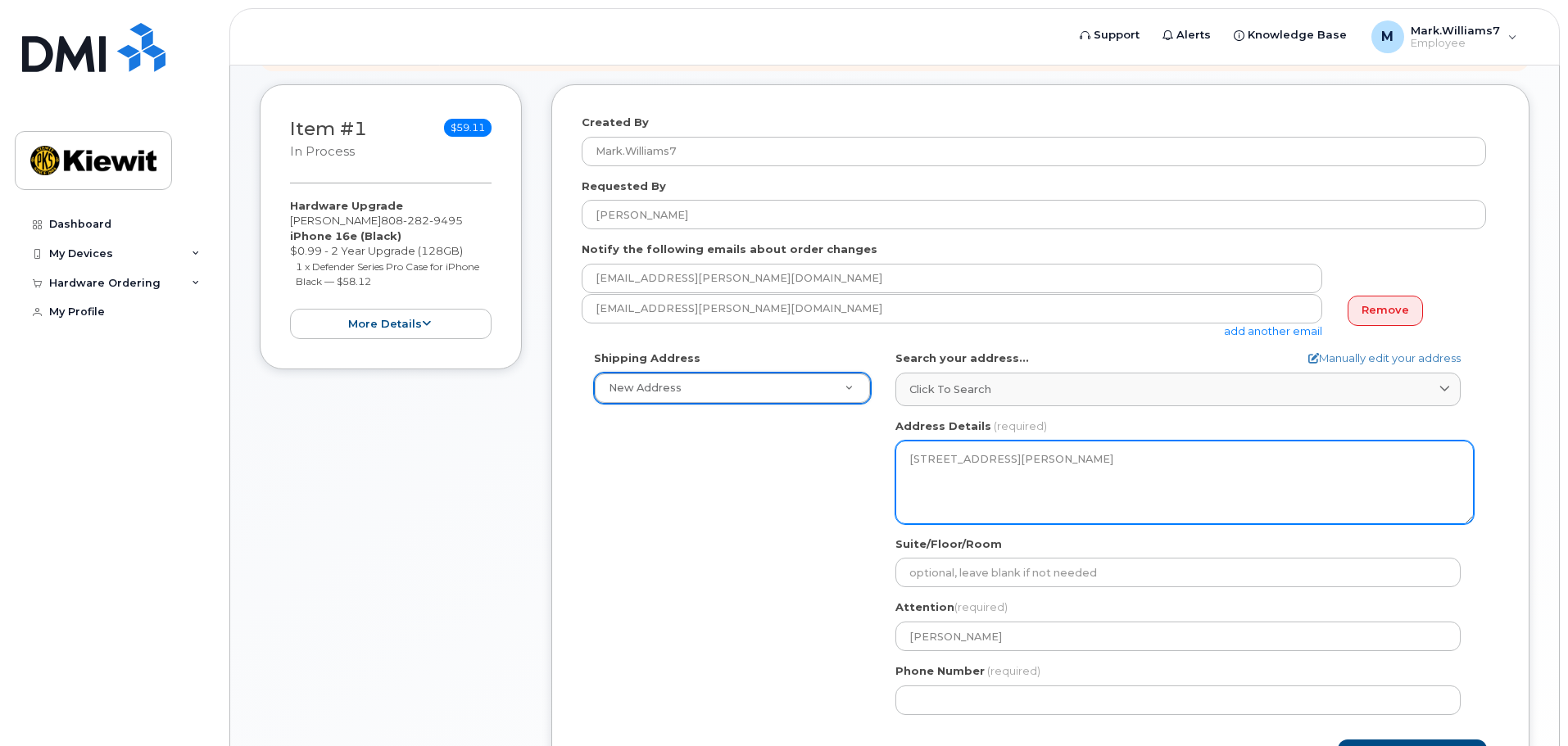
scroll to position [409, 0]
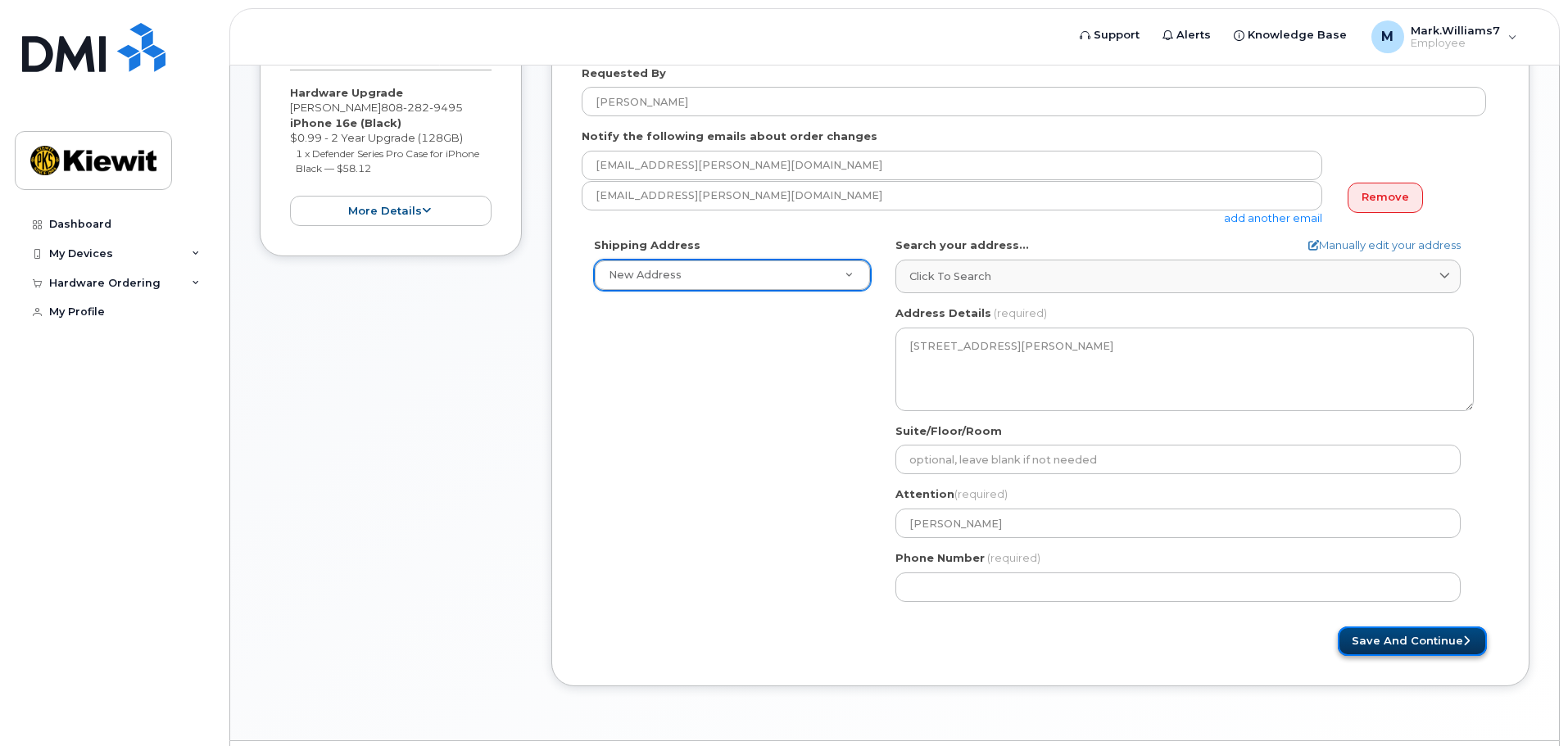
click at [1419, 641] on button "Save and Continue" at bounding box center [1412, 641] width 149 height 30
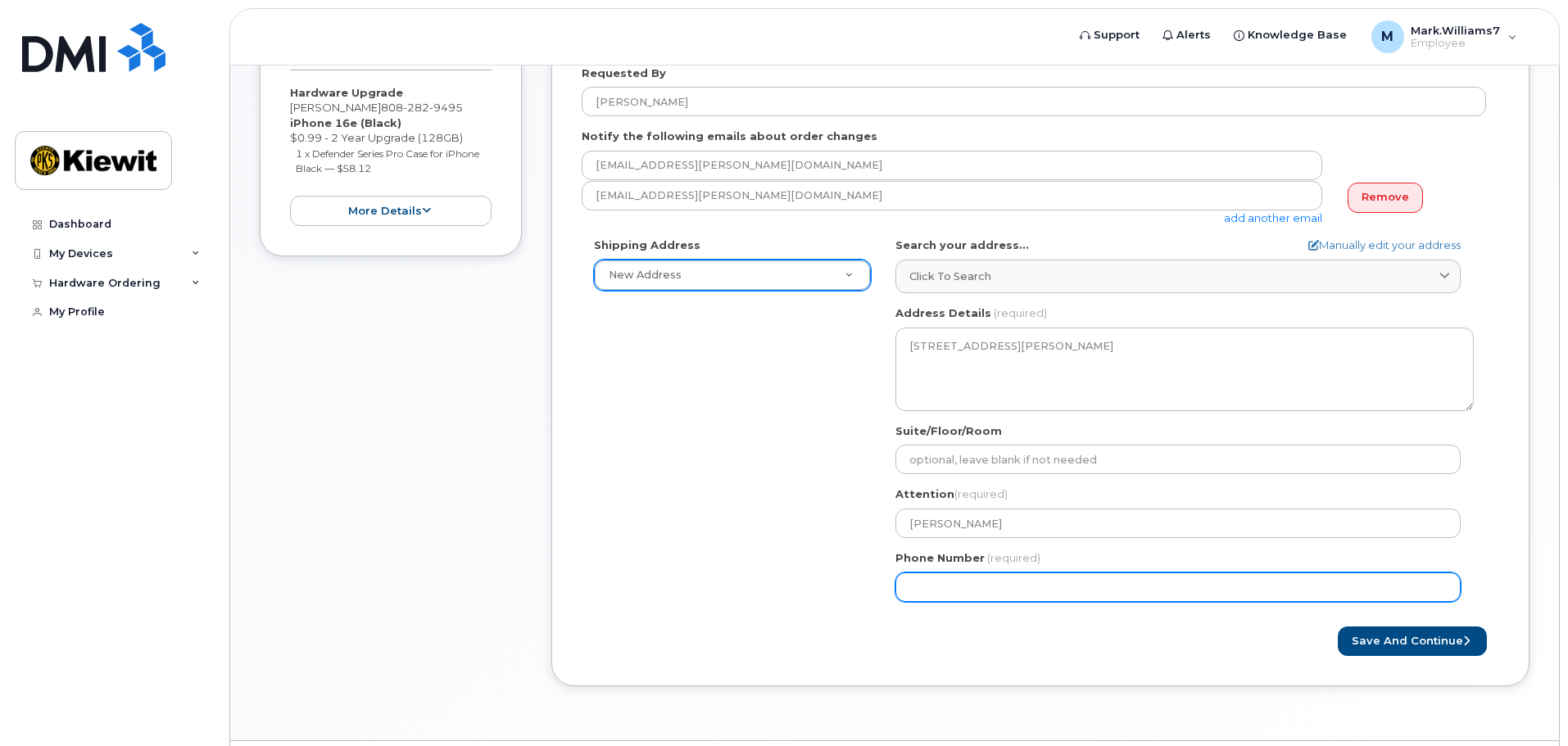
drag, startPoint x: 1034, startPoint y: 581, endPoint x: 753, endPoint y: 583, distance: 281.0
click at [753, 583] on div "Shipping Address New Address New Address WA Ravensdale Search your address... M…" at bounding box center [1034, 425] width 904 height 376
type input "808282949"
select select
type input "8082829495"
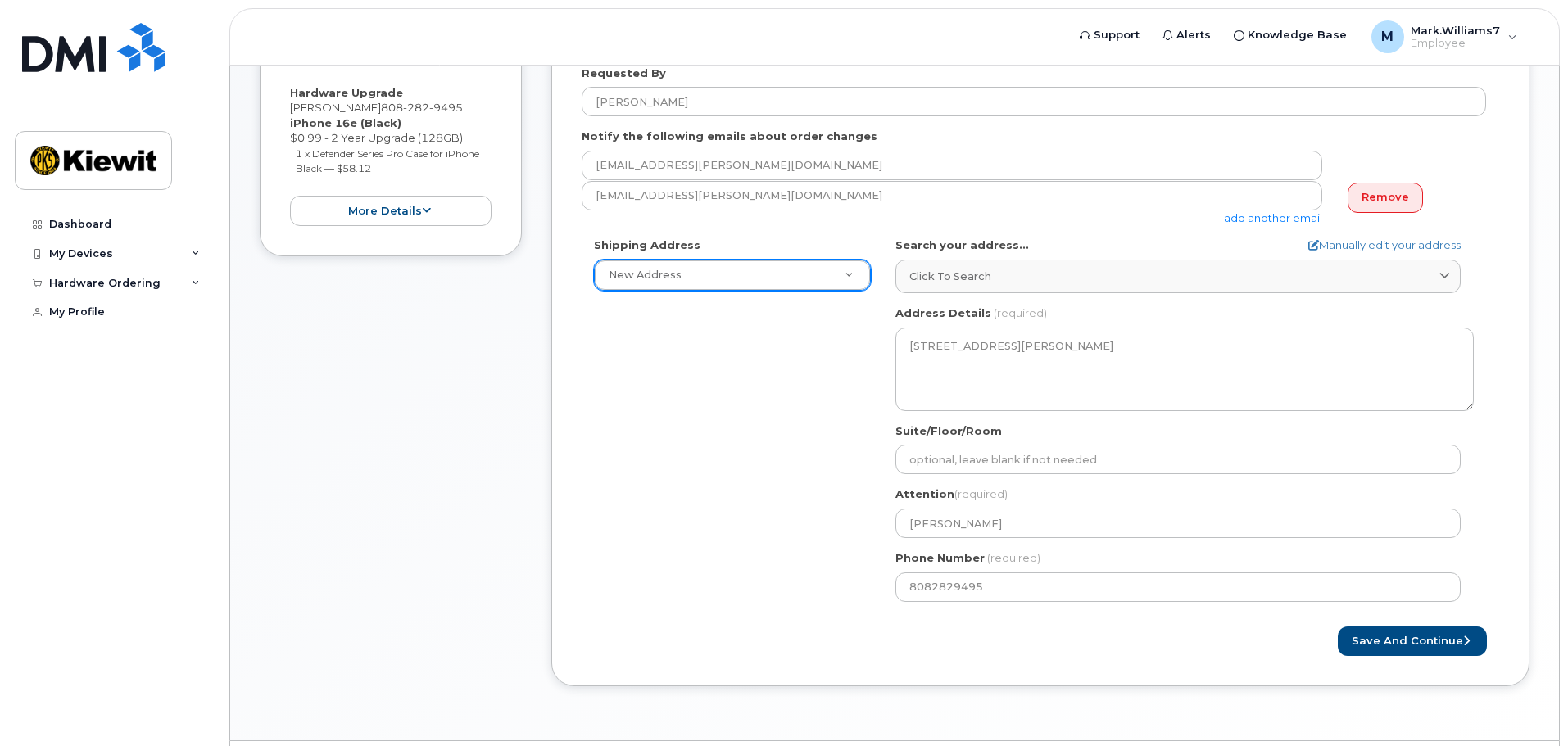
click at [1146, 626] on div "Save and Continue" at bounding box center [1270, 641] width 459 height 30
click at [1420, 645] on button "Save and Continue" at bounding box center [1412, 641] width 149 height 30
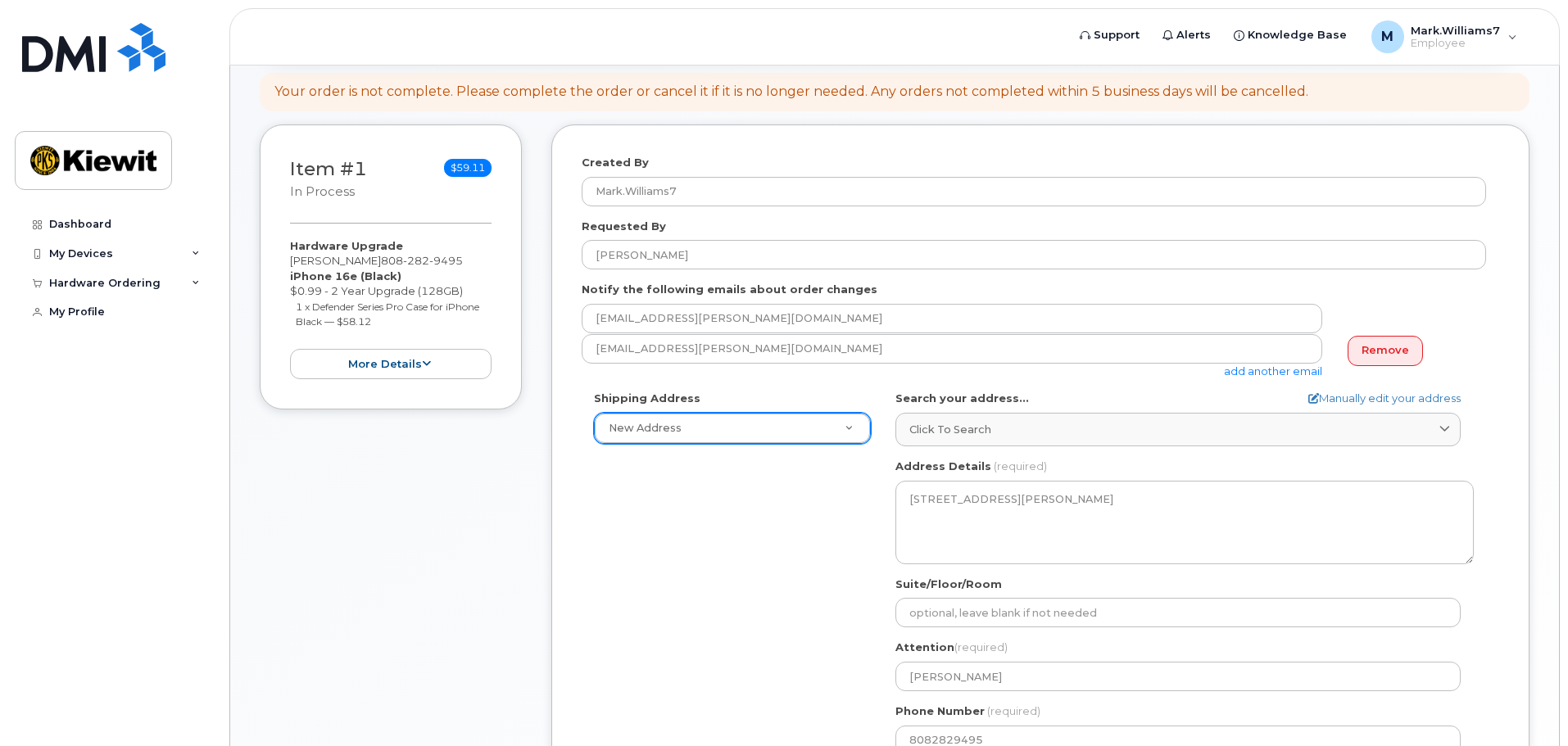
scroll to position [0, 0]
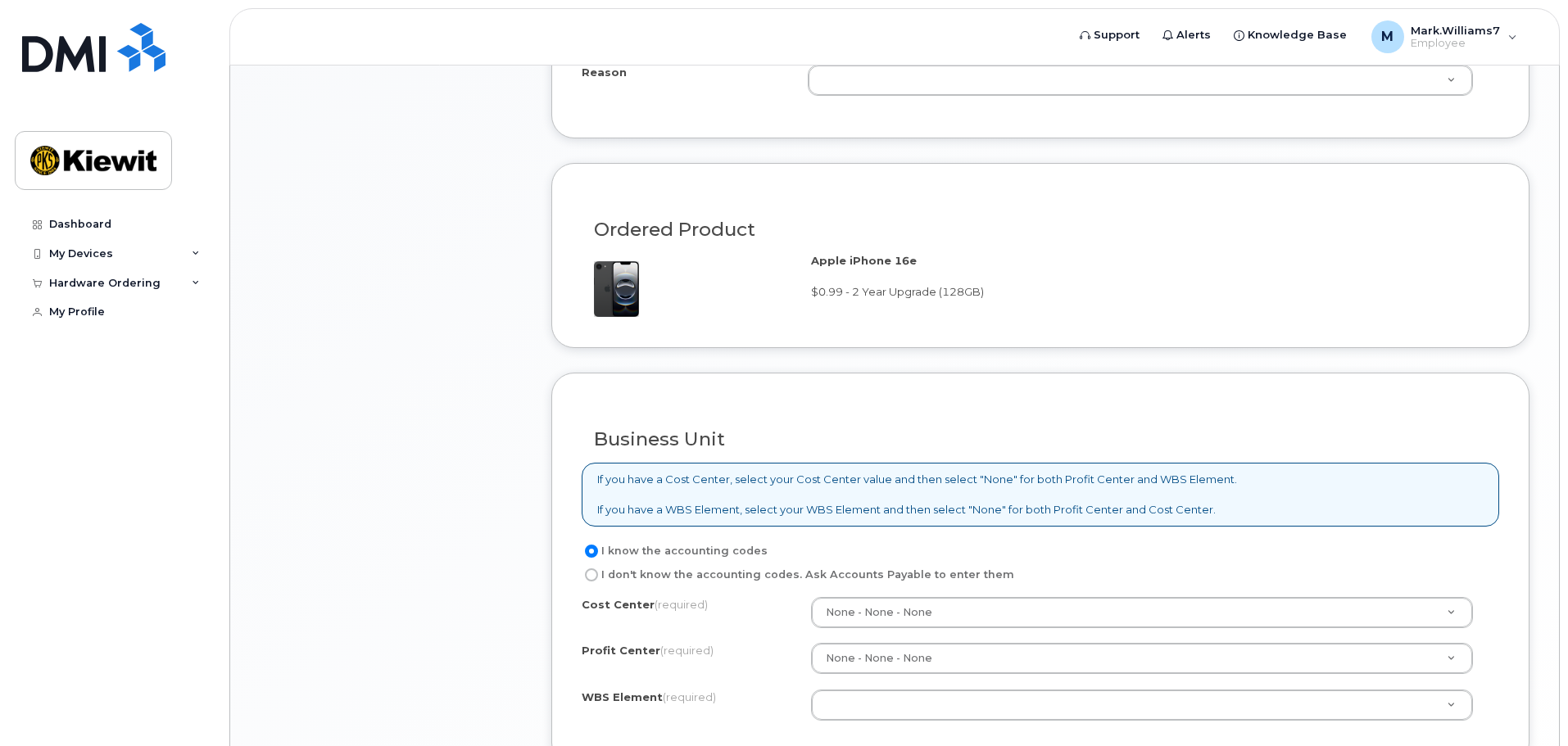
scroll to position [1067, 0]
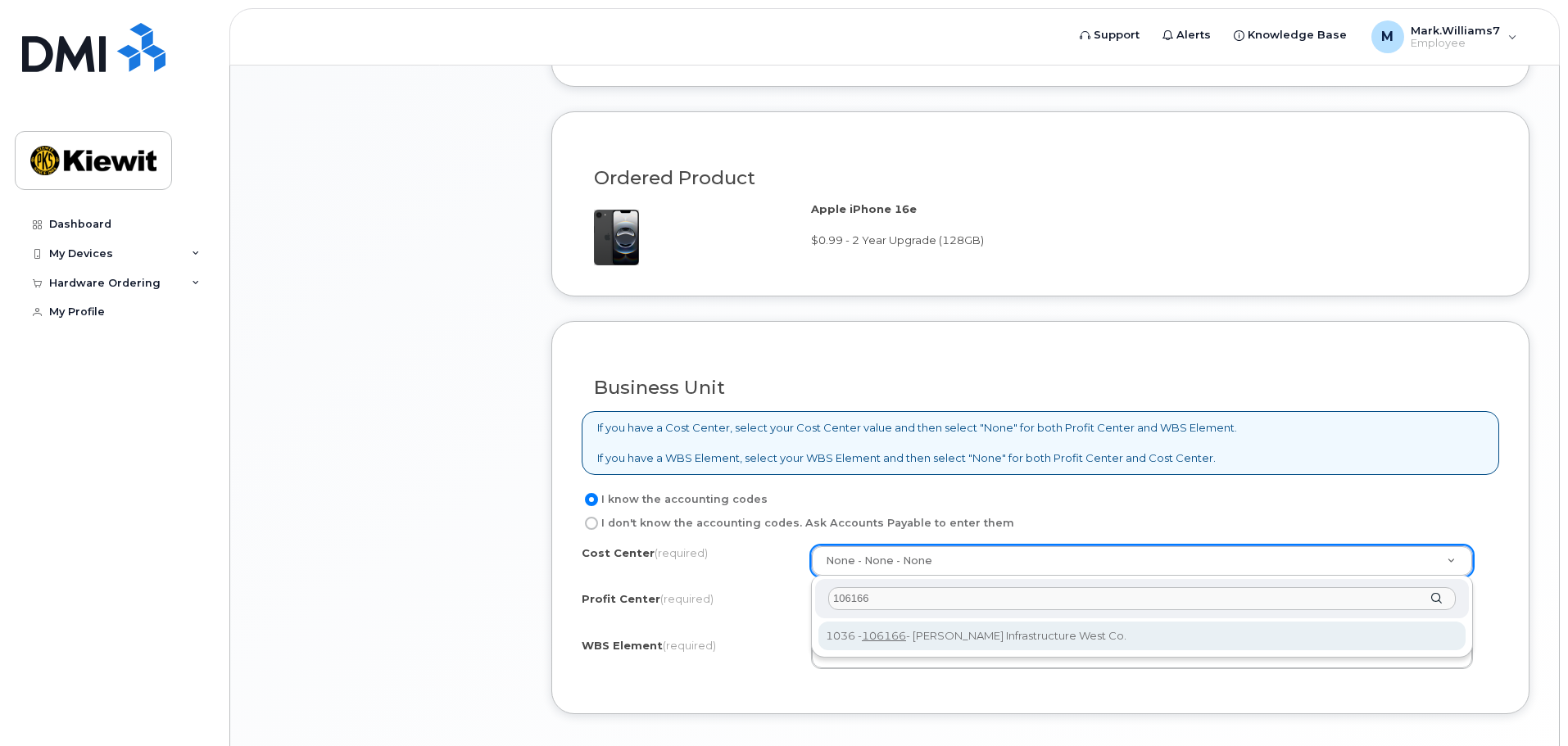
type input "106166"
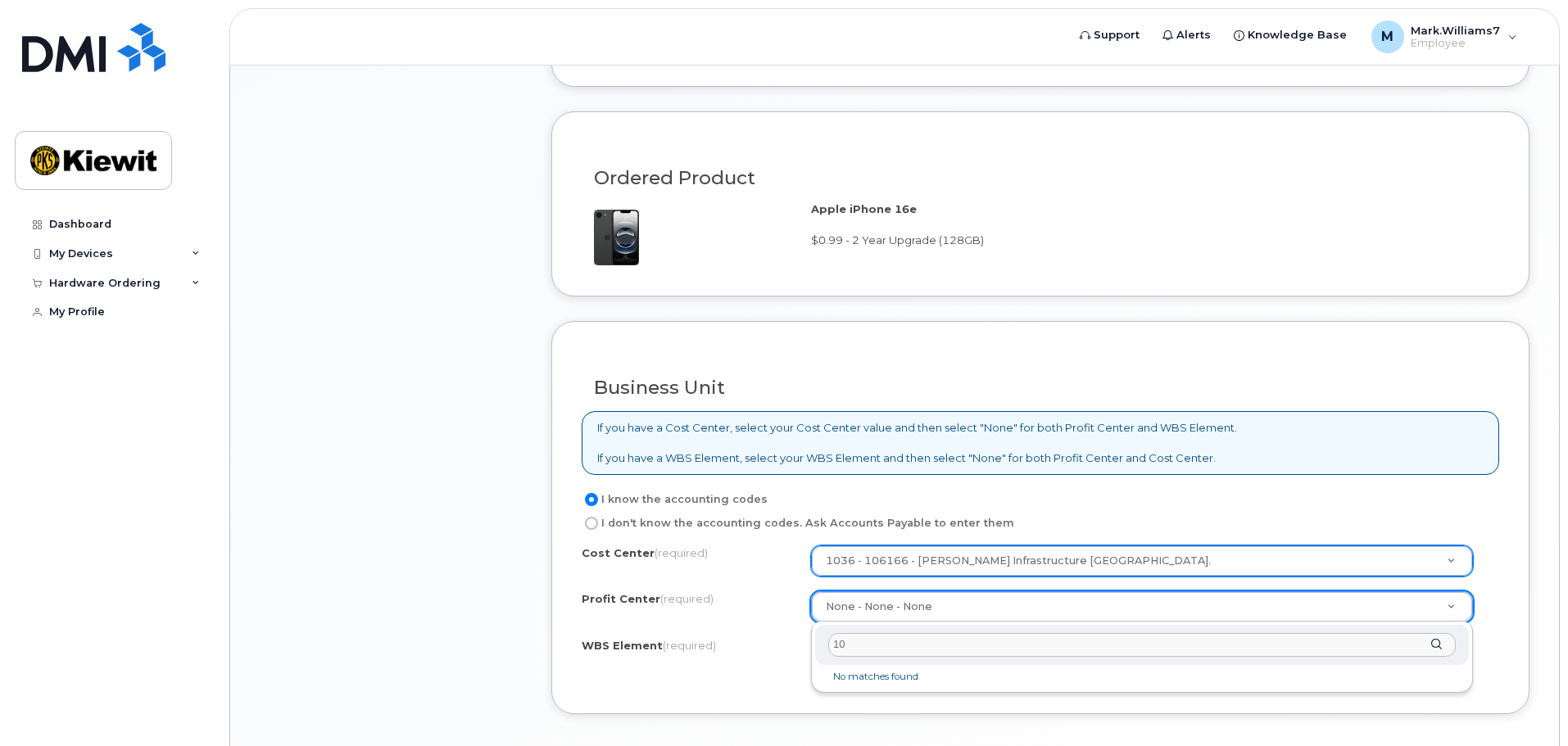
type input "1"
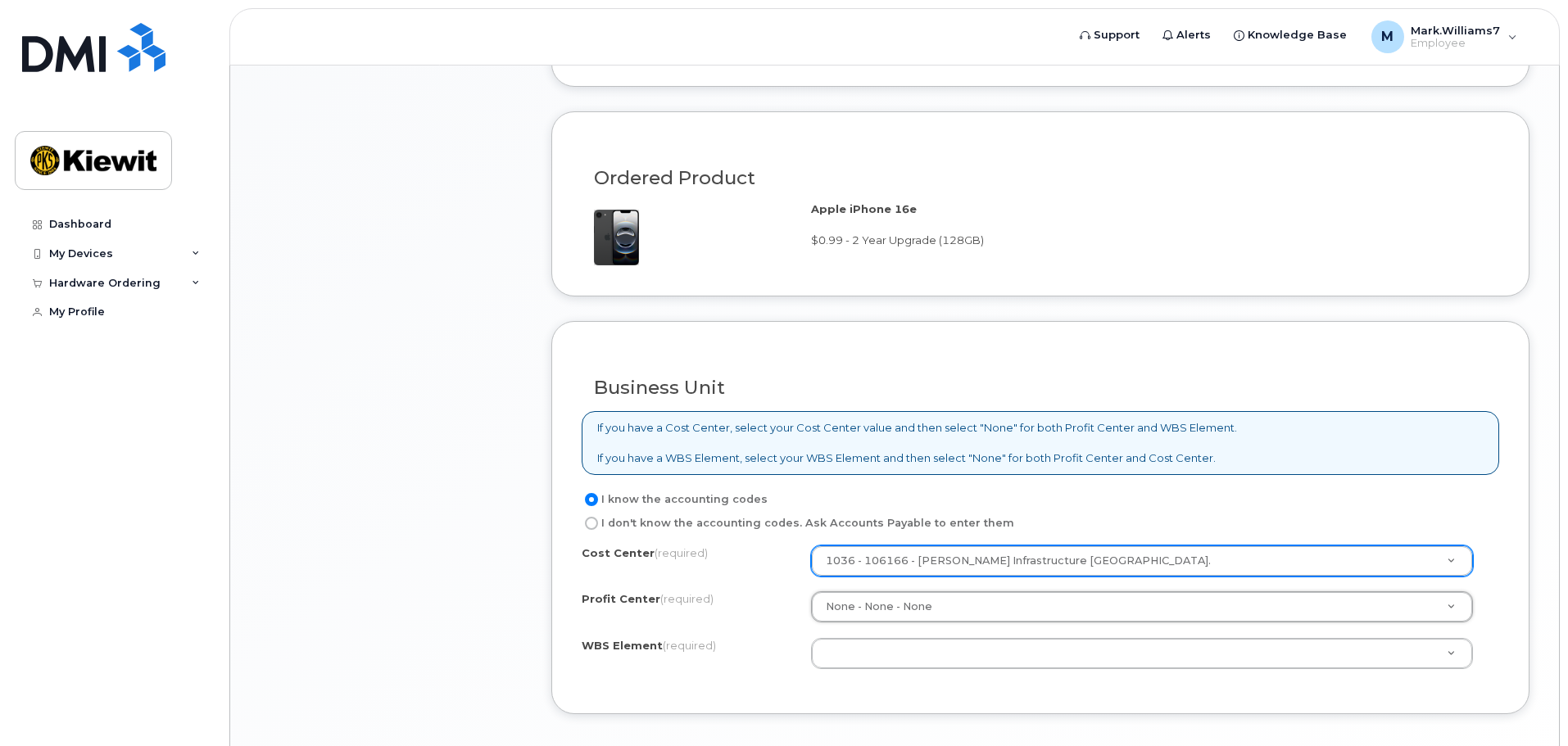
click at [590, 525] on input "I don't know the accounting codes. Ask Accounts Payable to enter them" at bounding box center [592, 523] width 13 height 13
radio input "true"
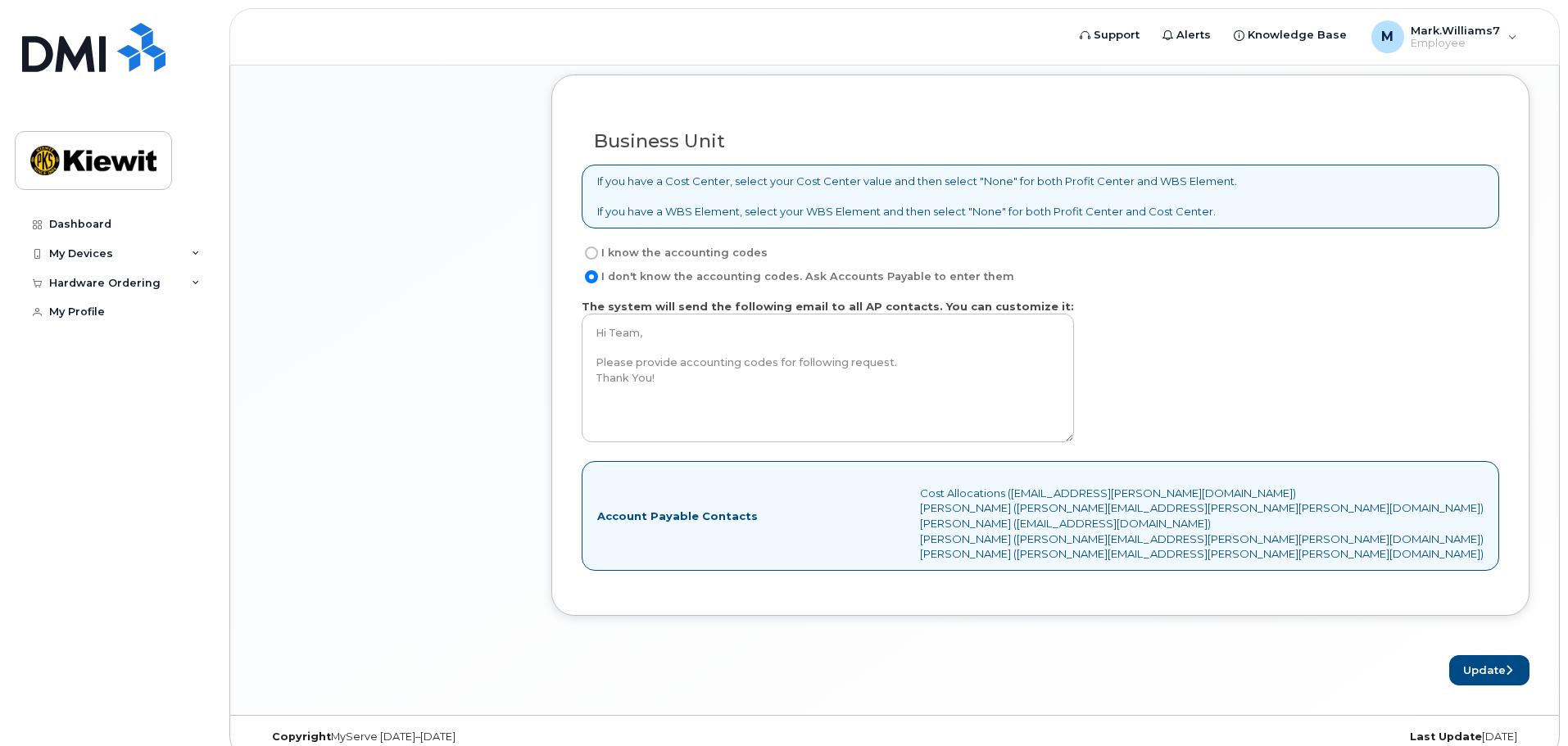
scroll to position [1334, 0]
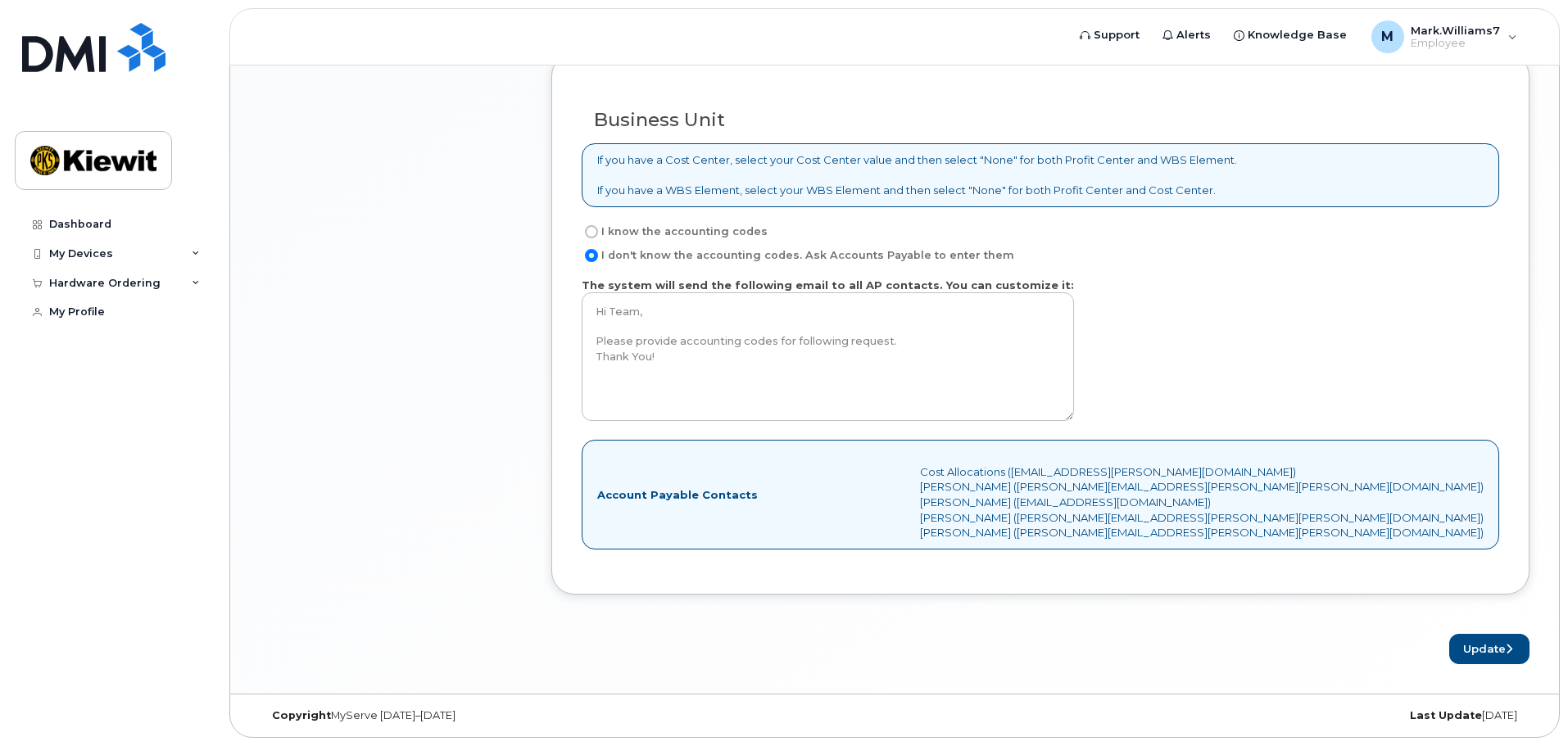
click at [589, 228] on input "I know the accounting codes" at bounding box center [592, 231] width 13 height 13
radio input "true"
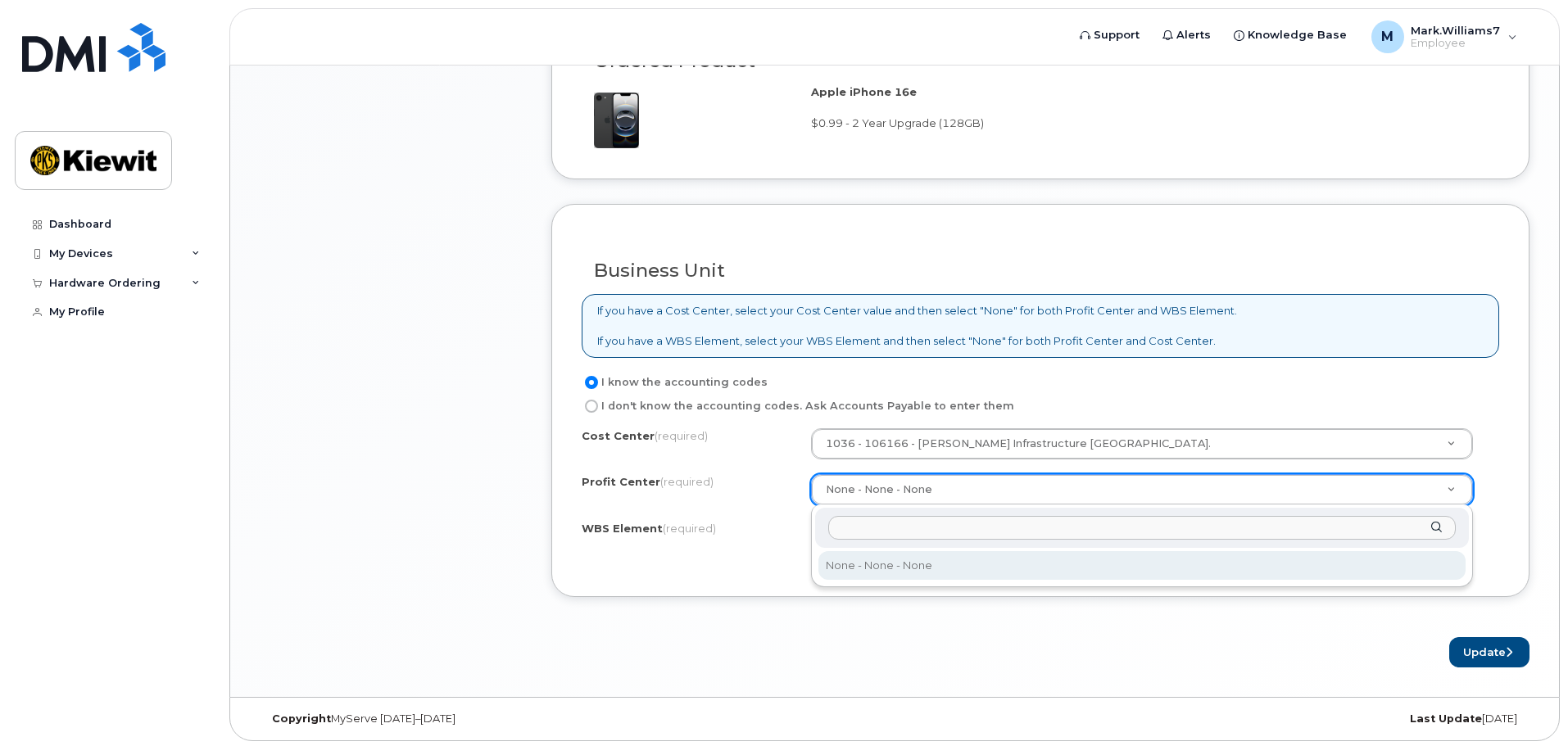
click at [888, 532] on input "text" at bounding box center [1142, 527] width 628 height 24
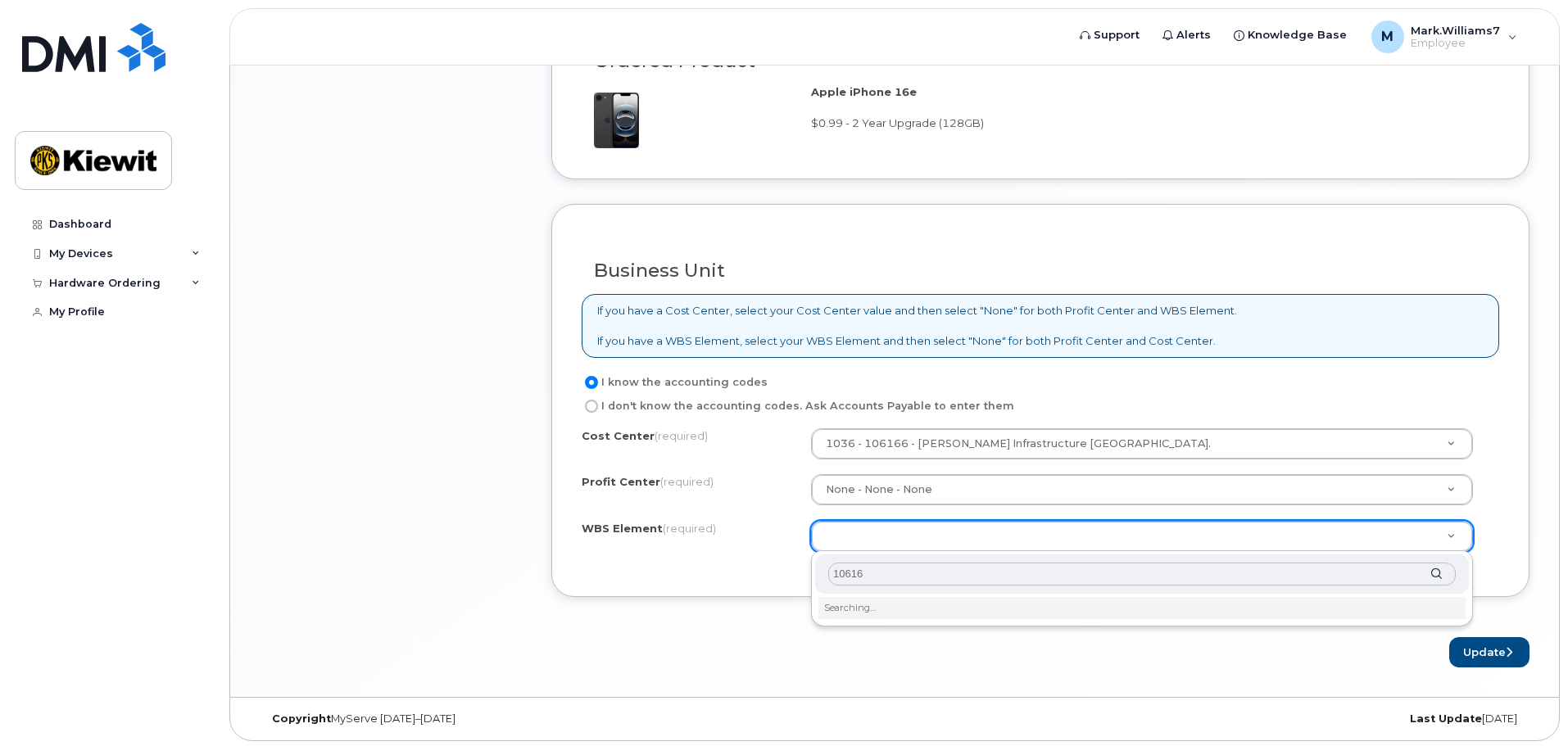
type input "106166"
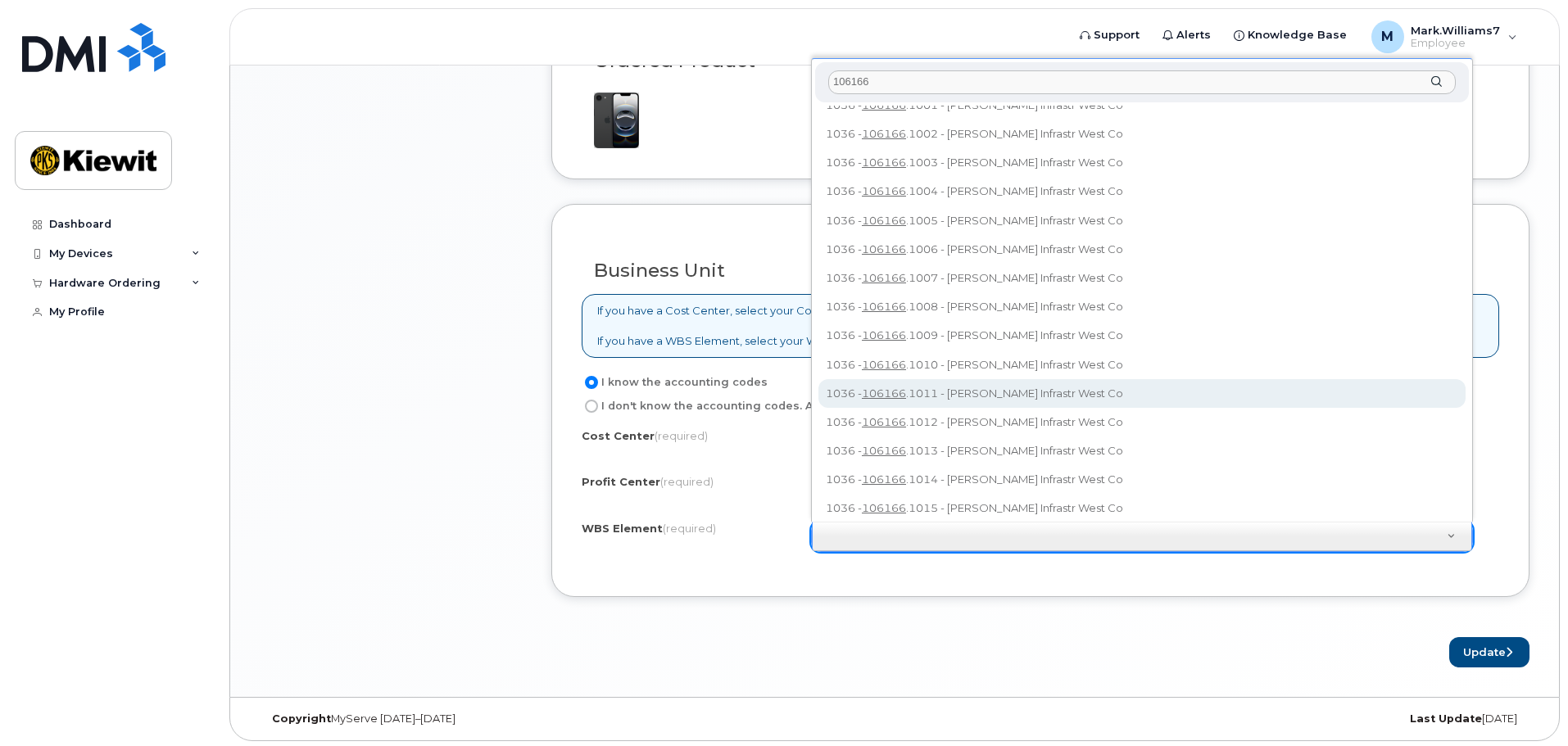
scroll to position [0, 0]
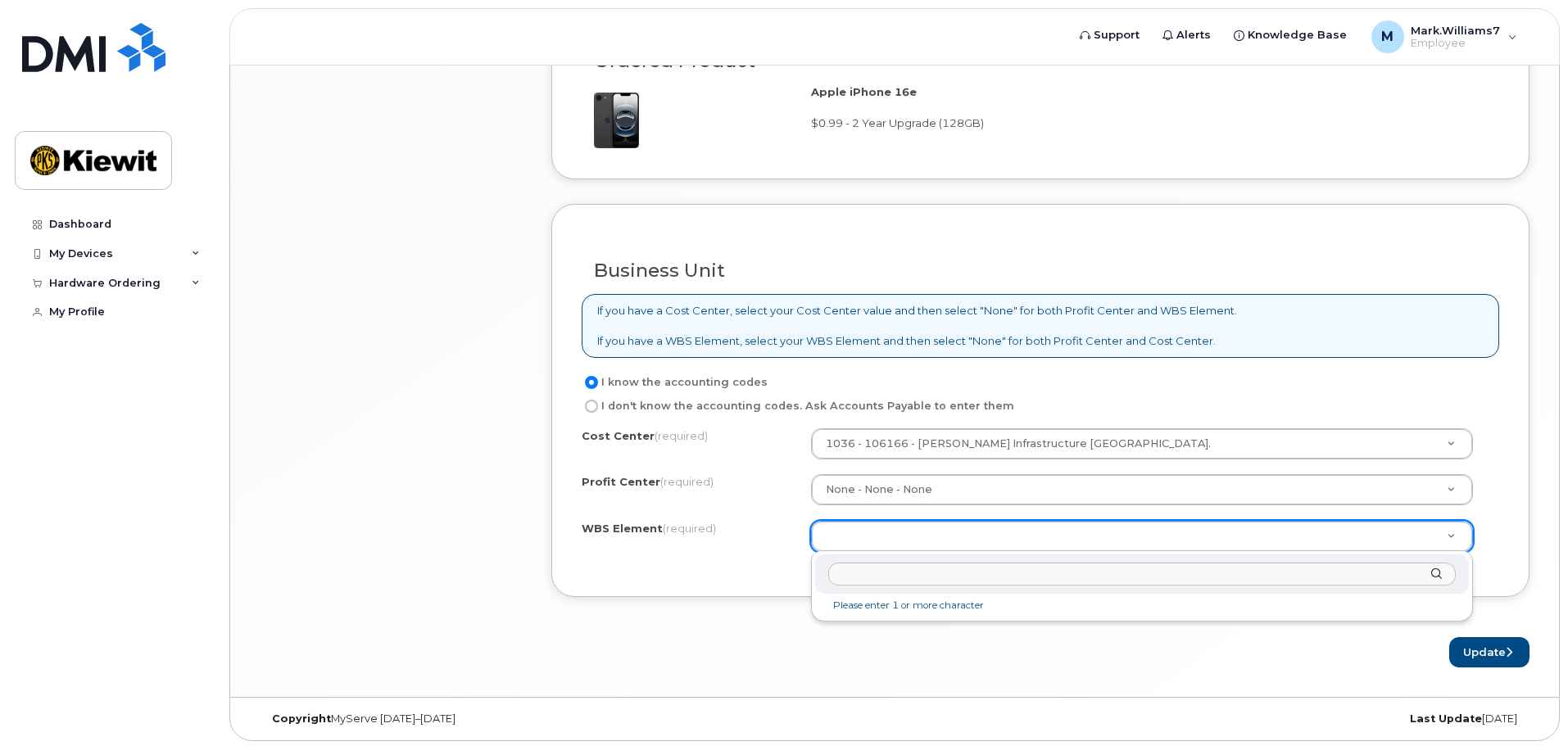
click at [858, 608] on li "Please enter 1 or more character" at bounding box center [1142, 606] width 647 height 18
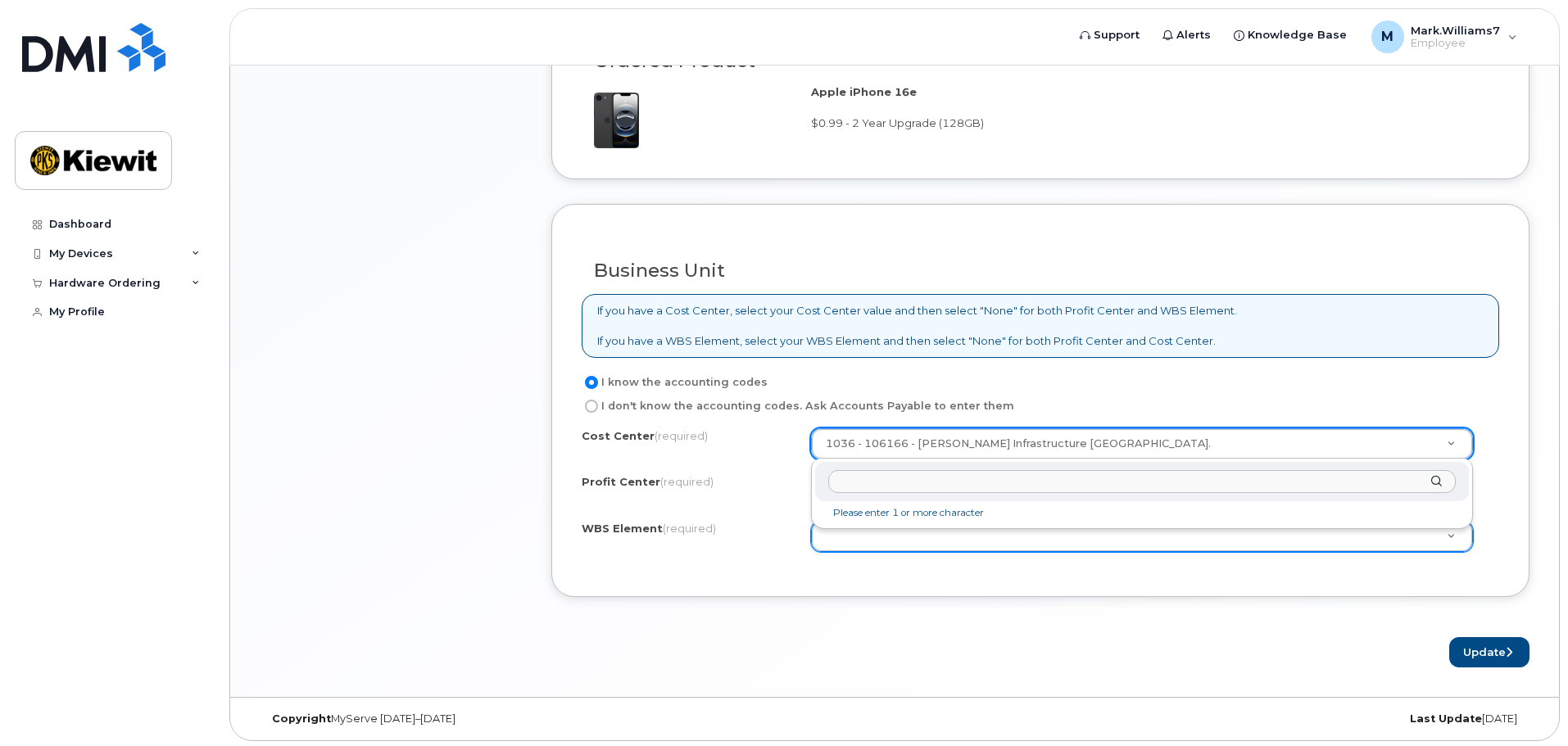
click at [883, 516] on li "Please enter 1 or more character" at bounding box center [1142, 513] width 647 height 18
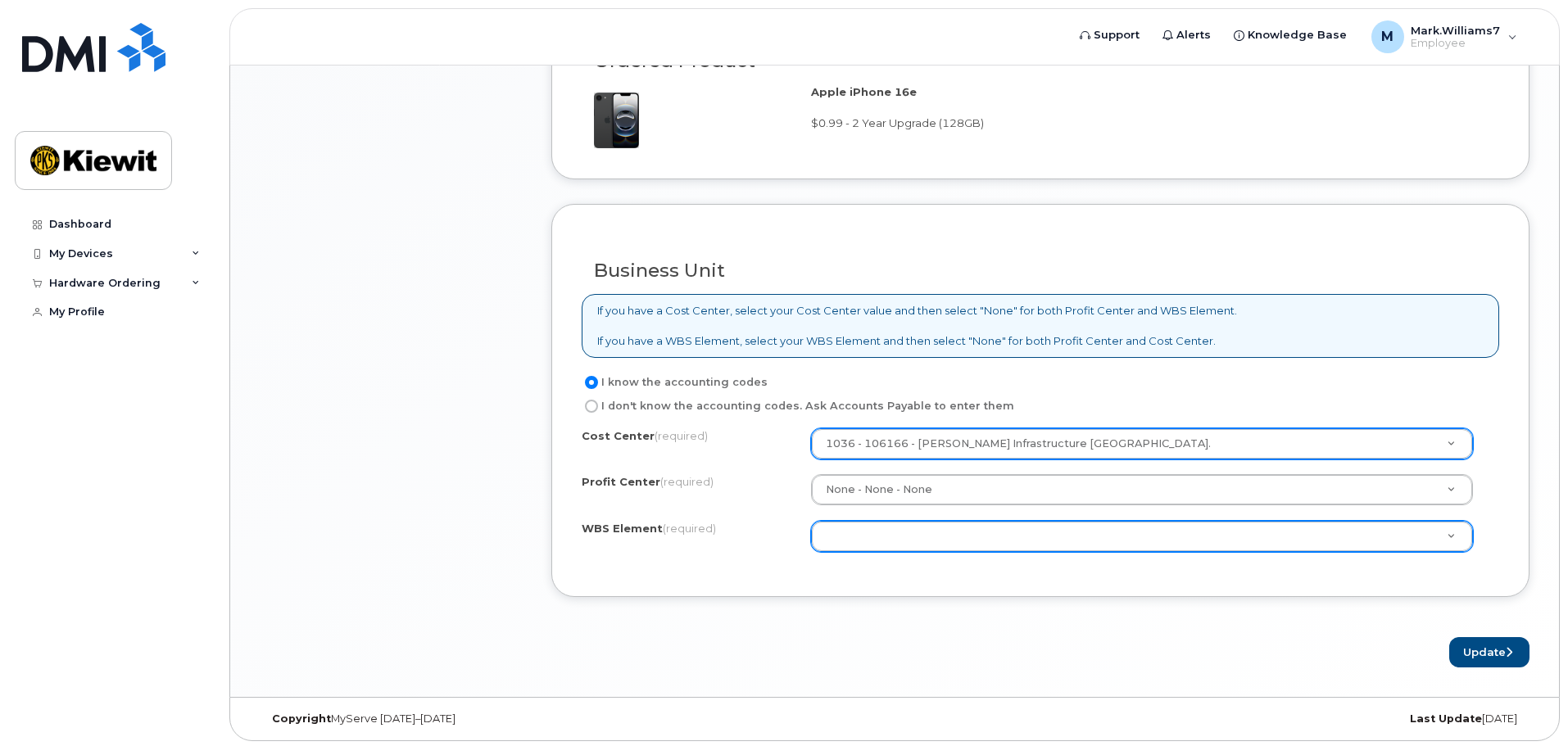
click at [592, 410] on input "I don't know the accounting codes. Ask Accounts Payable to enter them" at bounding box center [592, 406] width 13 height 13
radio input "true"
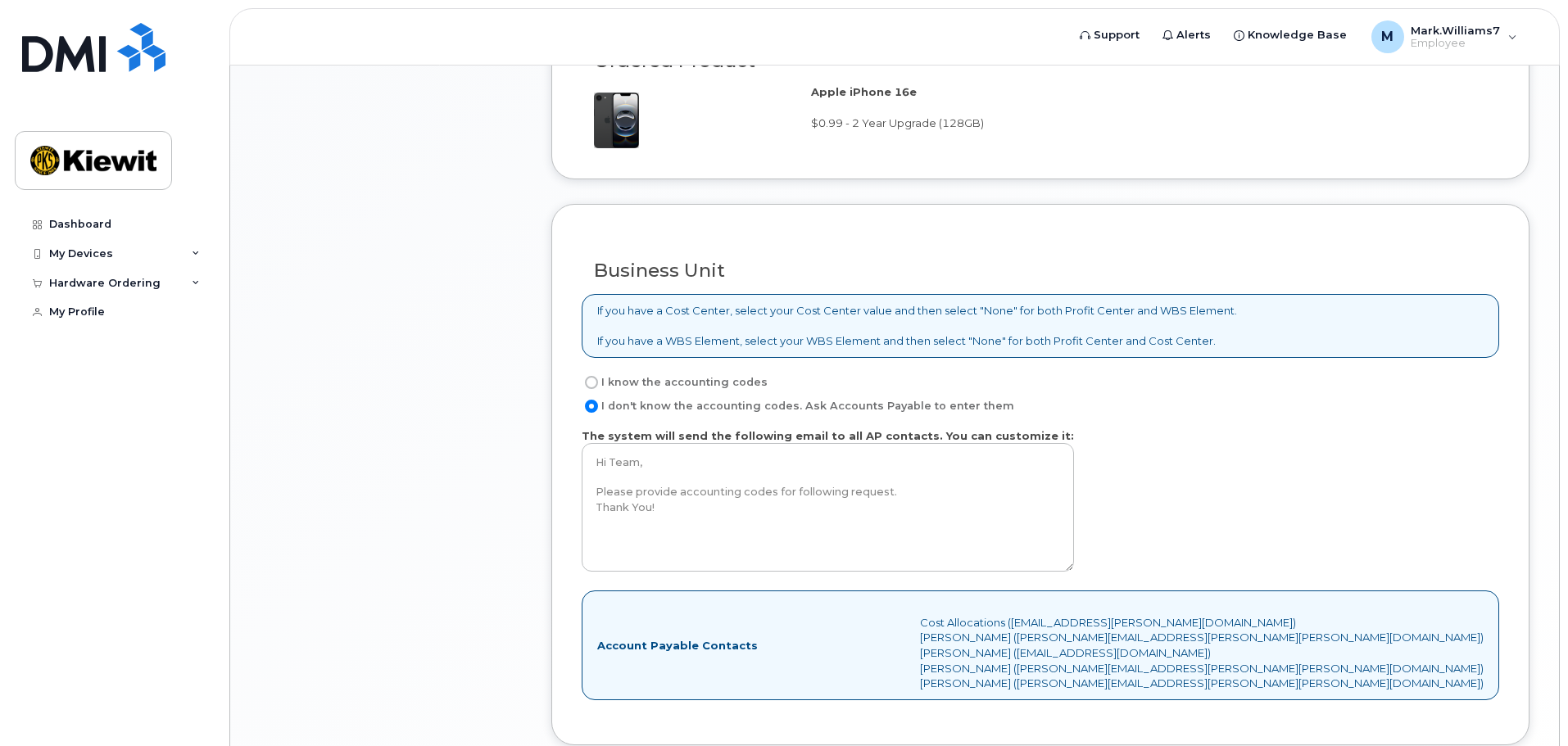
click at [591, 380] on input "I know the accounting codes" at bounding box center [592, 382] width 13 height 13
radio input "true"
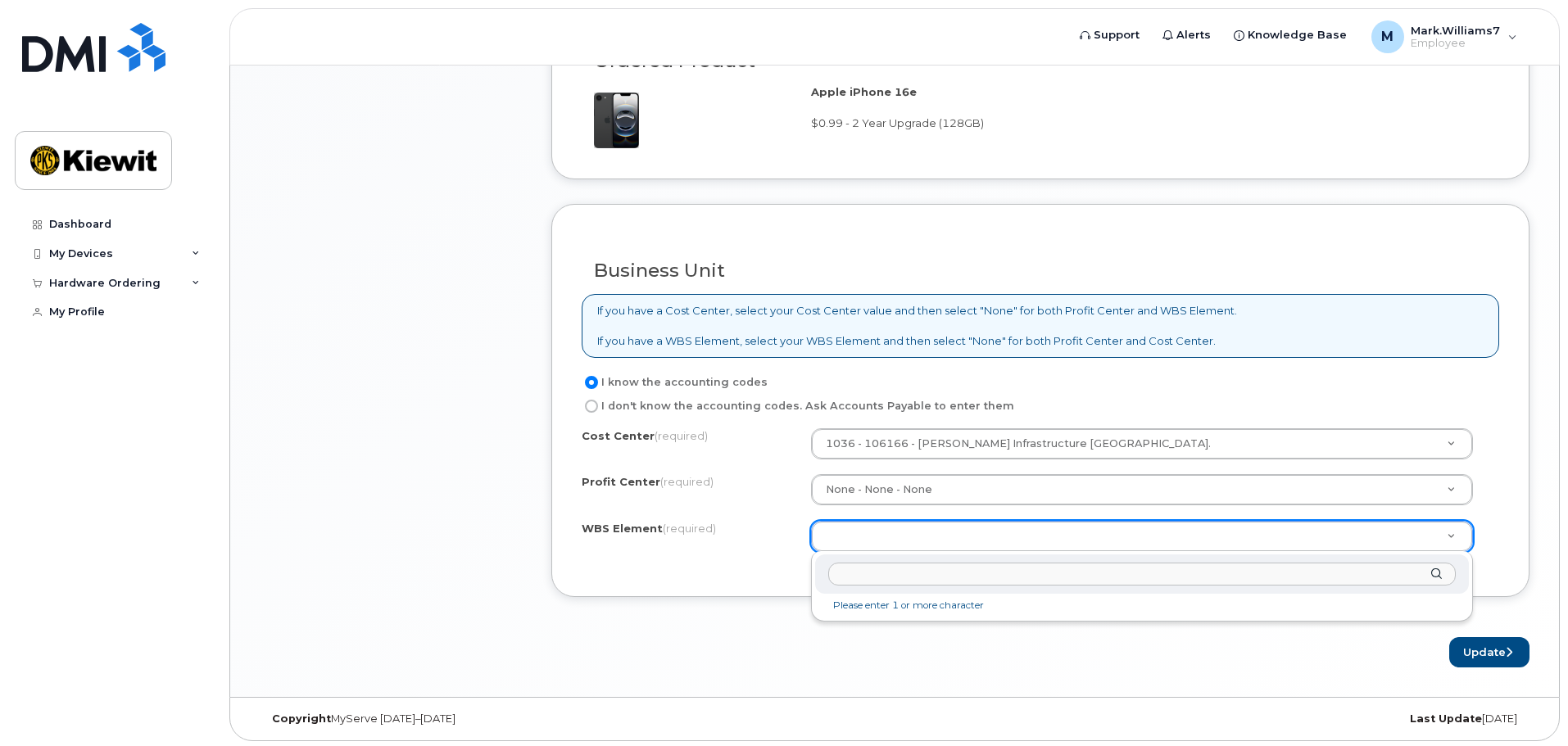
click at [890, 612] on li "Please enter 1 or more character" at bounding box center [1142, 606] width 647 height 18
click at [889, 607] on li "Please enter 1 or more character" at bounding box center [1142, 606] width 647 height 18
click at [889, 581] on input "text" at bounding box center [1142, 574] width 628 height 24
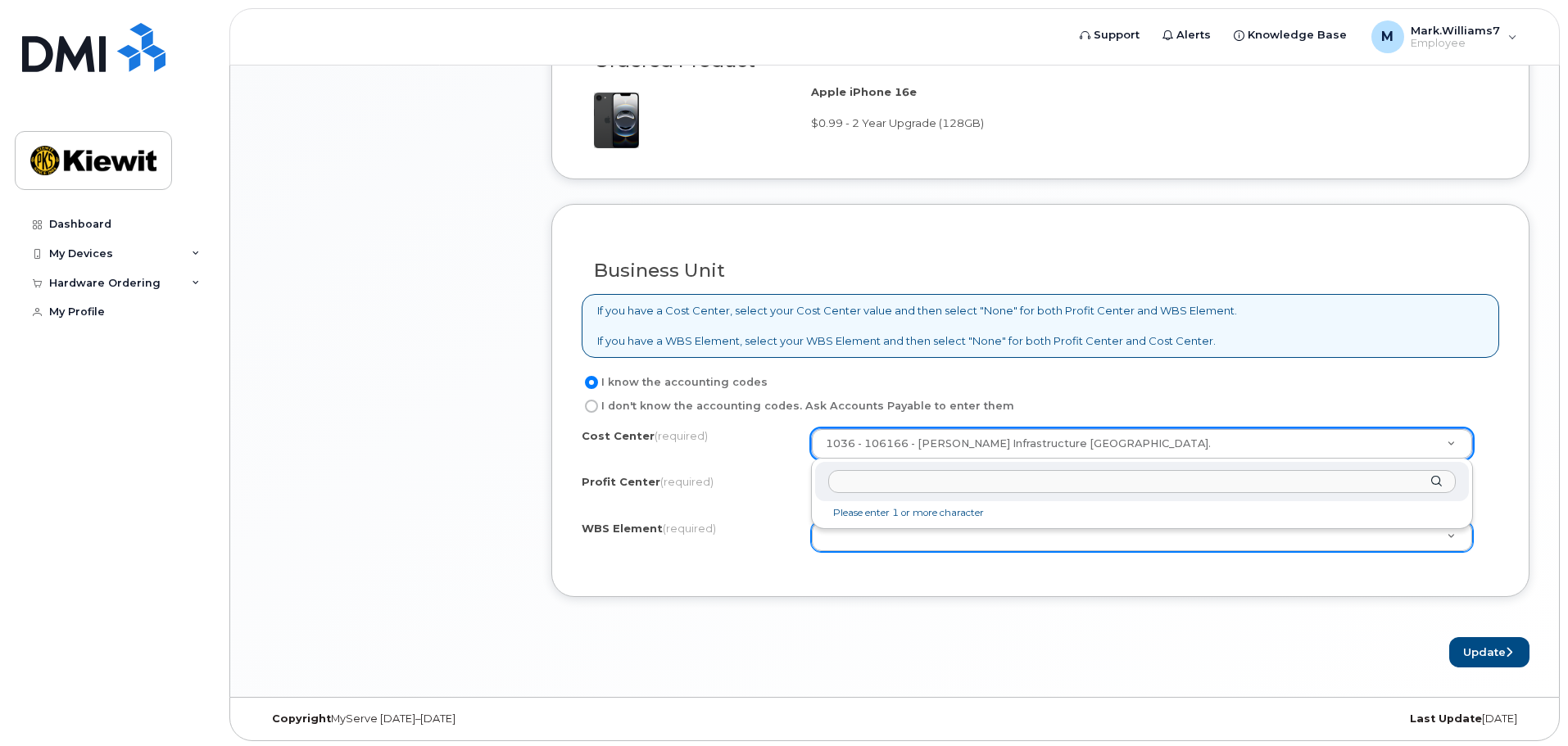
click at [856, 517] on li "Please enter 1 or more character" at bounding box center [1142, 513] width 647 height 18
click at [851, 479] on input "text" at bounding box center [1142, 482] width 628 height 24
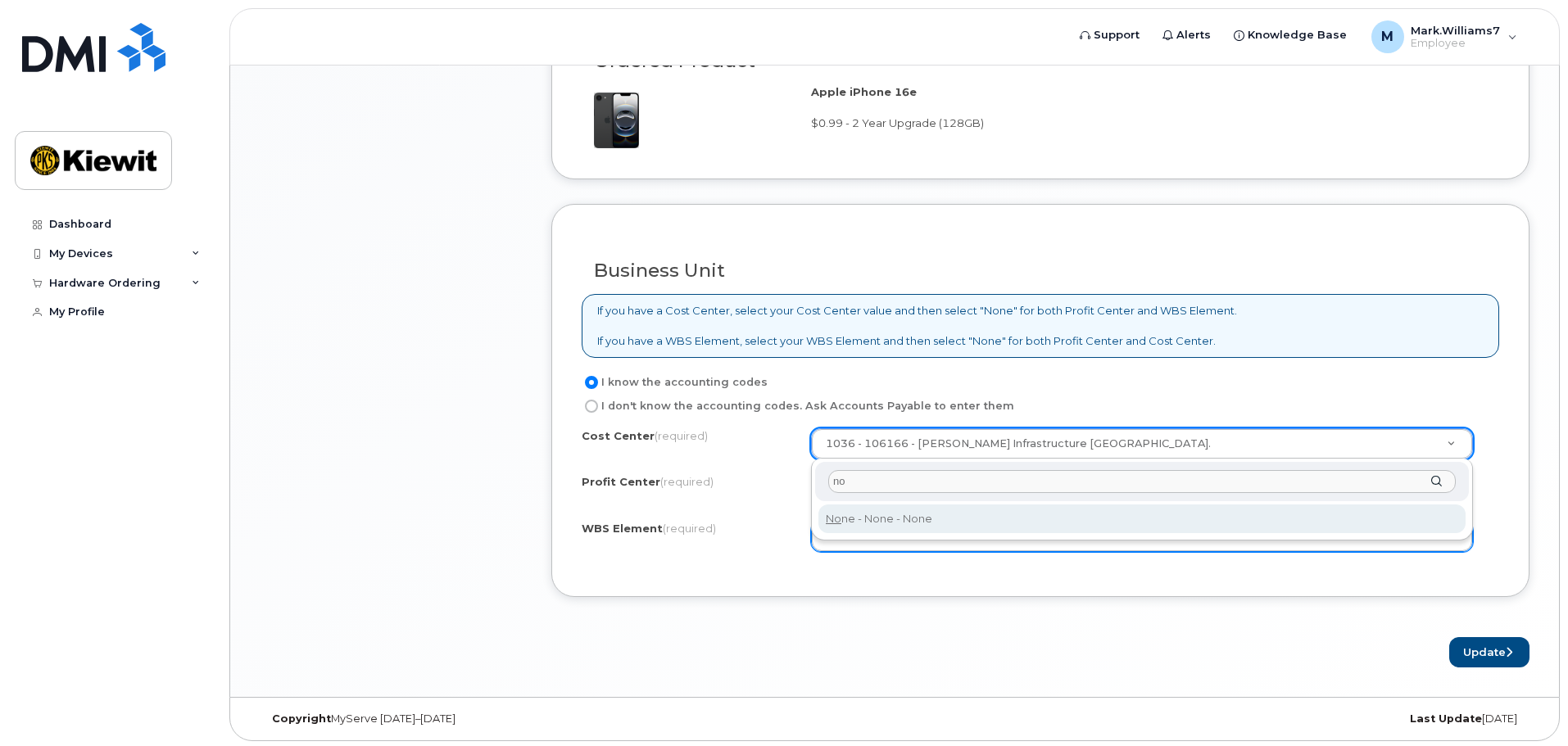
type input "no"
type input "None"
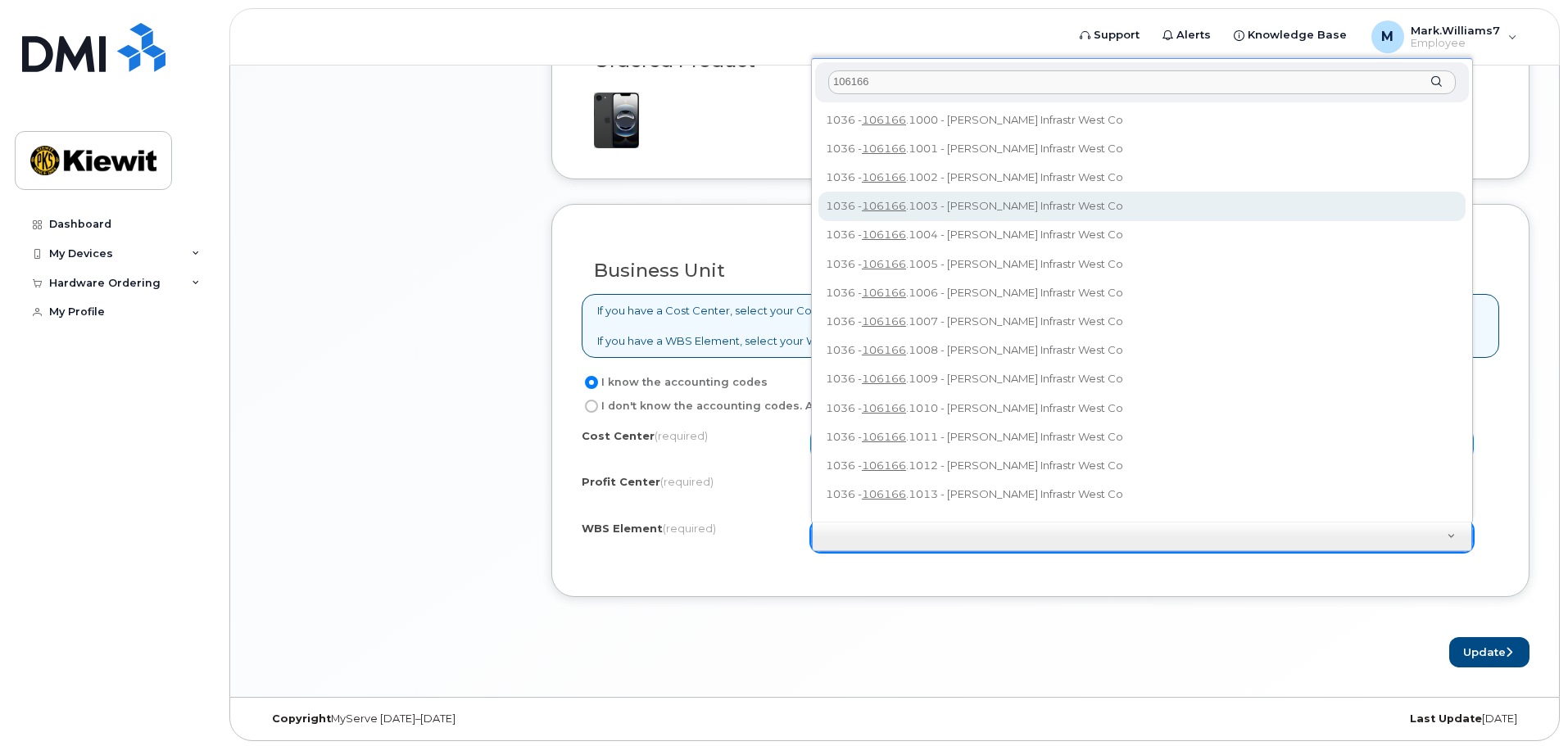
drag, startPoint x: 887, startPoint y: 87, endPoint x: 764, endPoint y: 98, distance: 123.5
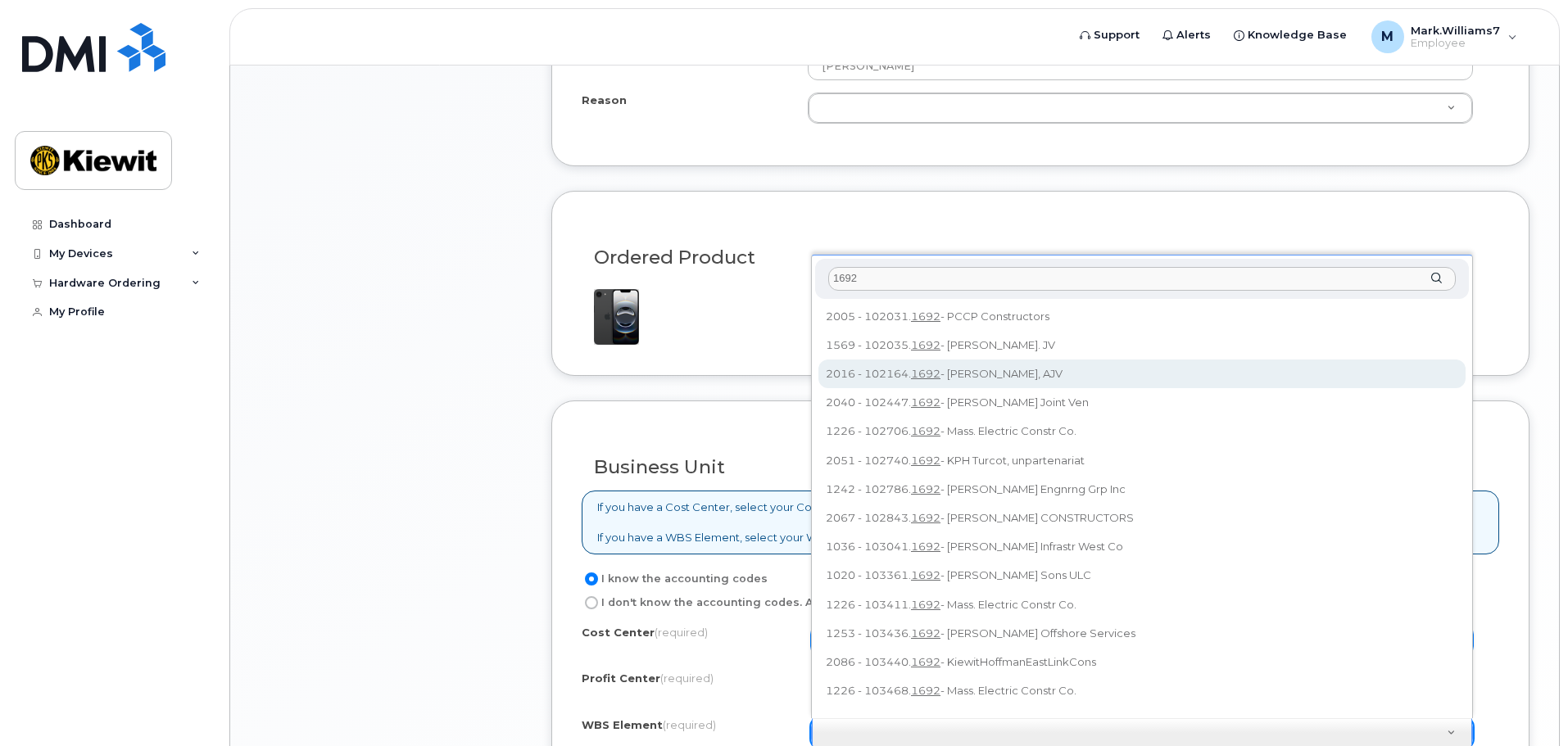
scroll to position [1020, 0]
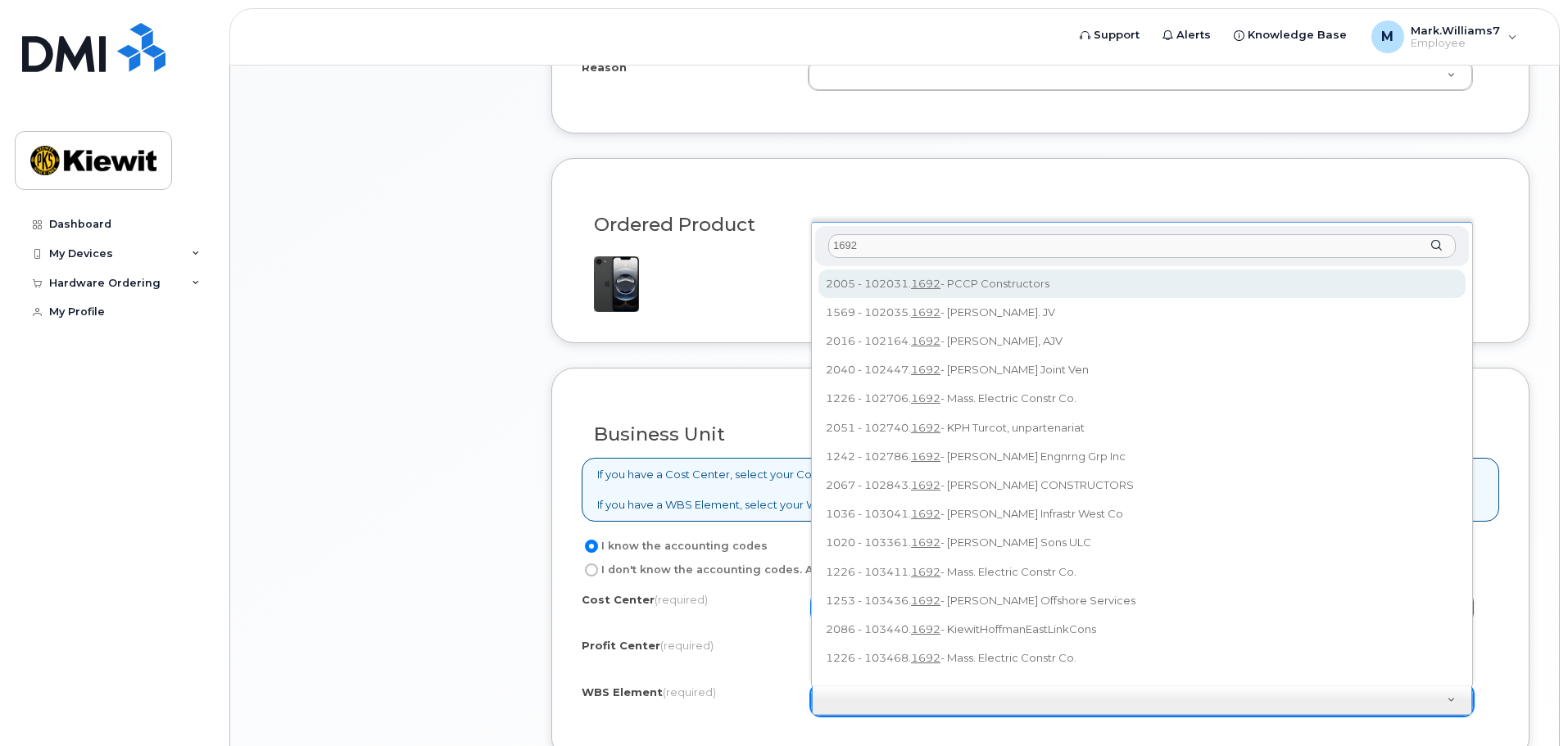
drag, startPoint x: 875, startPoint y: 247, endPoint x: 970, endPoint y: 338, distance: 131.6
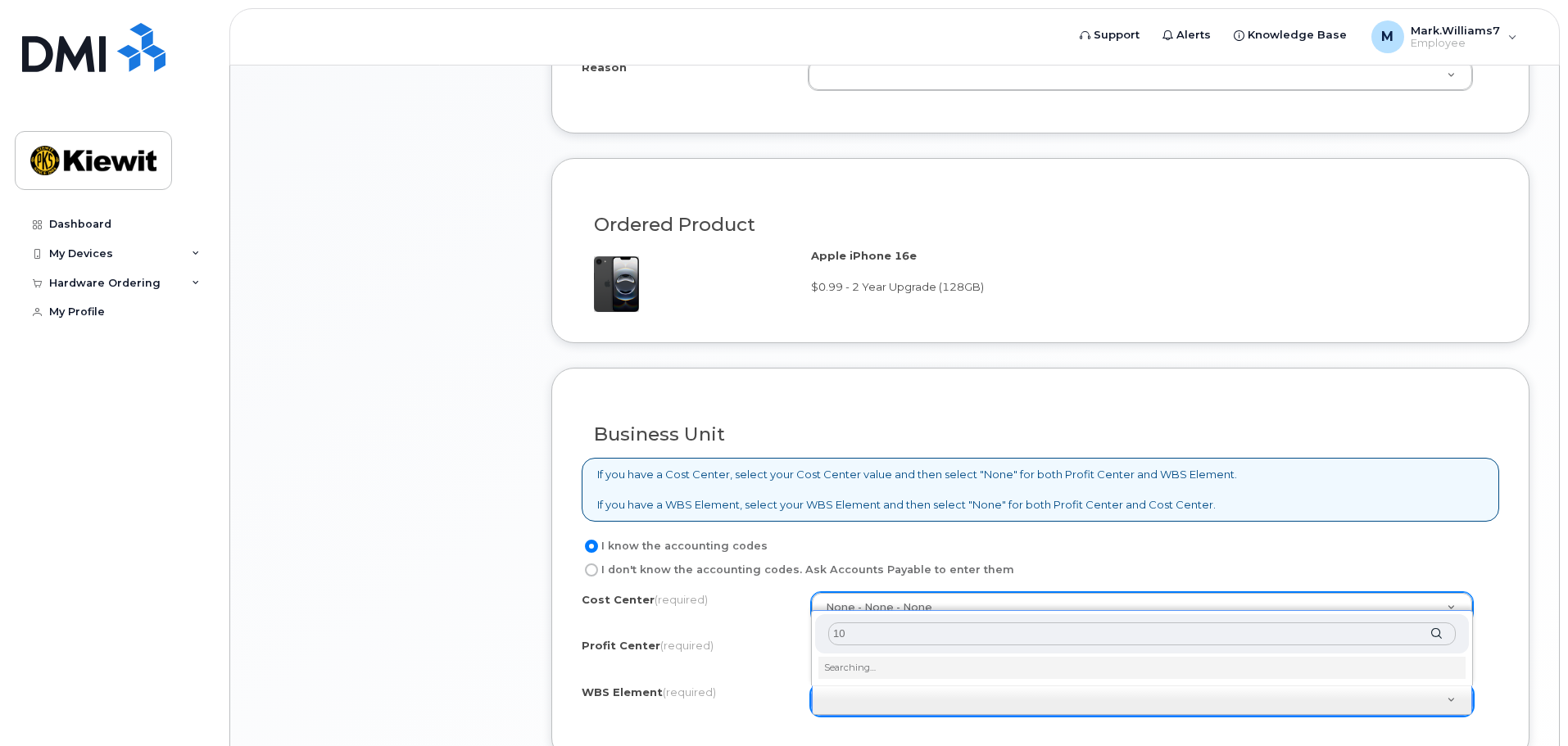
type input "1"
type input "106166.1692"
click at [875, 684] on div "106166.1692 1036 - 106166.1692 - Kiewit Infrastr West Co" at bounding box center [1142, 644] width 662 height 83
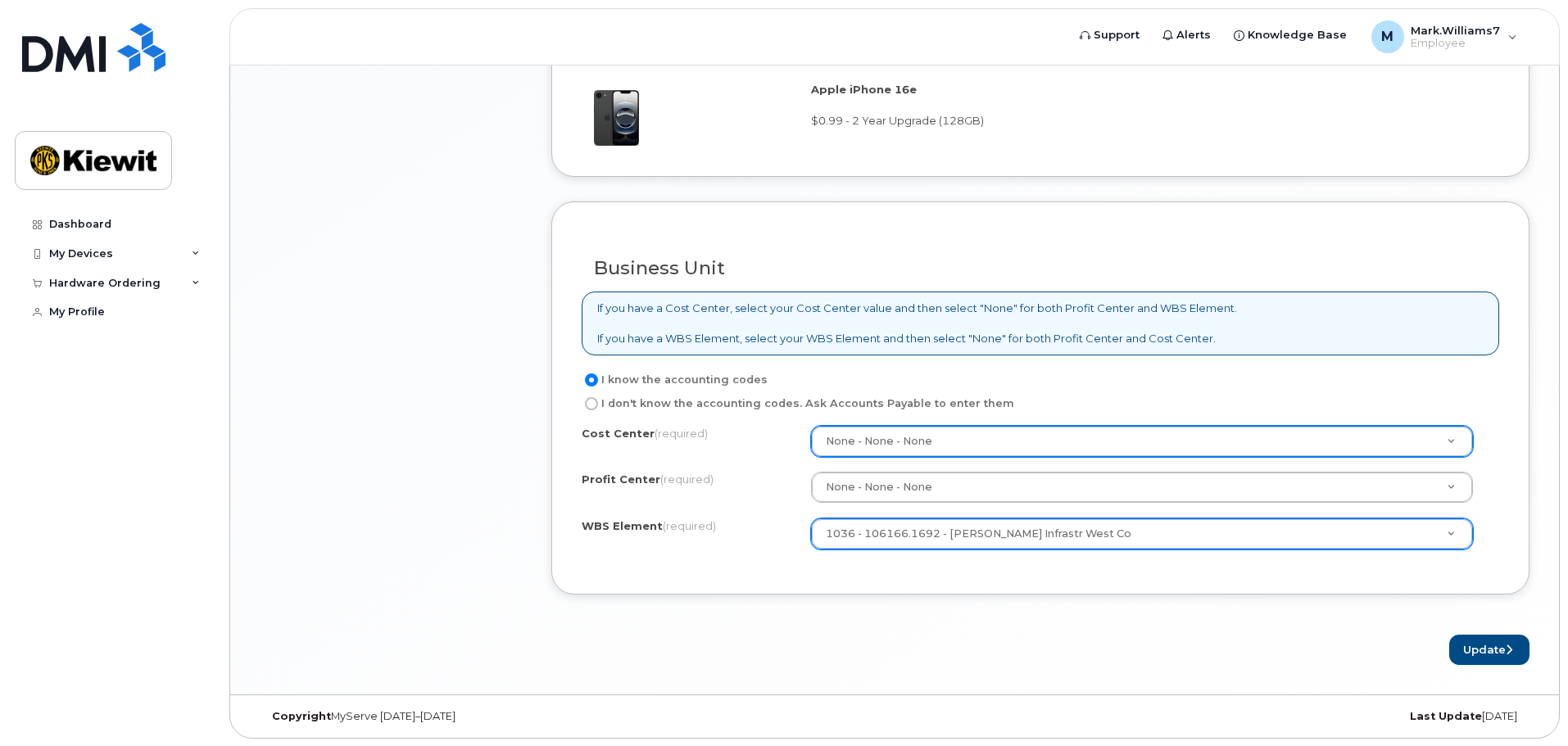
scroll to position [1187, 0]
click at [1479, 649] on button "Update" at bounding box center [1489, 648] width 80 height 30
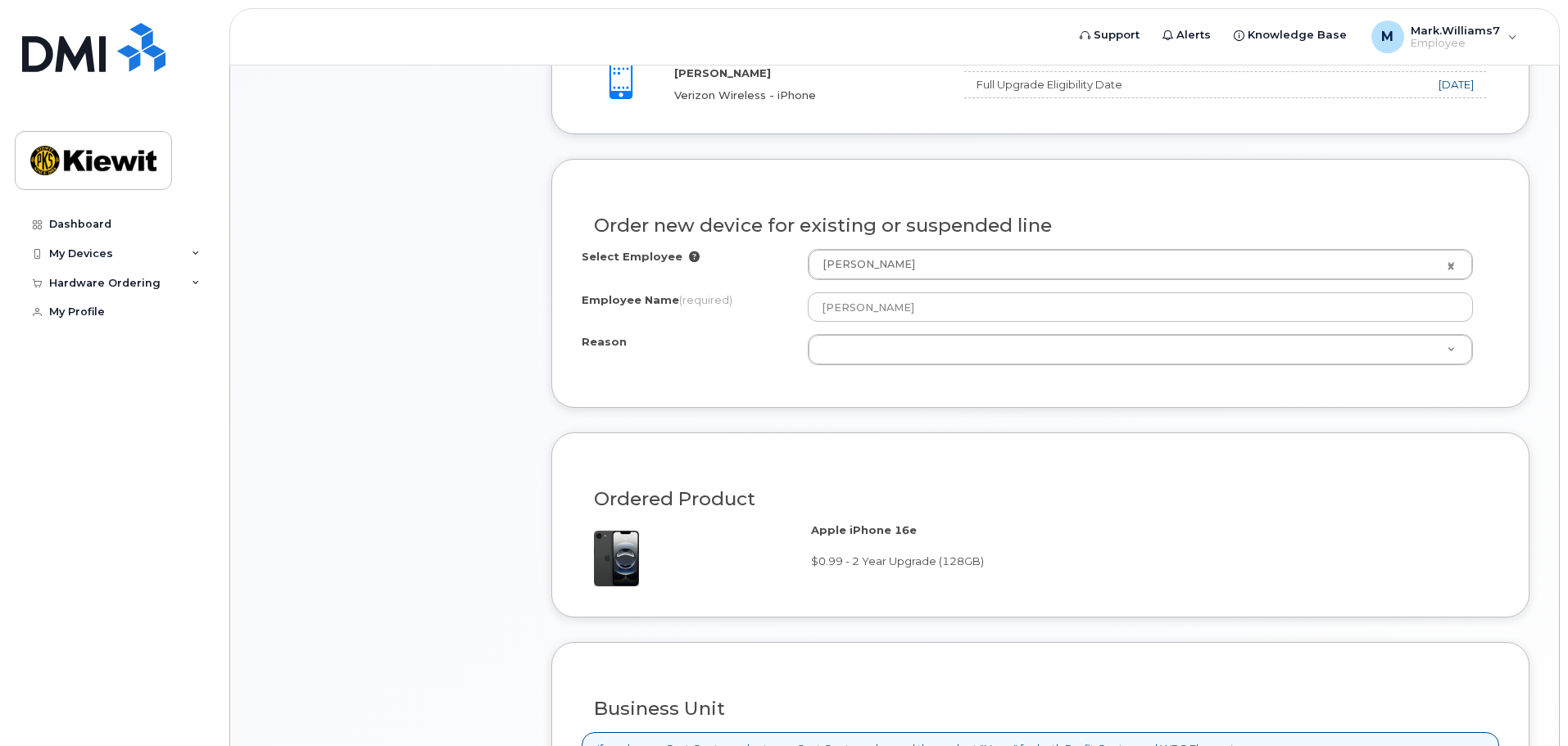
scroll to position [588, 0]
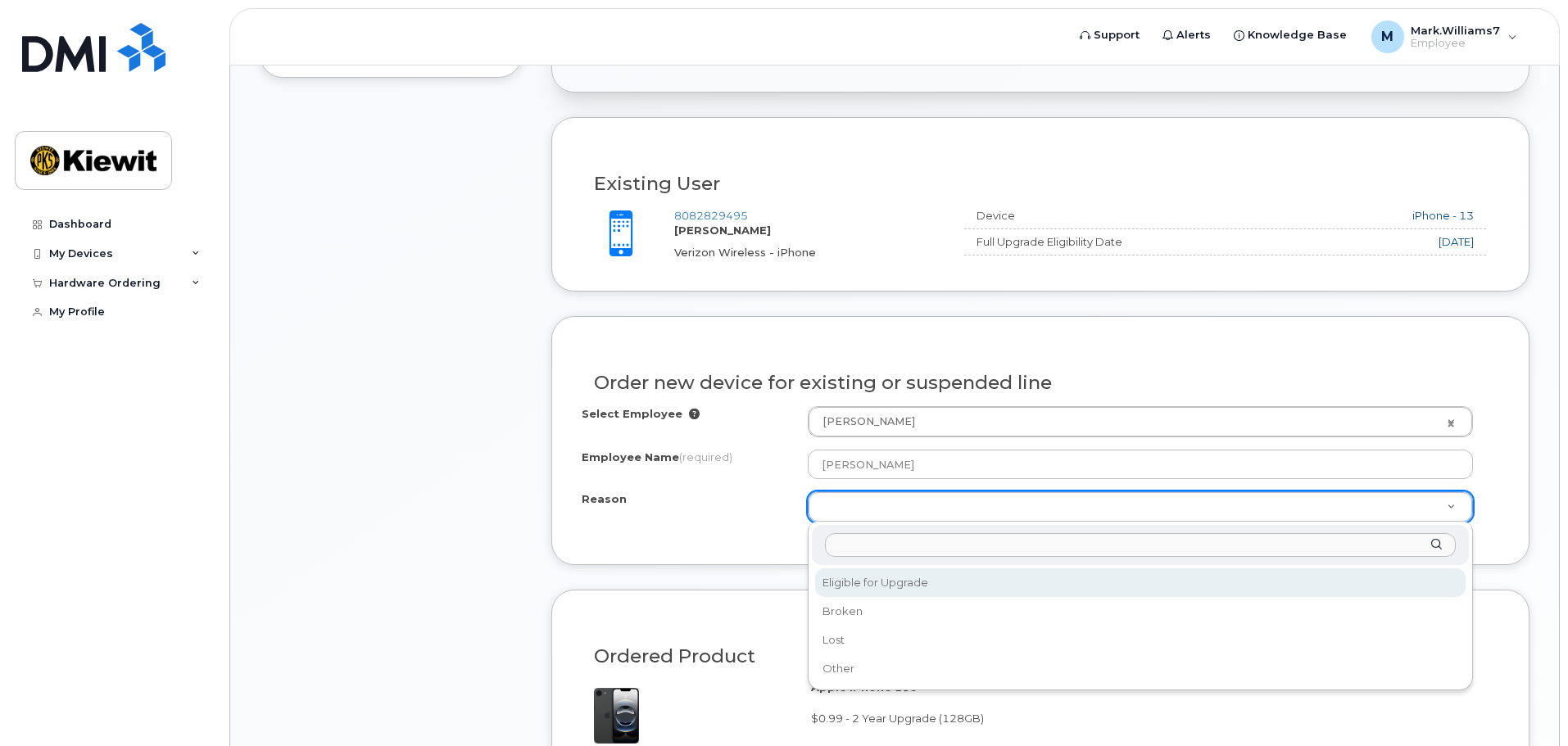
select select "eligible_for_upgrade"
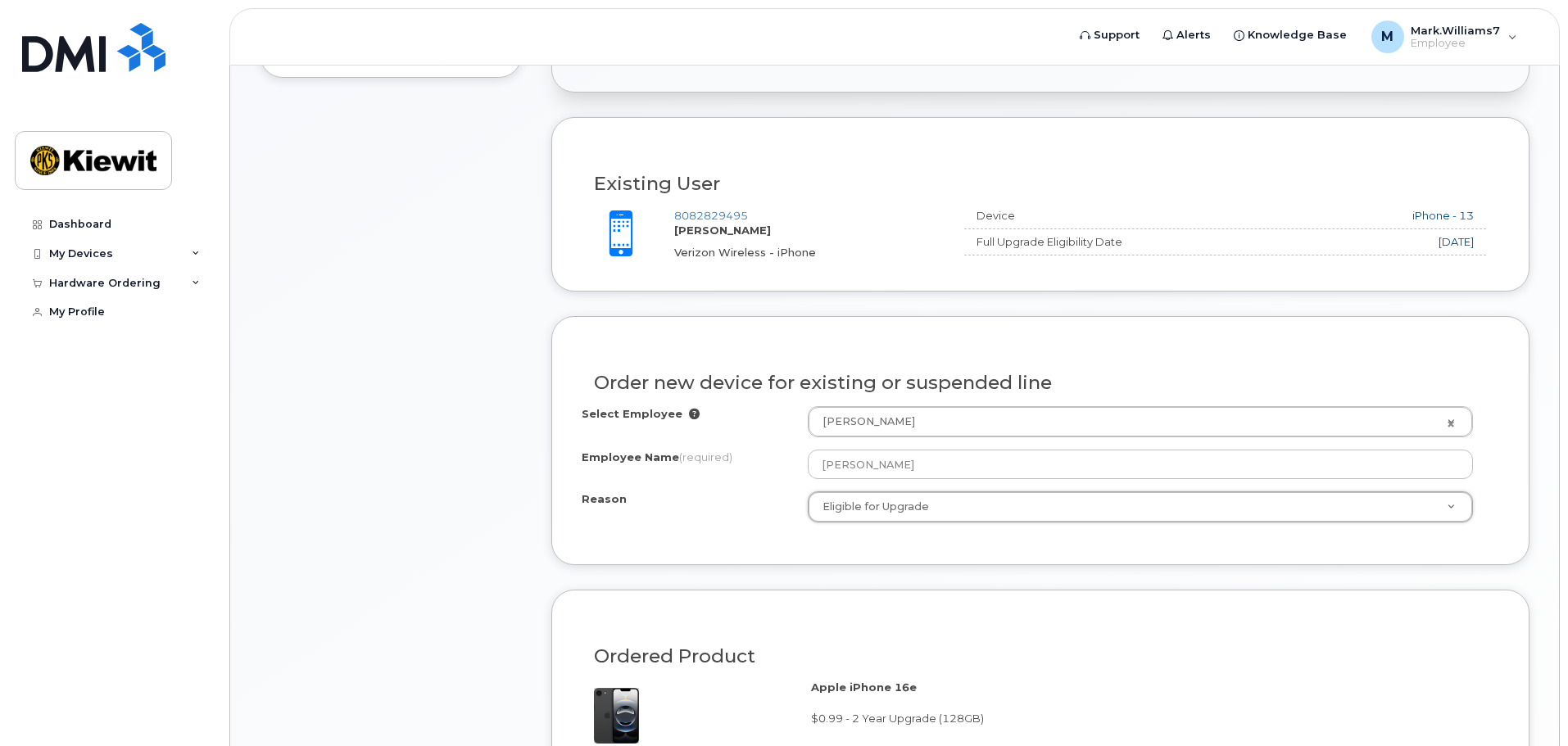
click at [921, 555] on div "Order new device for existing or suspended line Select Employee Mark Williams 2…" at bounding box center [1040, 440] width 978 height 249
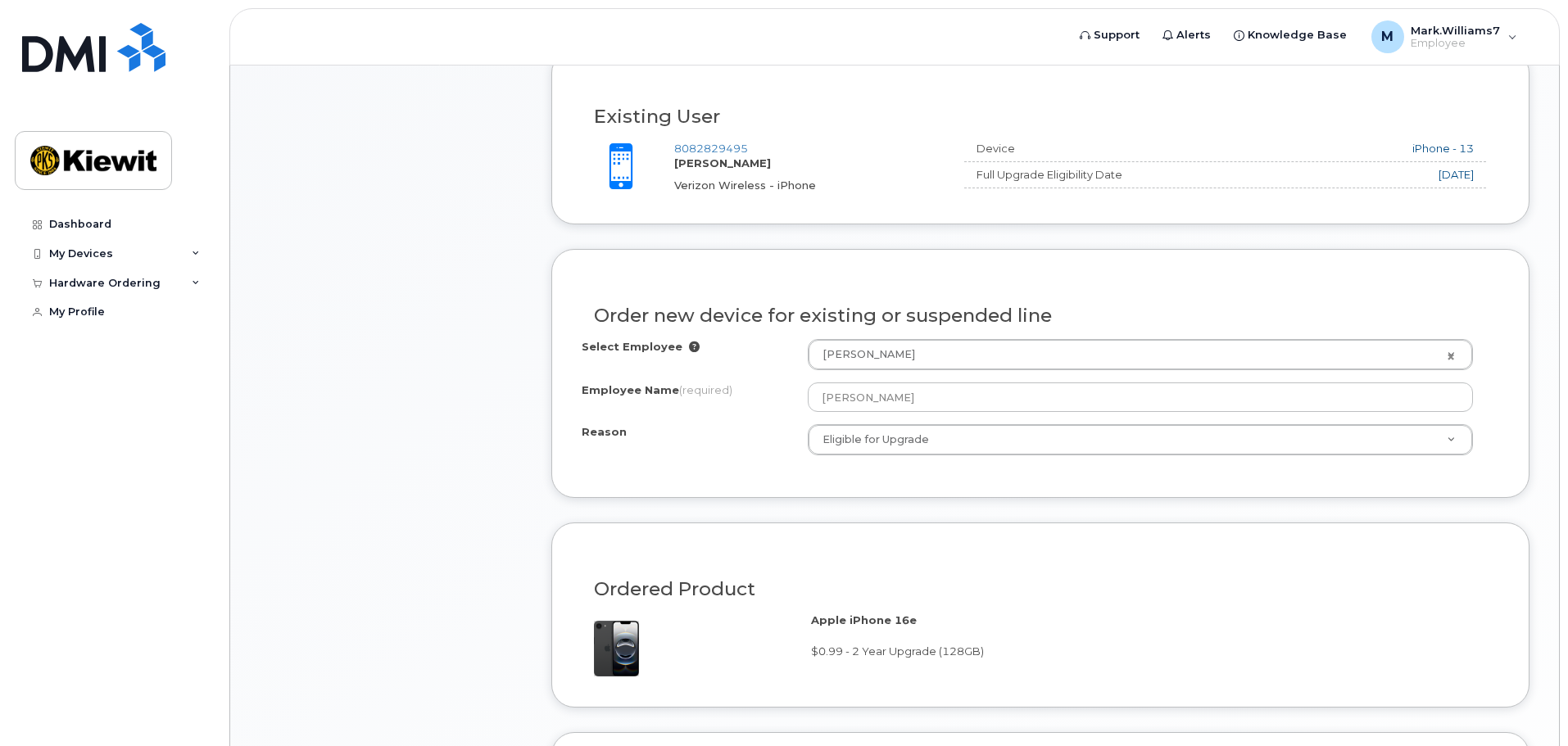
scroll to position [246, 0]
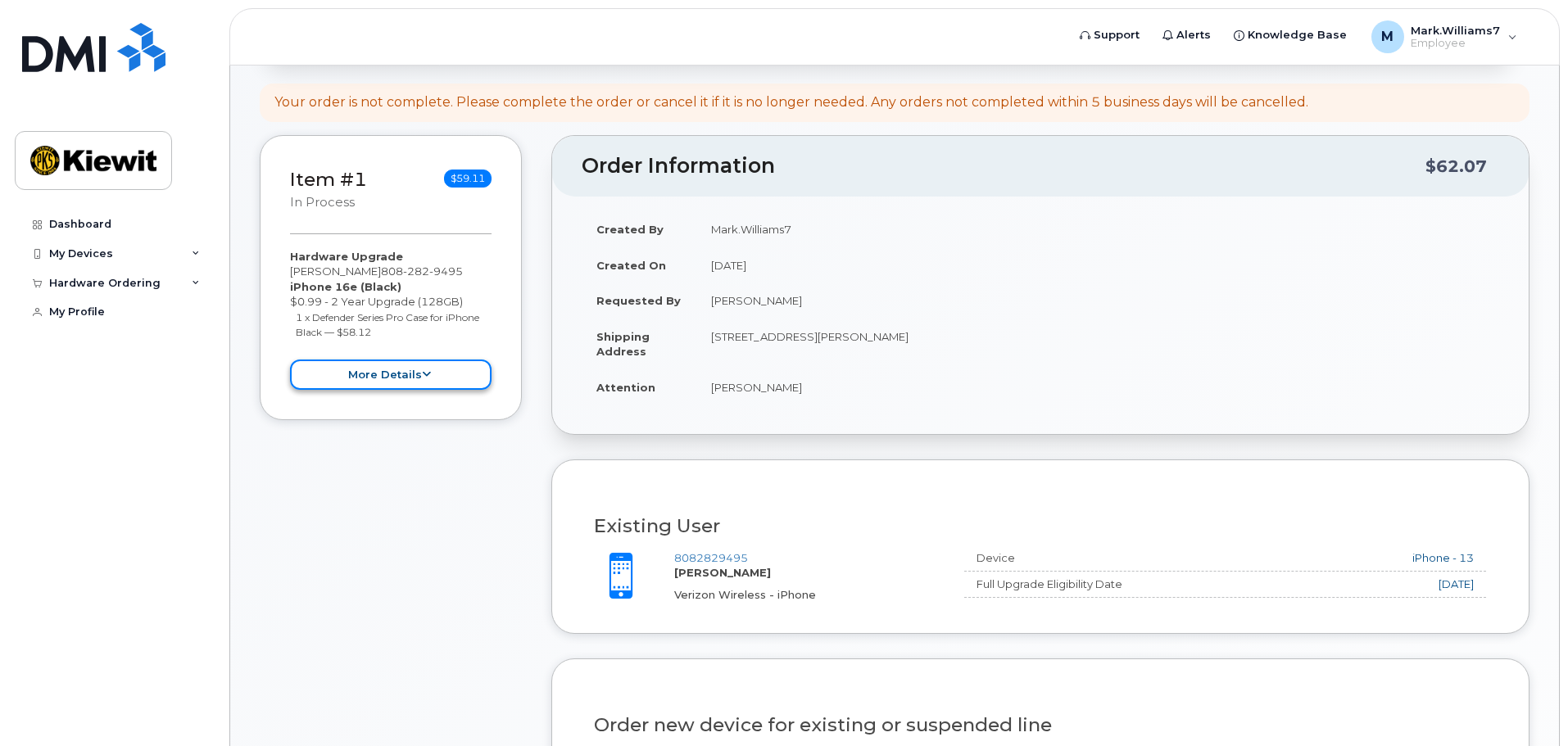
click at [445, 380] on button "more details" at bounding box center [390, 374] width 201 height 30
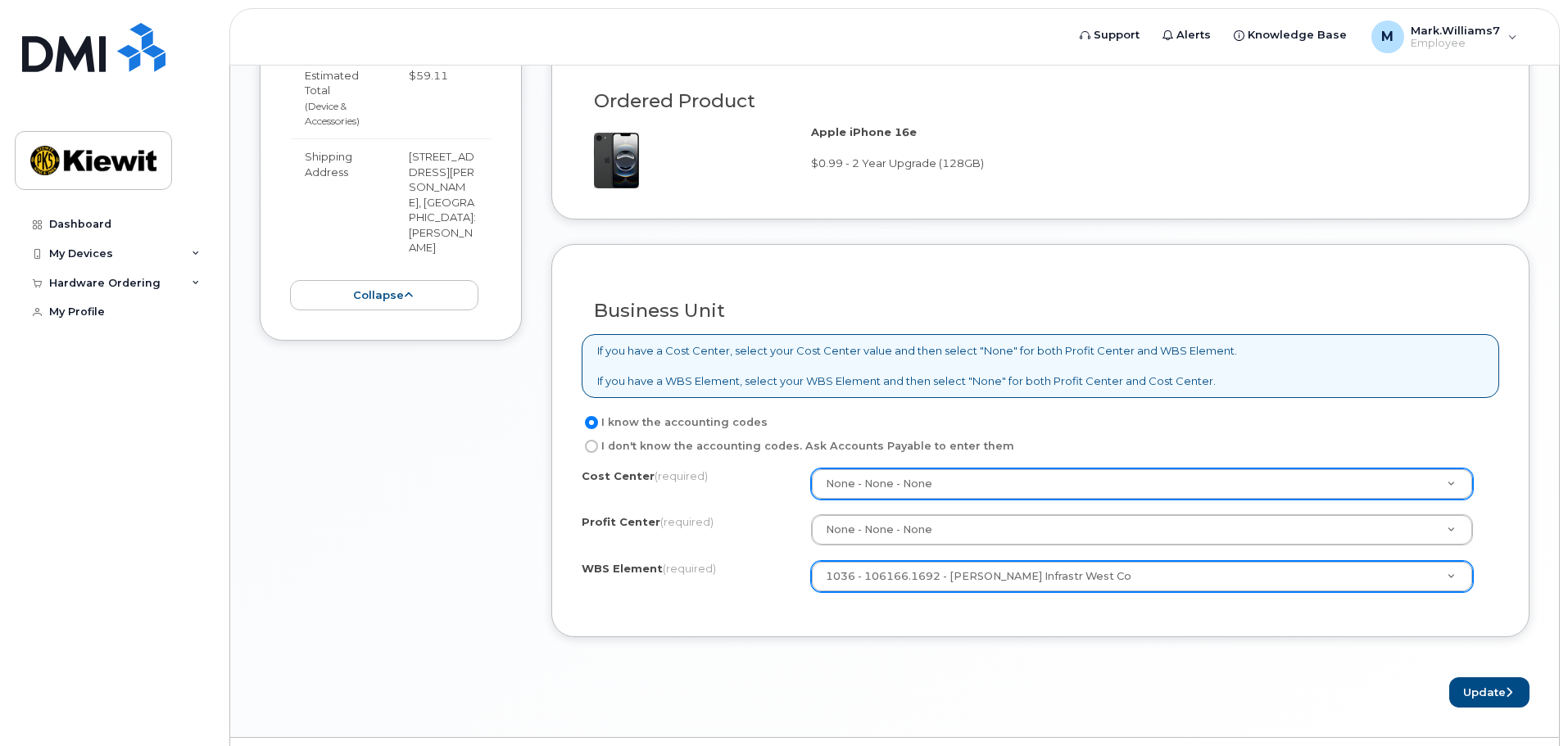
scroll to position [1187, 0]
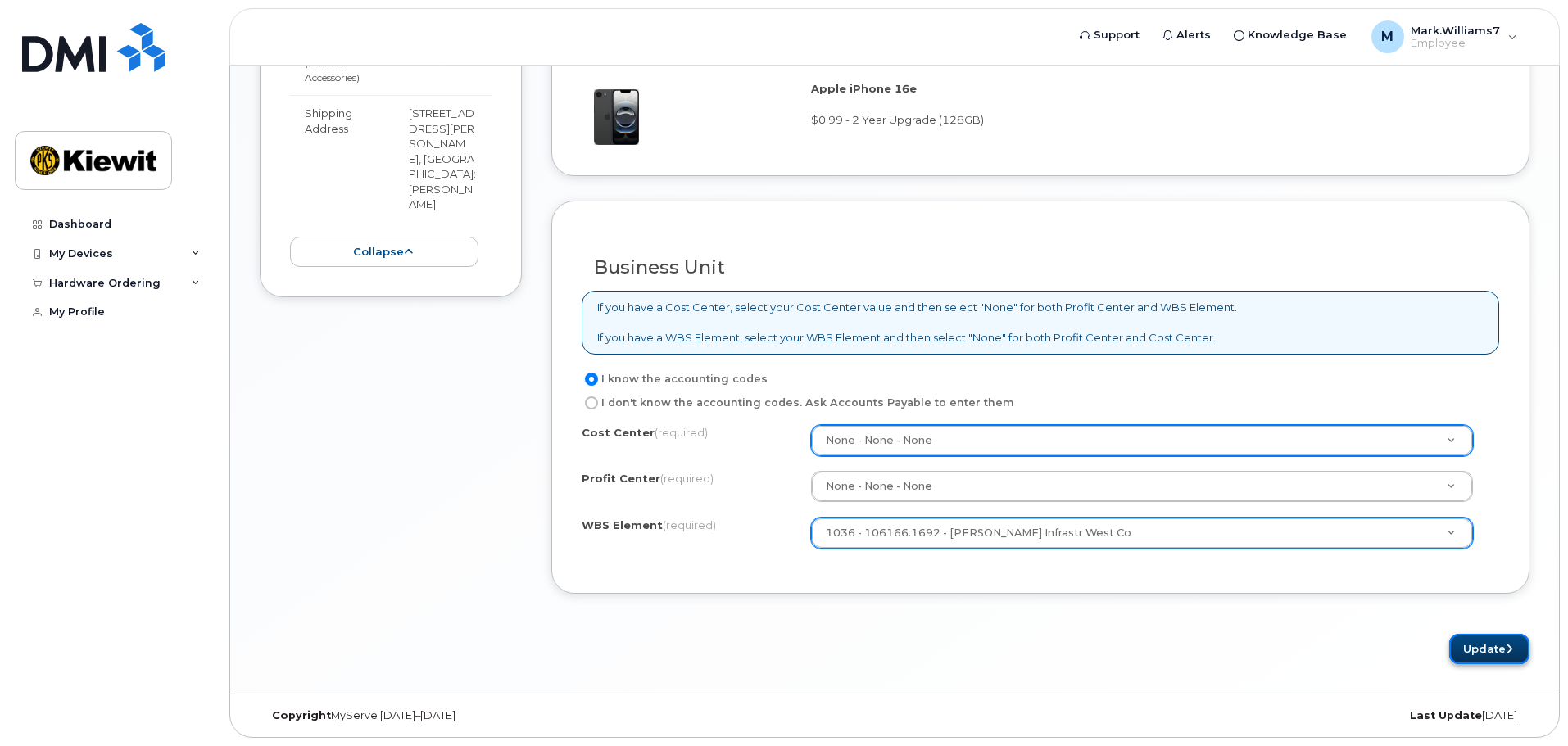
click at [1495, 647] on button "Update" at bounding box center [1489, 648] width 80 height 30
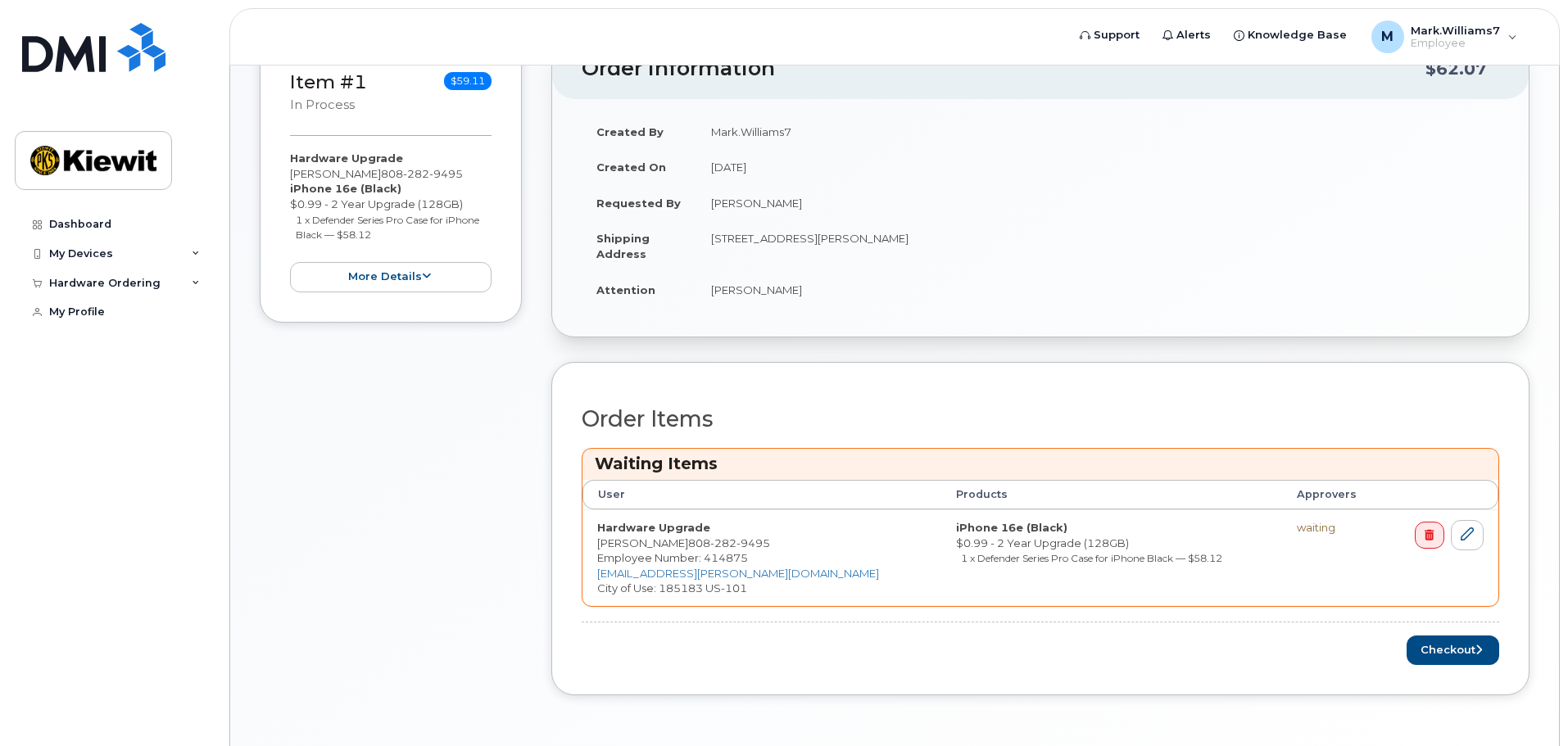
scroll to position [469, 0]
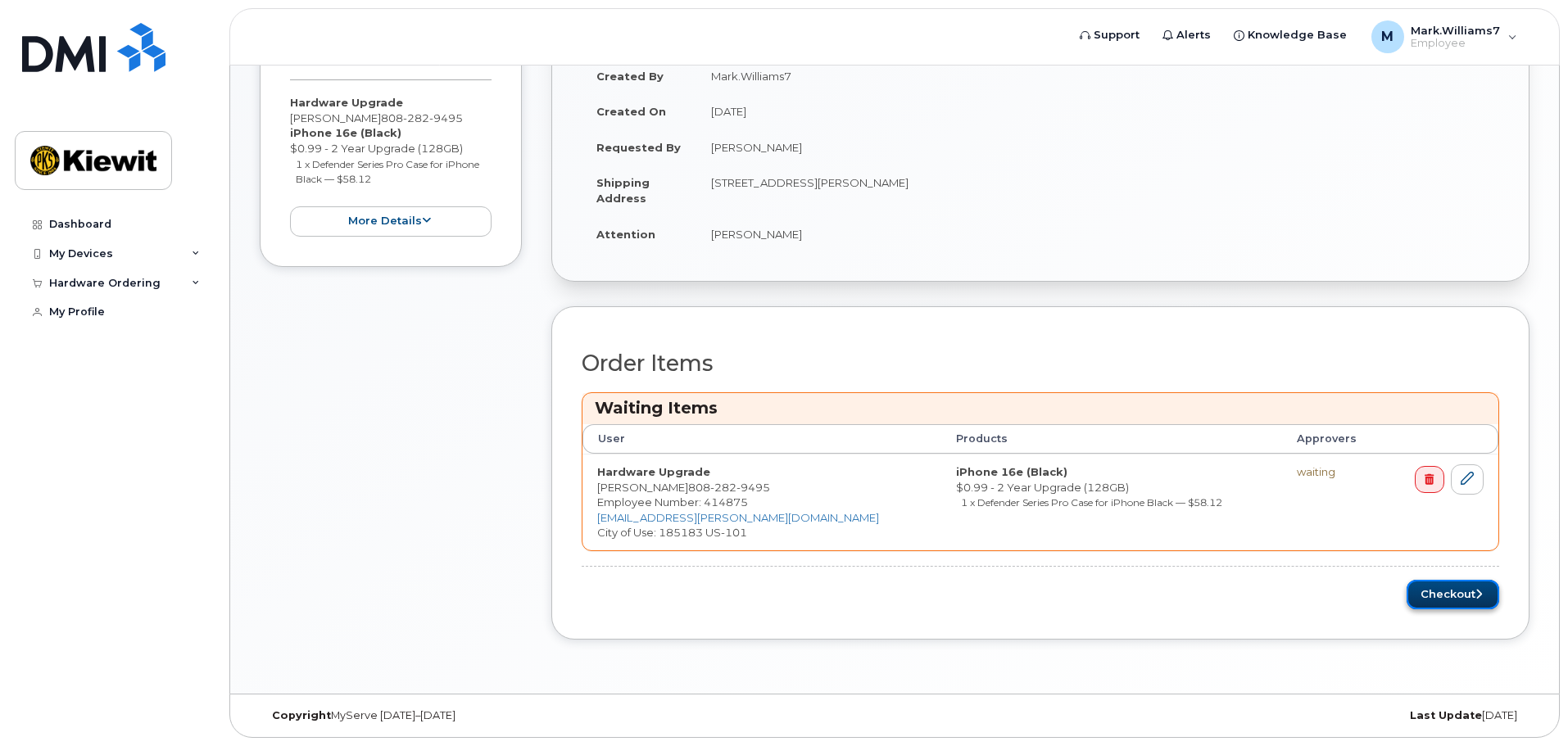
click at [1455, 598] on button "Checkout" at bounding box center [1452, 595] width 92 height 30
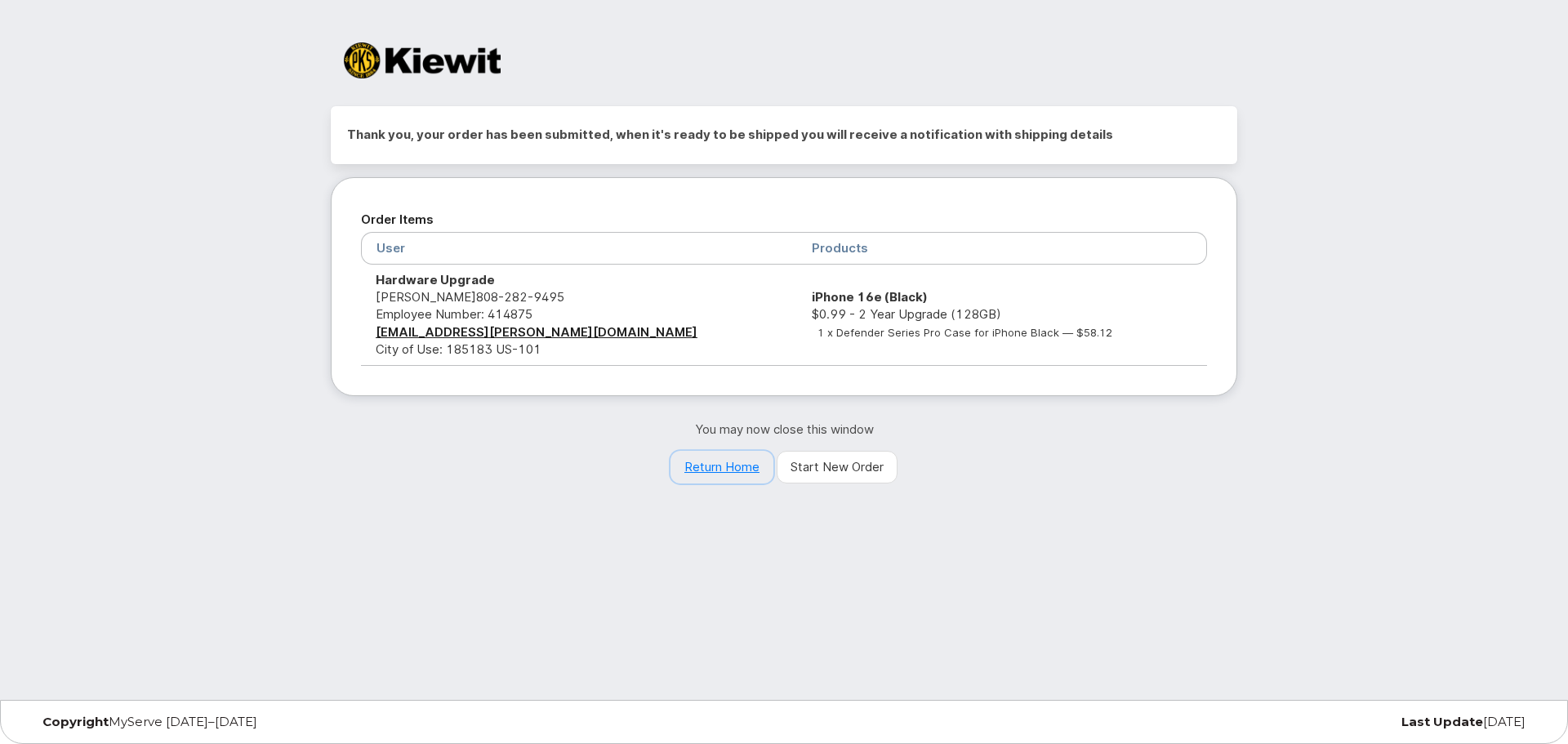
click at [707, 471] on link "Return Home" at bounding box center [721, 467] width 102 height 32
